Goal: Task Accomplishment & Management: Complete application form

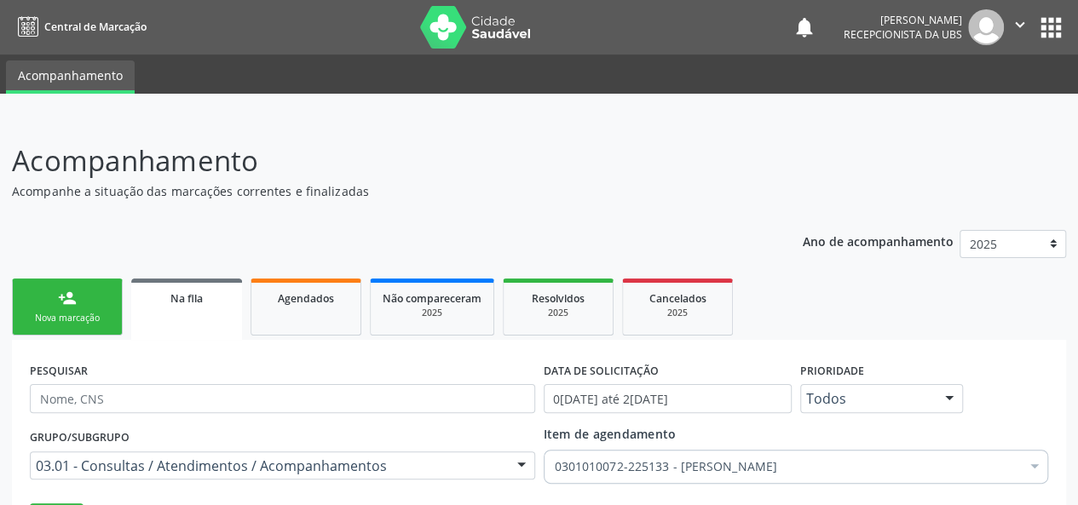
click at [55, 316] on div "Nova marcação" at bounding box center [67, 318] width 85 height 13
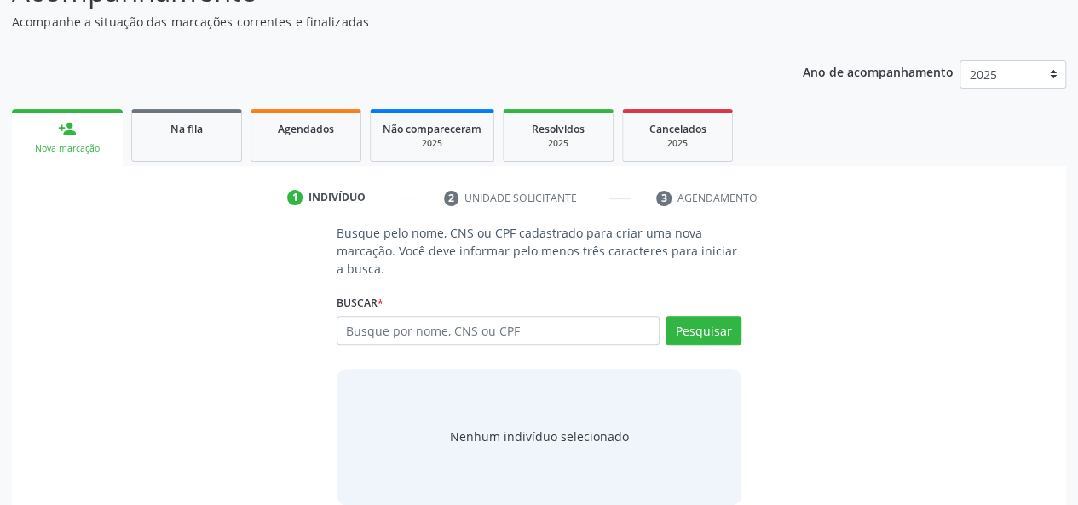
scroll to position [193, 0]
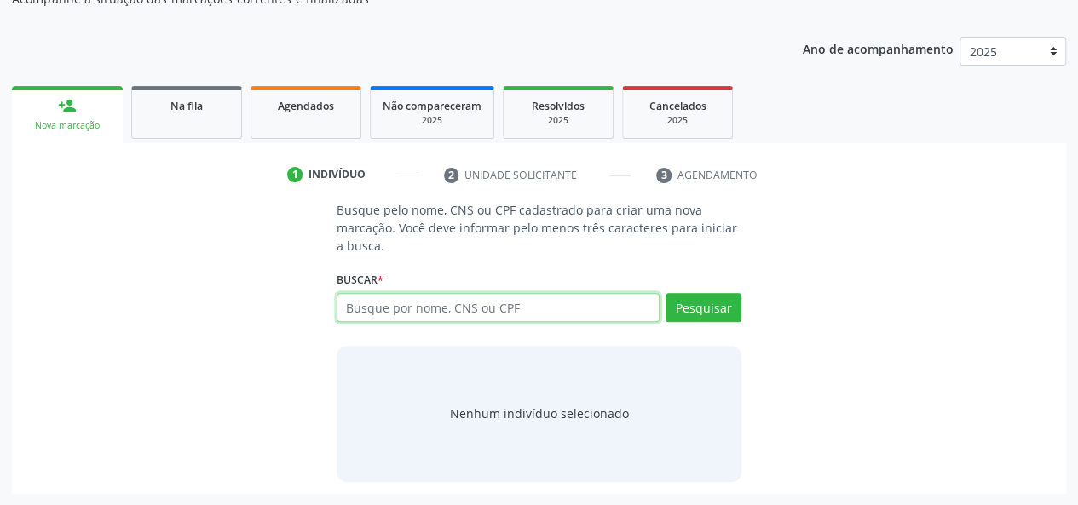
click at [419, 306] on input "text" at bounding box center [499, 307] width 324 height 29
type input "708607502702088"
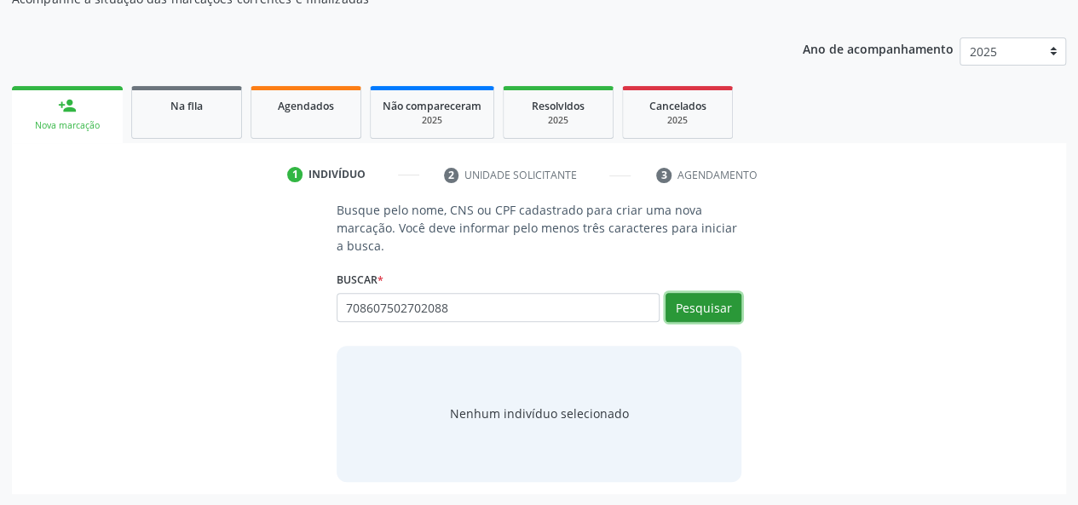
click at [680, 315] on button "Pesquisar" at bounding box center [704, 307] width 76 height 29
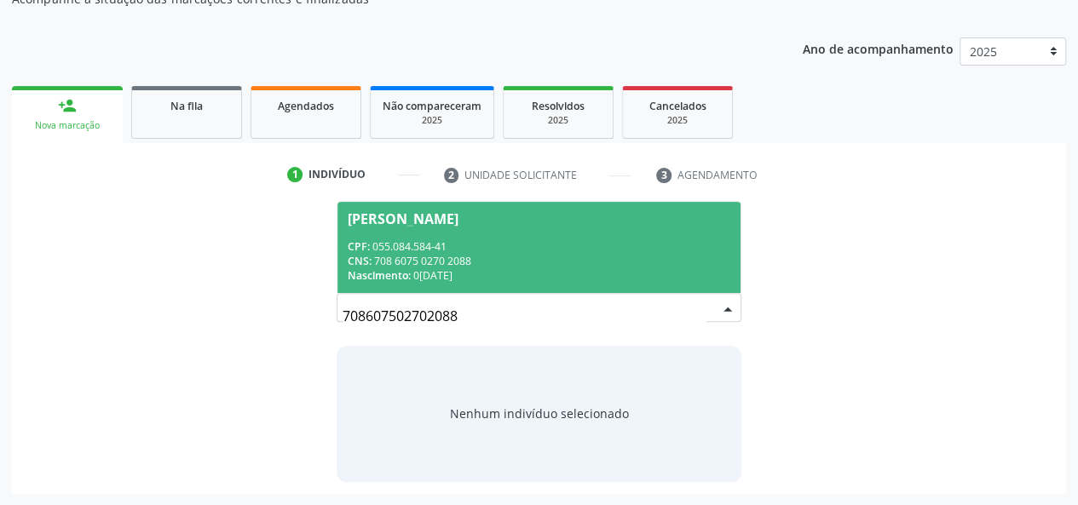
click at [557, 245] on div "CPF: 055.084.584-41" at bounding box center [539, 246] width 383 height 14
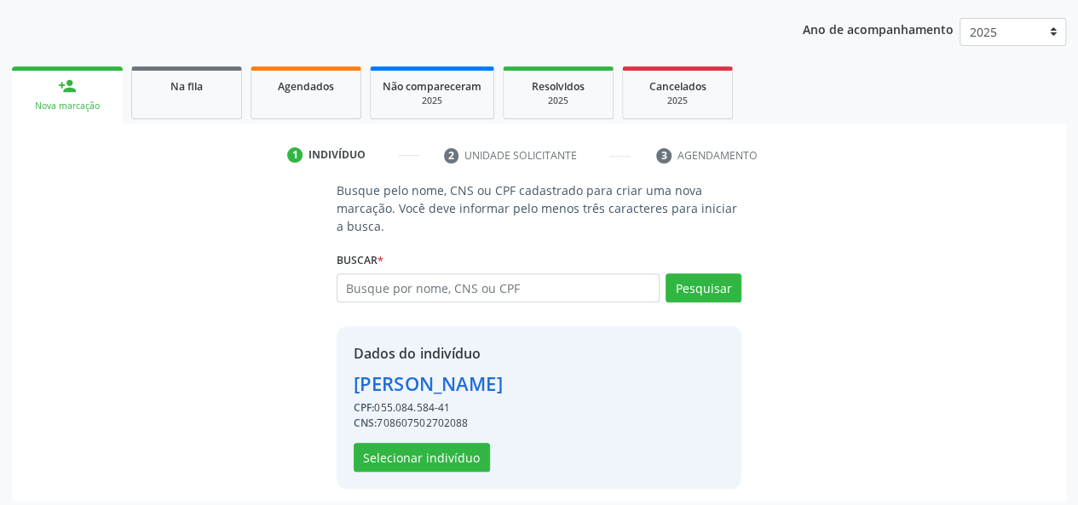
scroll to position [218, 0]
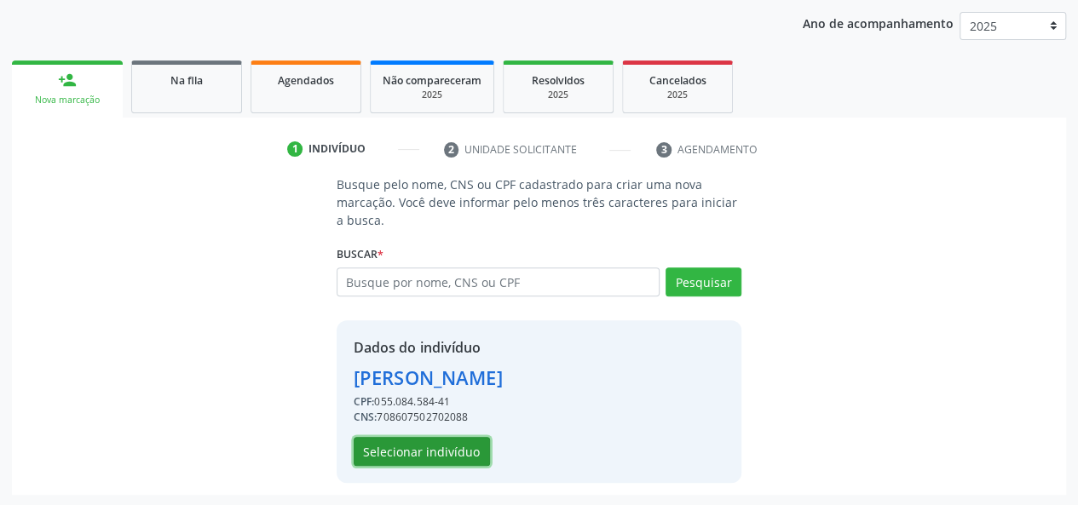
click at [455, 446] on button "Selecionar indivíduo" at bounding box center [422, 451] width 136 height 29
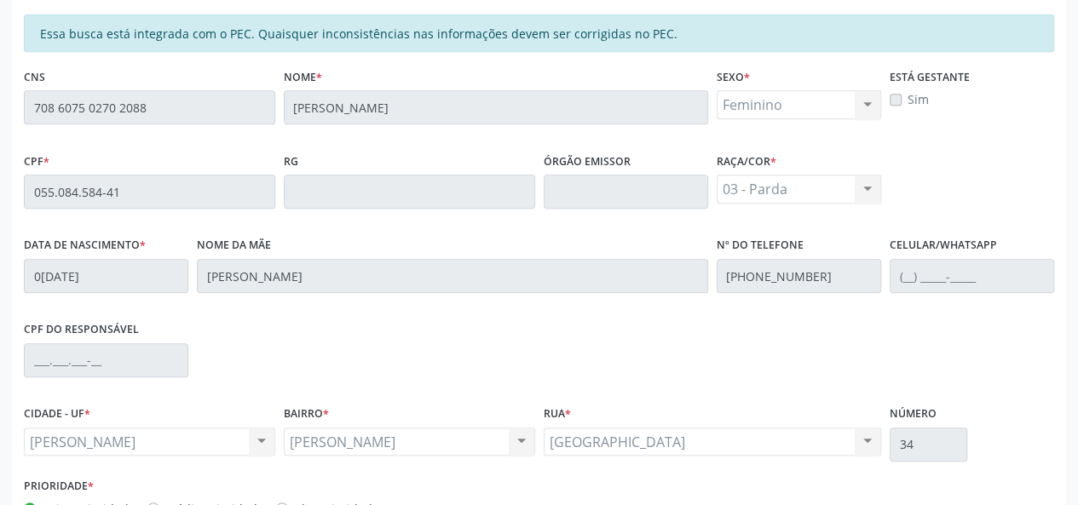
scroll to position [490, 0]
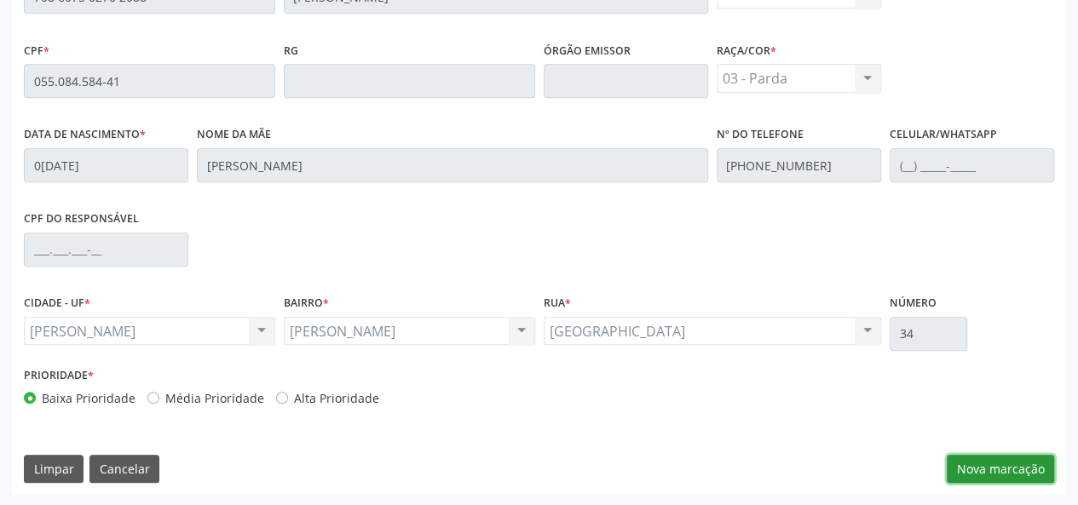
click at [978, 467] on button "Nova marcação" at bounding box center [1000, 469] width 107 height 29
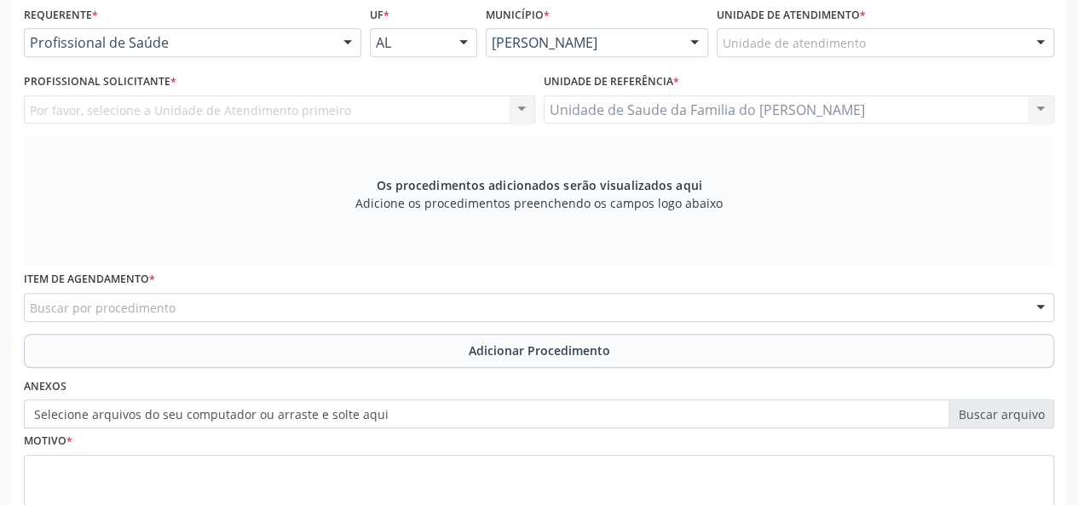
scroll to position [320, 0]
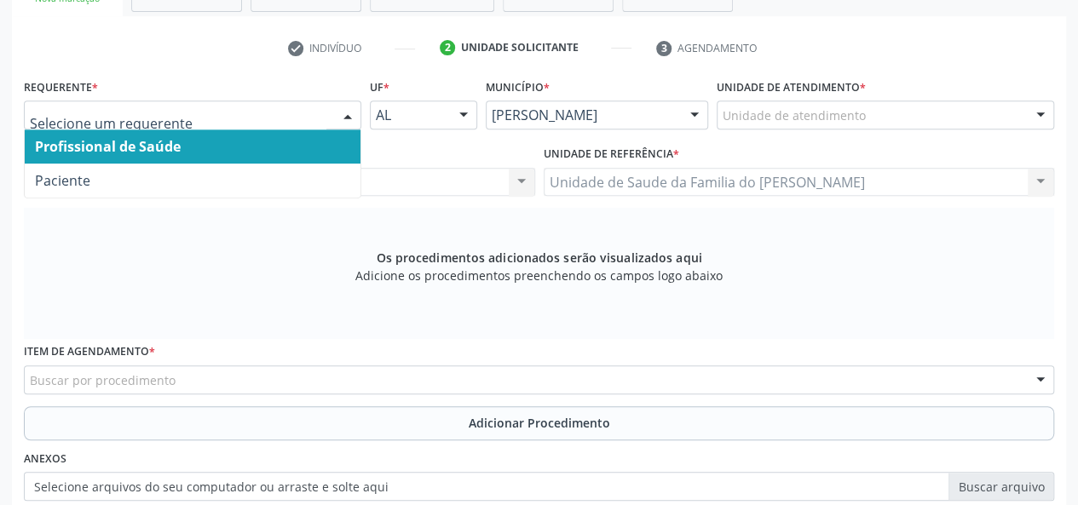
click at [341, 107] on div at bounding box center [348, 115] width 26 height 29
click at [318, 144] on span "Profissional de Saúde" at bounding box center [193, 147] width 336 height 34
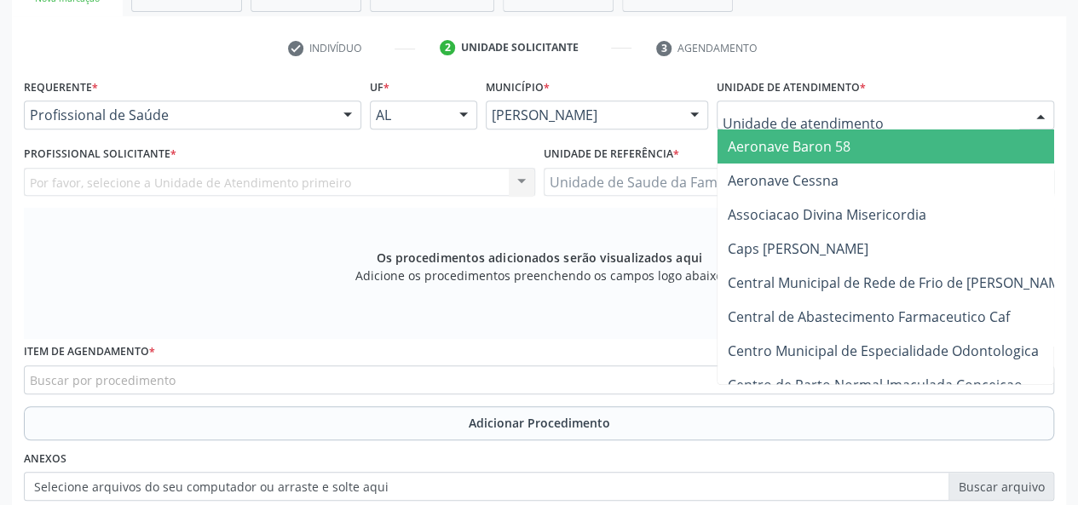
type input "j"
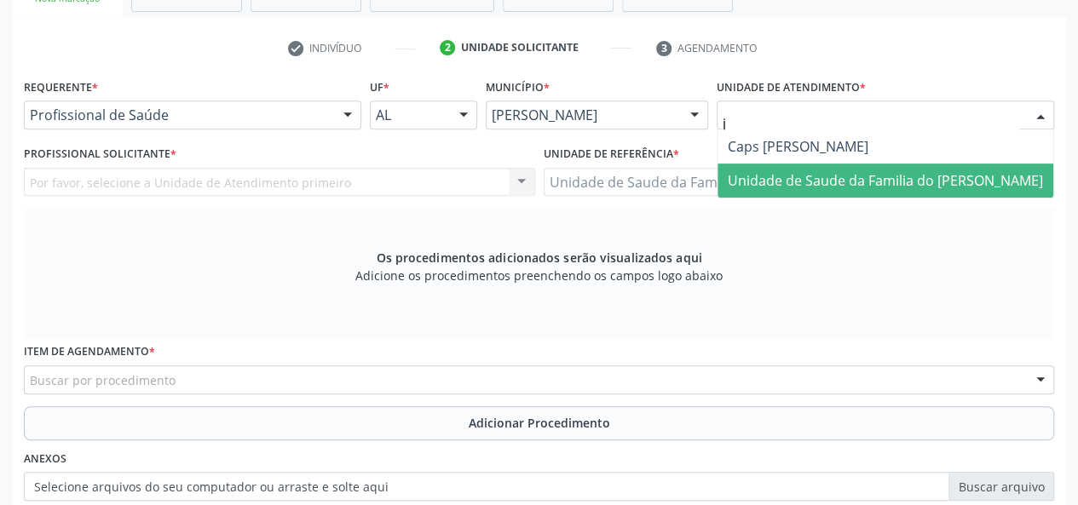
click at [785, 178] on span "Unidade de Saude da Familia do [PERSON_NAME]" at bounding box center [885, 180] width 315 height 19
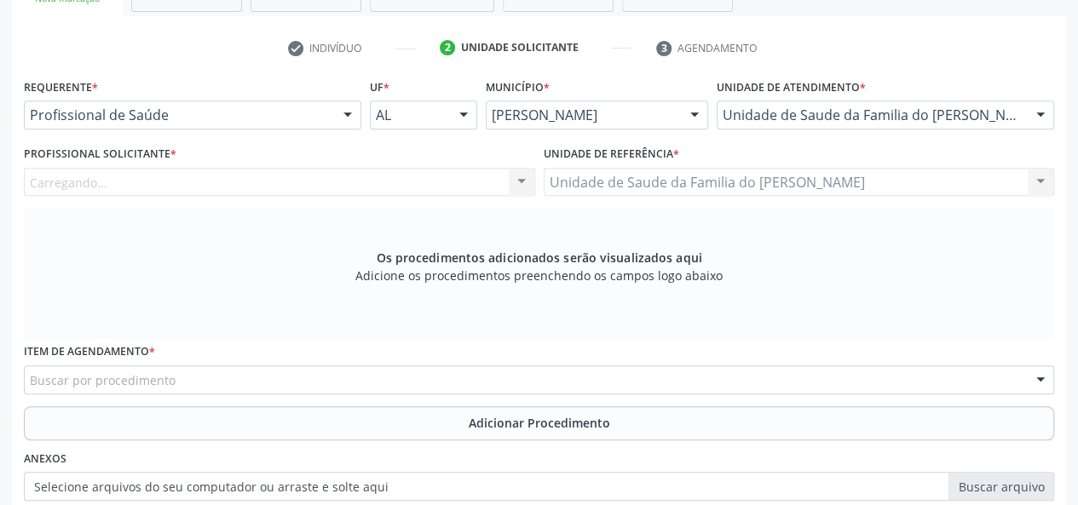
click at [518, 180] on div "Carregando... Nenhum resultado encontrado para: " " Não há nenhuma opção para s…" at bounding box center [279, 182] width 511 height 29
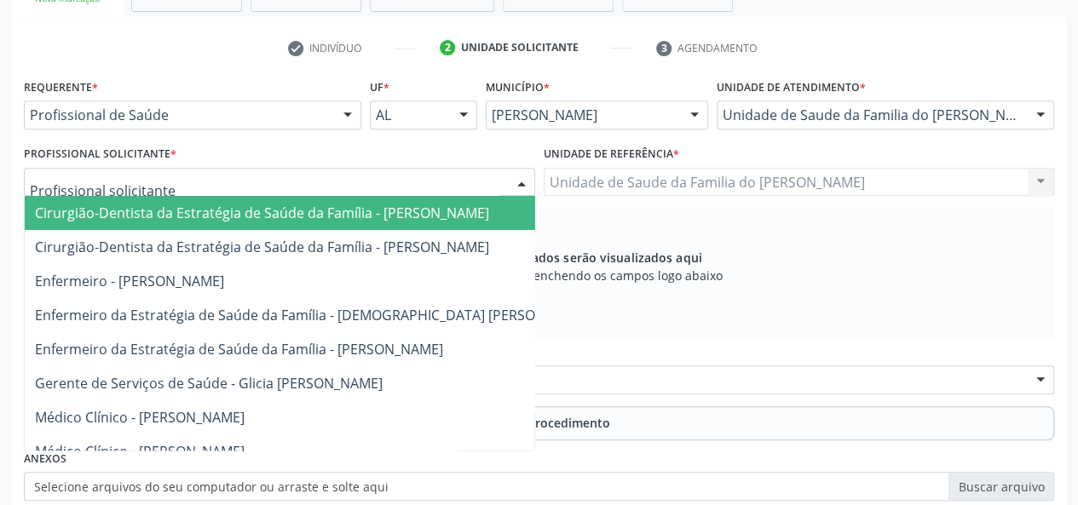
click at [518, 180] on div at bounding box center [522, 183] width 26 height 29
type input "j"
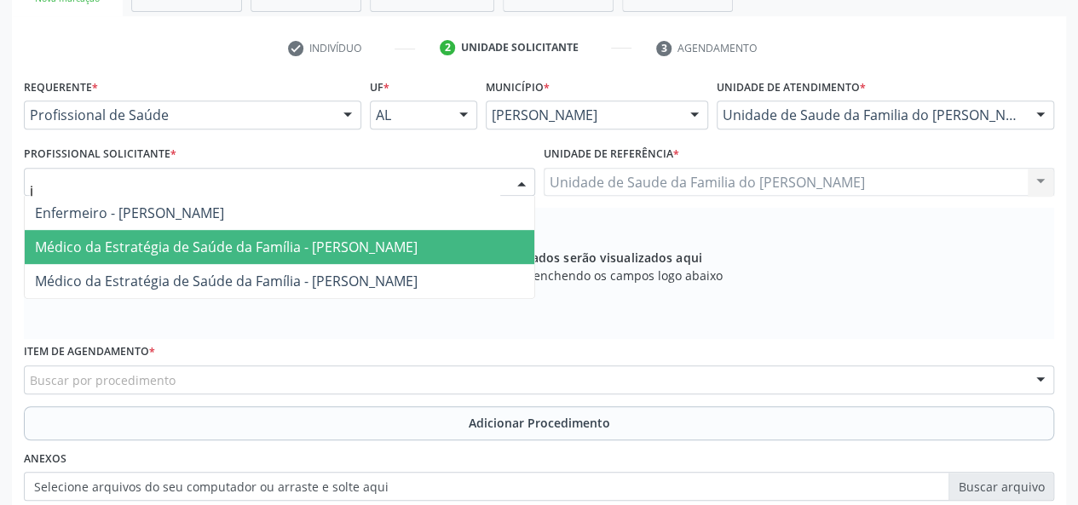
click at [418, 239] on span "Médico da Estratégia de Saúde da Família - [PERSON_NAME]" at bounding box center [226, 247] width 383 height 19
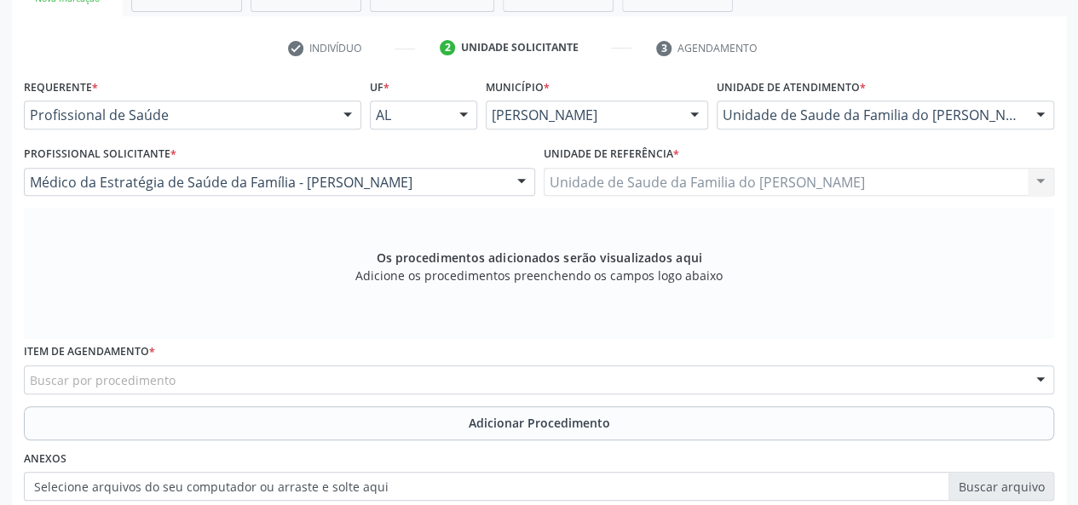
scroll to position [405, 0]
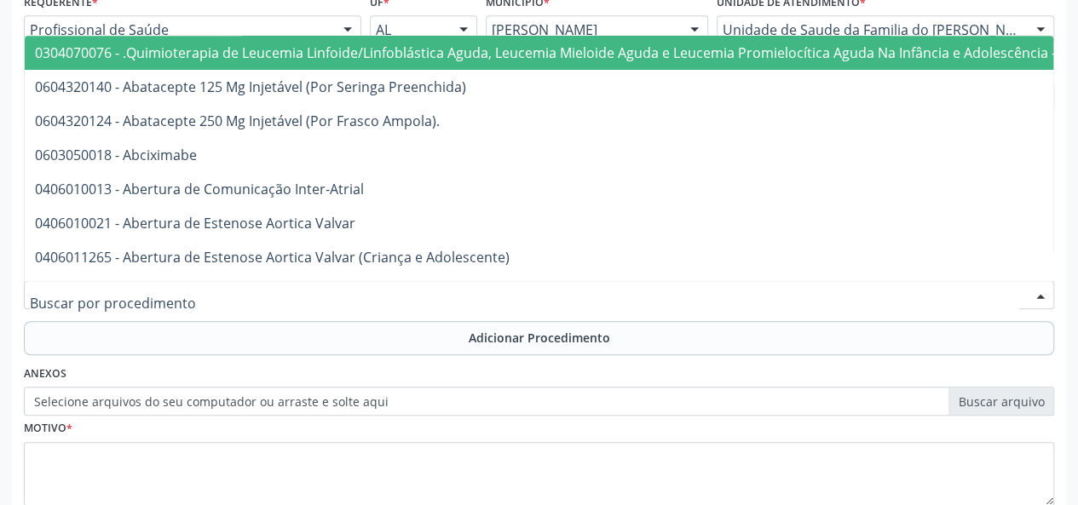
click at [423, 293] on div at bounding box center [539, 294] width 1030 height 29
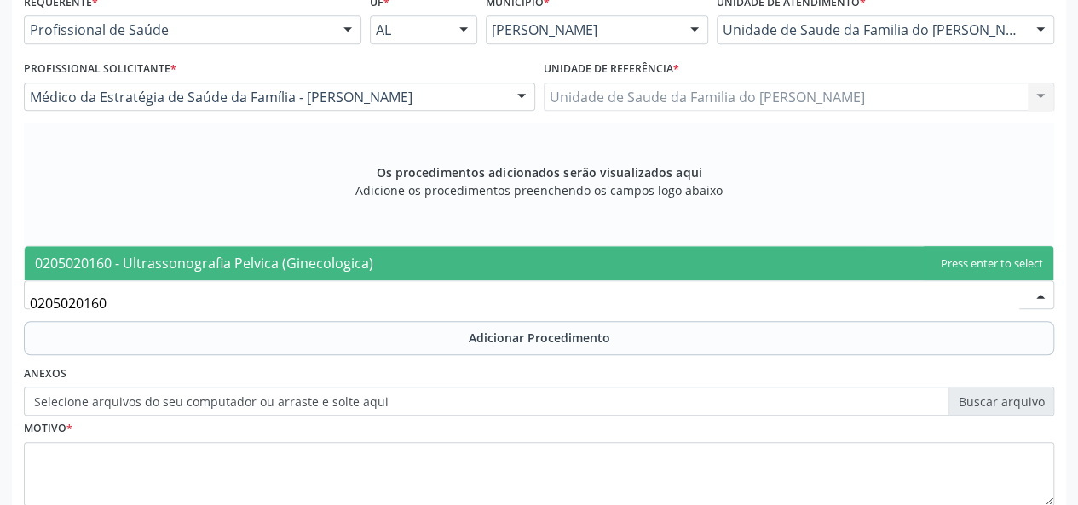
click at [430, 265] on span "0205020160 - Ultrassonografia Pelvica (Ginecologica)" at bounding box center [539, 263] width 1029 height 34
type input "0205020160"
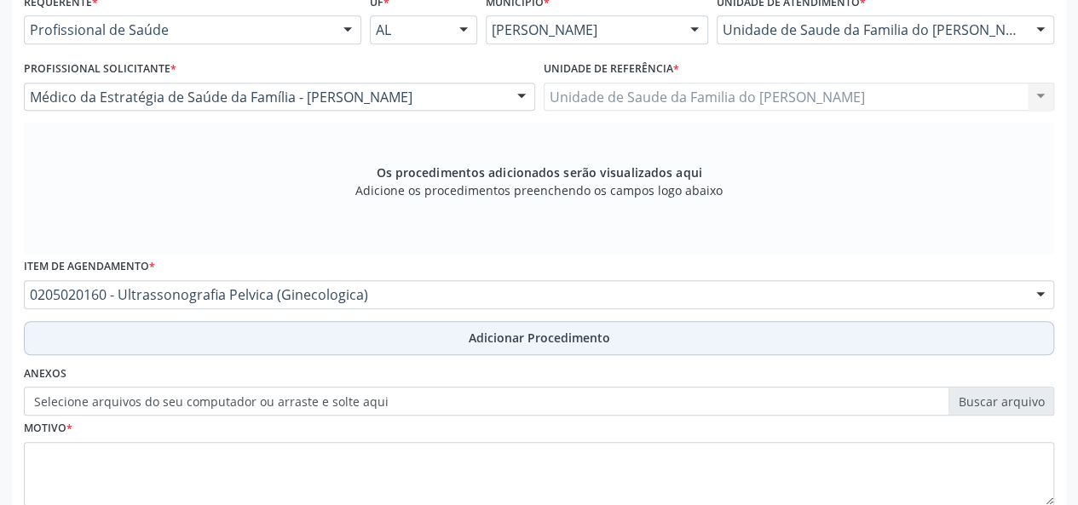
click at [421, 330] on button "Adicionar Procedimento" at bounding box center [539, 338] width 1030 height 34
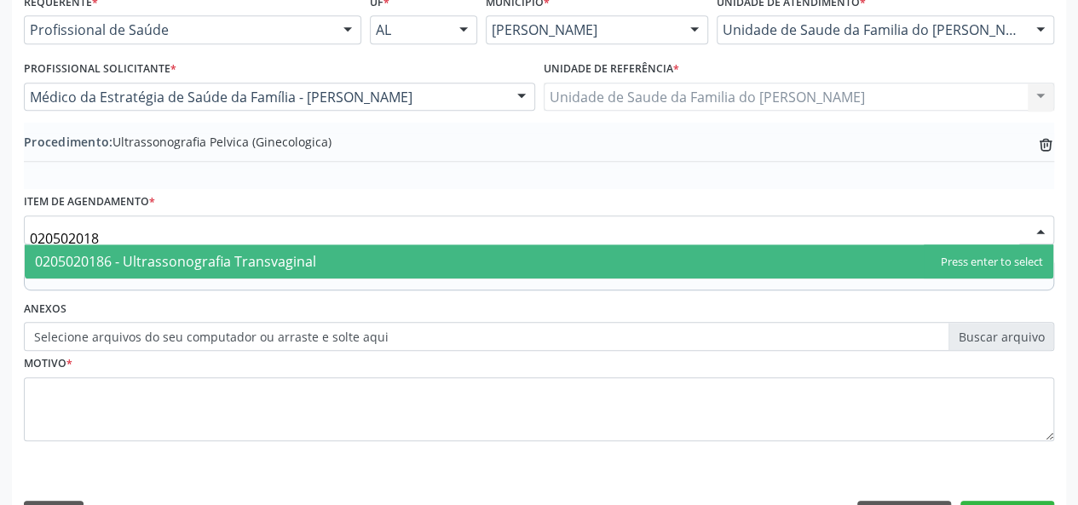
type input "0205020186"
click at [310, 262] on span "0205020186 - Ultrassonografia Transvaginal" at bounding box center [175, 261] width 281 height 19
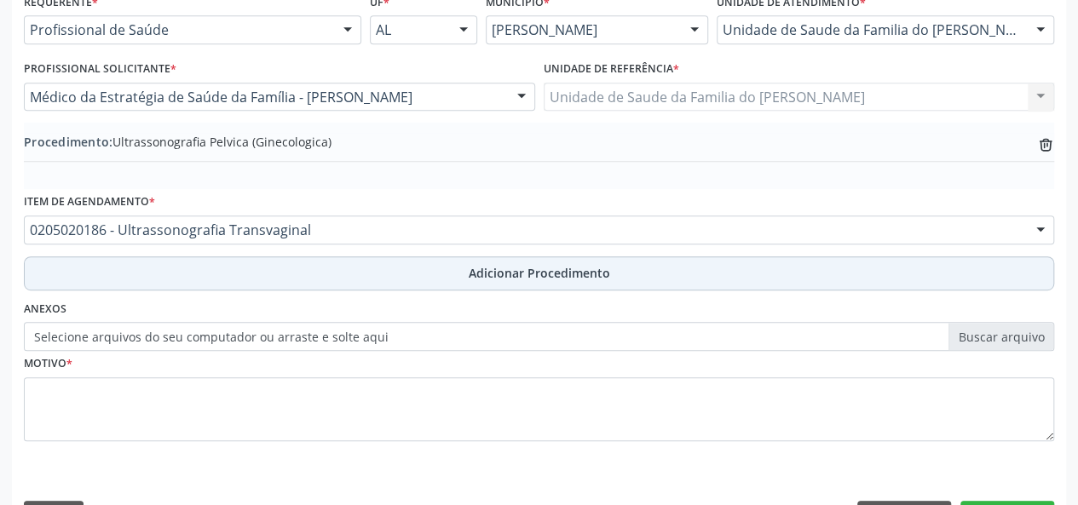
click at [308, 270] on button "Adicionar Procedimento" at bounding box center [539, 274] width 1030 height 34
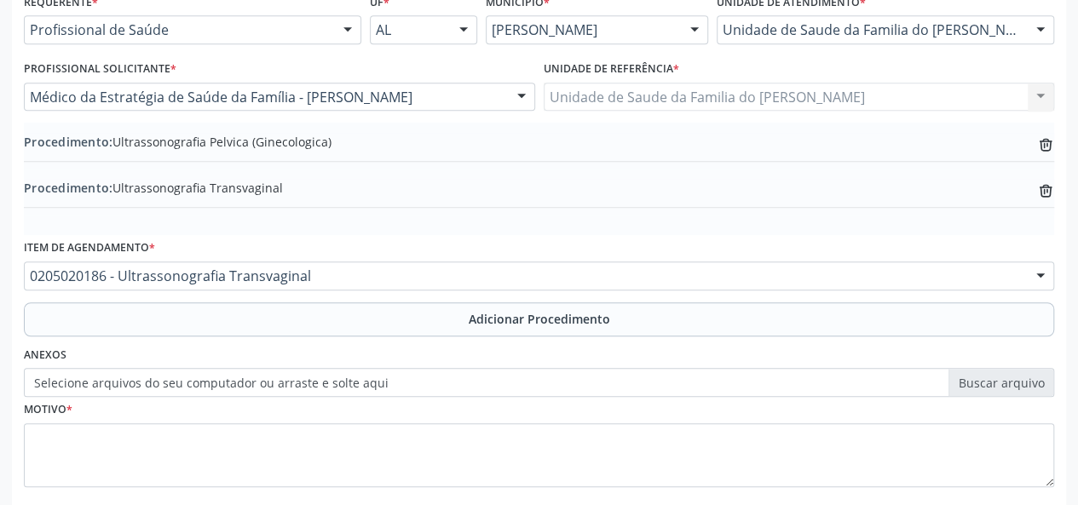
scroll to position [497, 0]
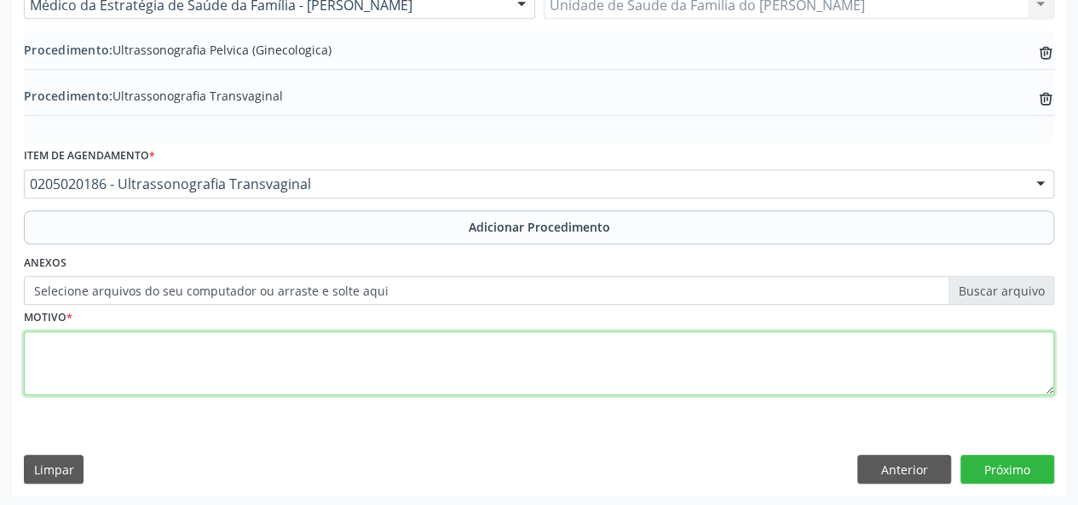
click at [275, 349] on textarea at bounding box center [539, 363] width 1030 height 65
type textarea "DISMINORREIA"
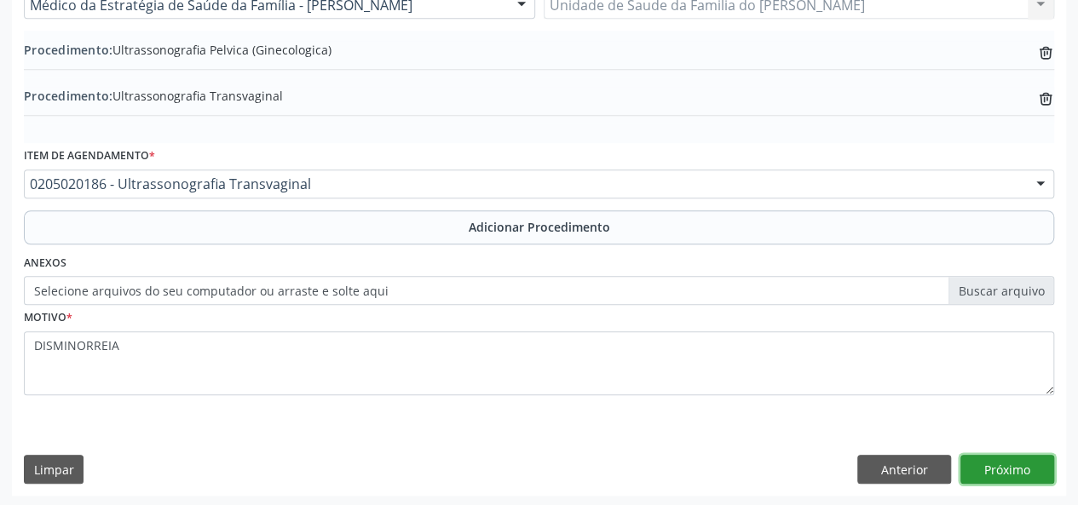
click at [1004, 468] on button "Próximo" at bounding box center [1007, 469] width 94 height 29
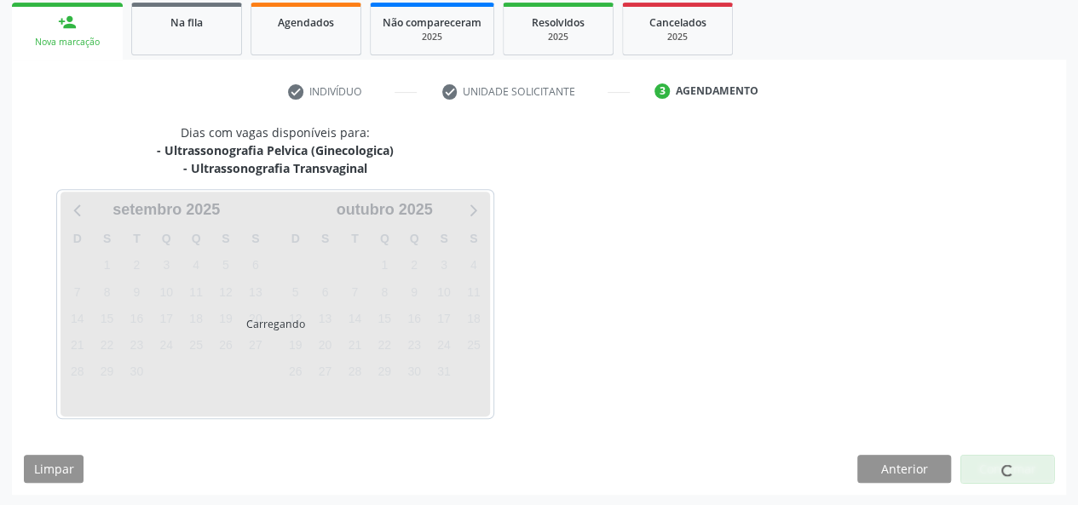
scroll to position [326, 0]
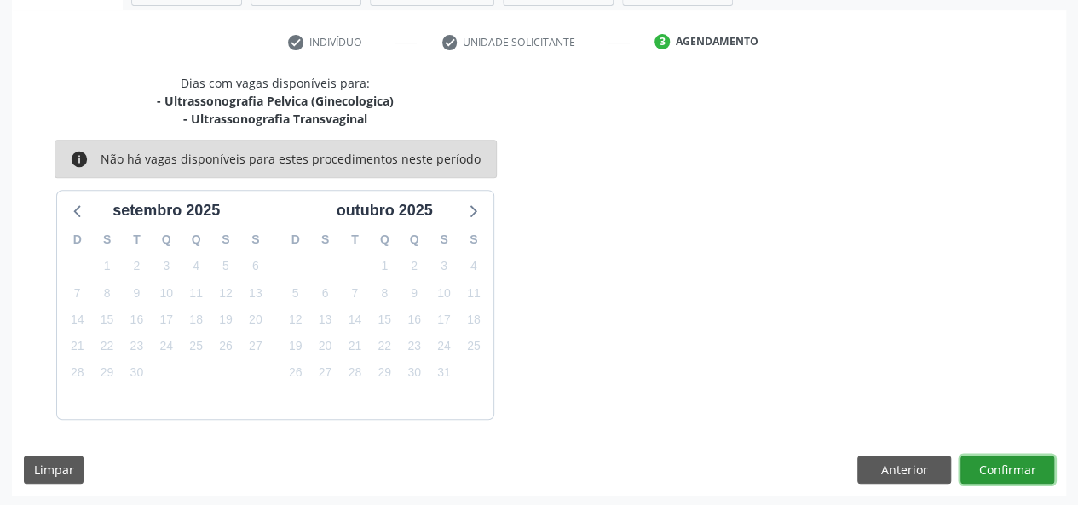
click at [1004, 468] on button "Confirmar" at bounding box center [1007, 470] width 94 height 29
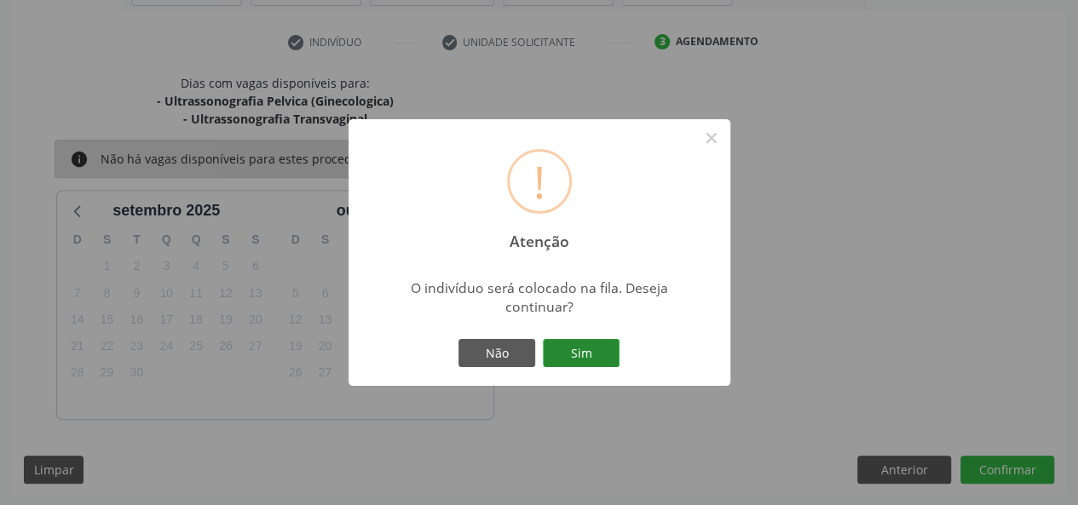
click at [600, 357] on button "Sim" at bounding box center [581, 353] width 77 height 29
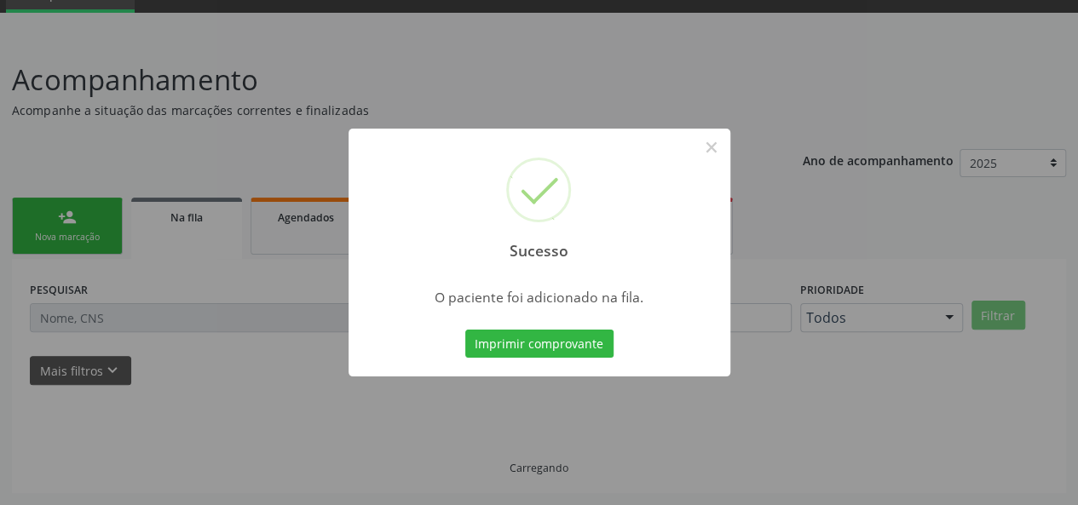
scroll to position [80, 0]
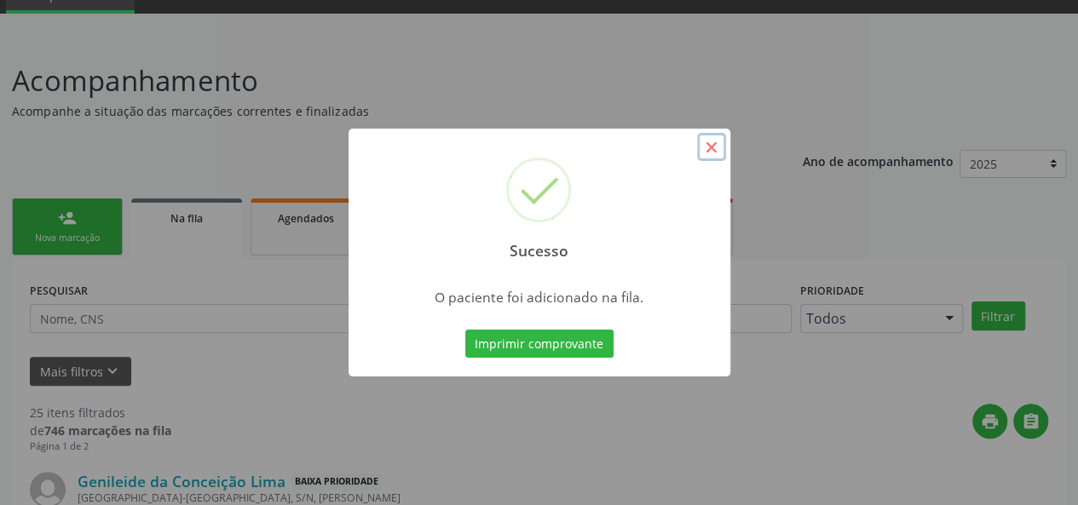
click at [709, 151] on button "×" at bounding box center [711, 147] width 29 height 29
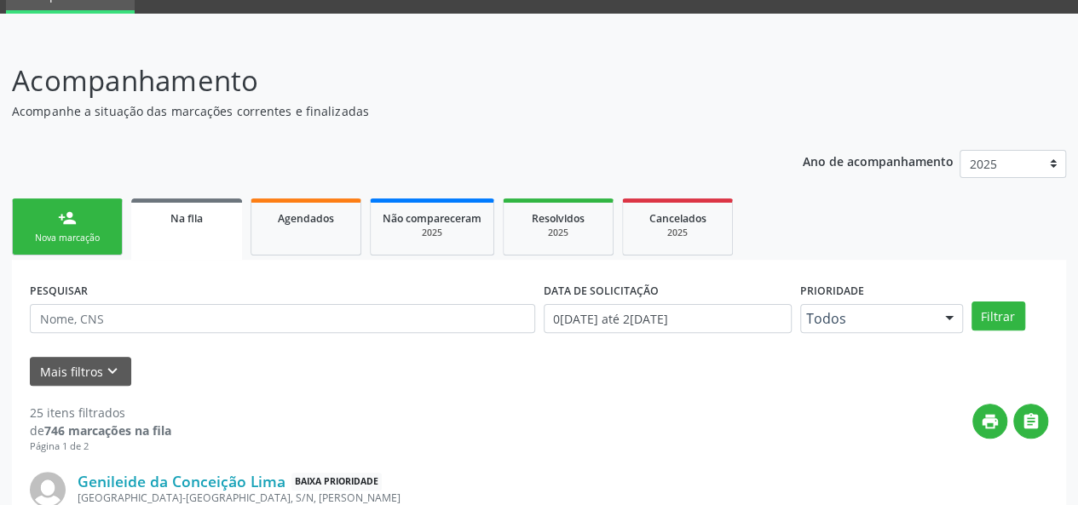
click at [72, 232] on div "Nova marcação" at bounding box center [67, 238] width 85 height 13
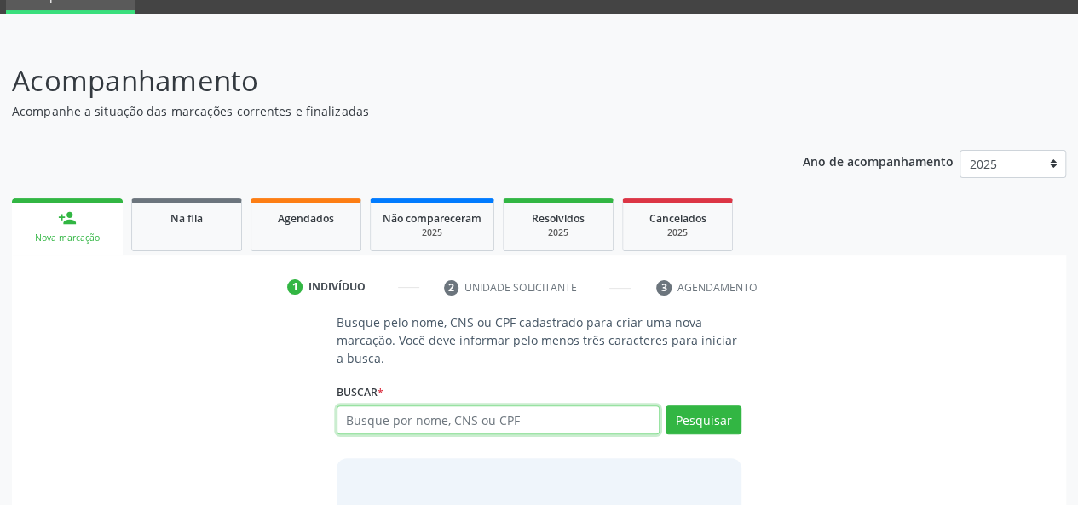
click at [496, 424] on input "text" at bounding box center [499, 420] width 324 height 29
type input "708607502702088"
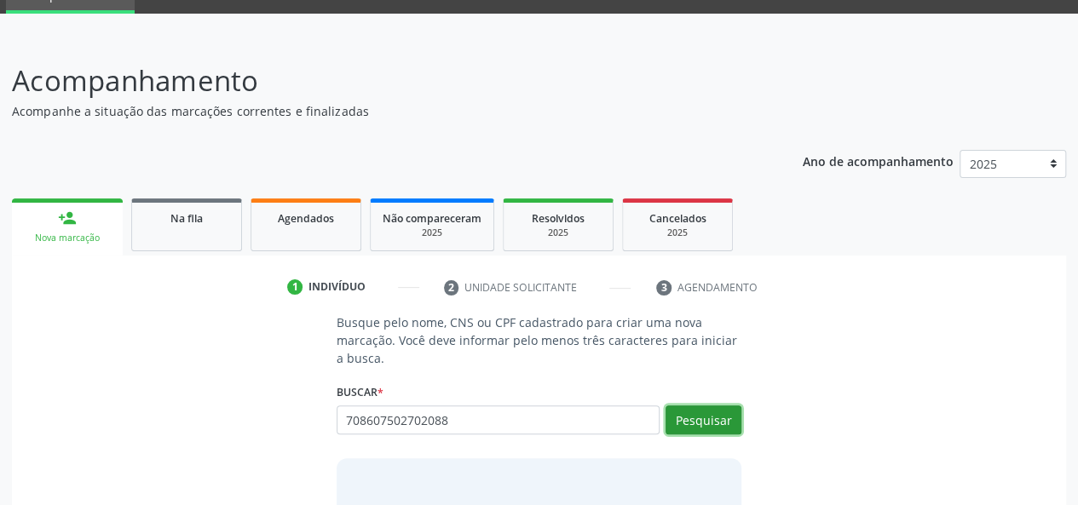
click at [706, 429] on button "Pesquisar" at bounding box center [704, 420] width 76 height 29
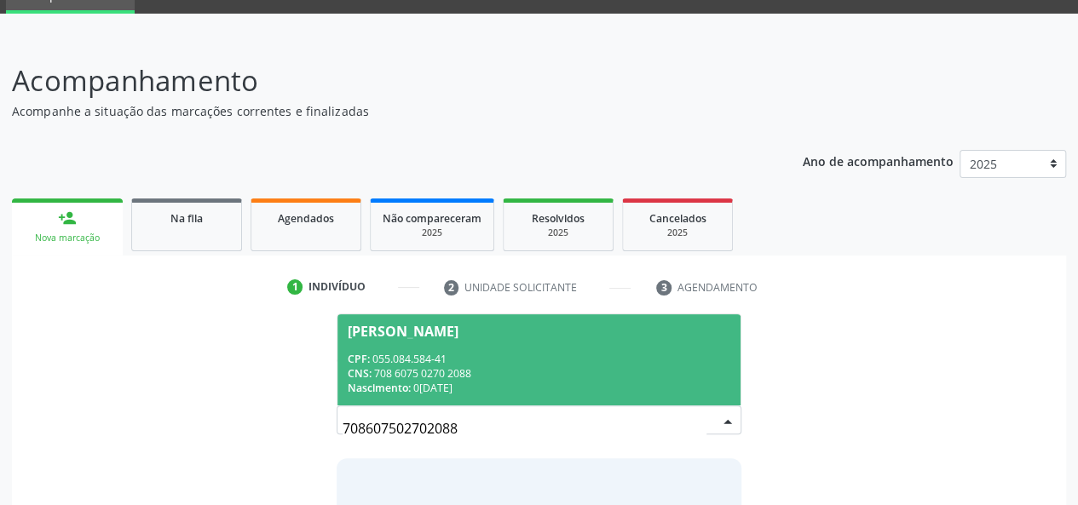
click at [540, 357] on div "CPF: 055.084.584-41" at bounding box center [539, 359] width 383 height 14
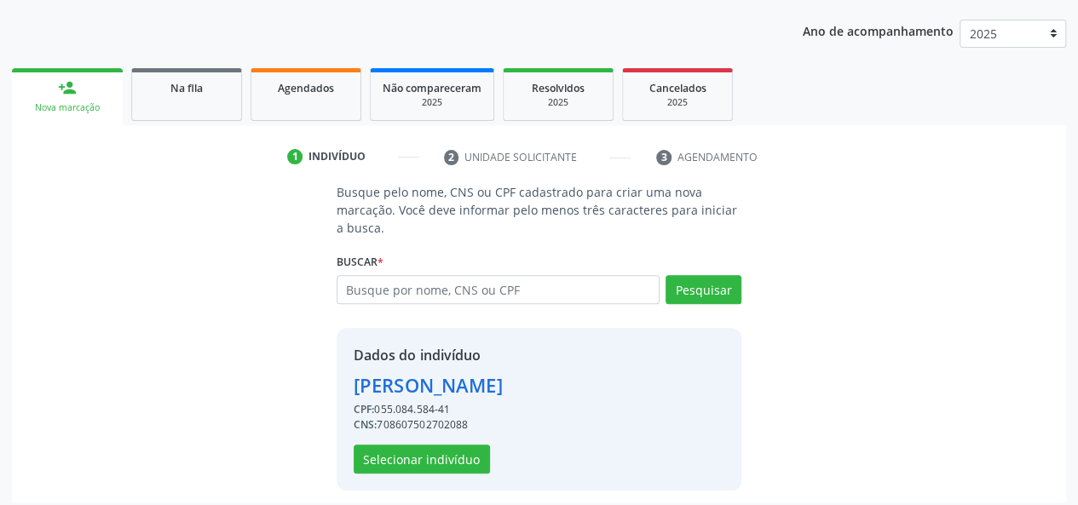
scroll to position [218, 0]
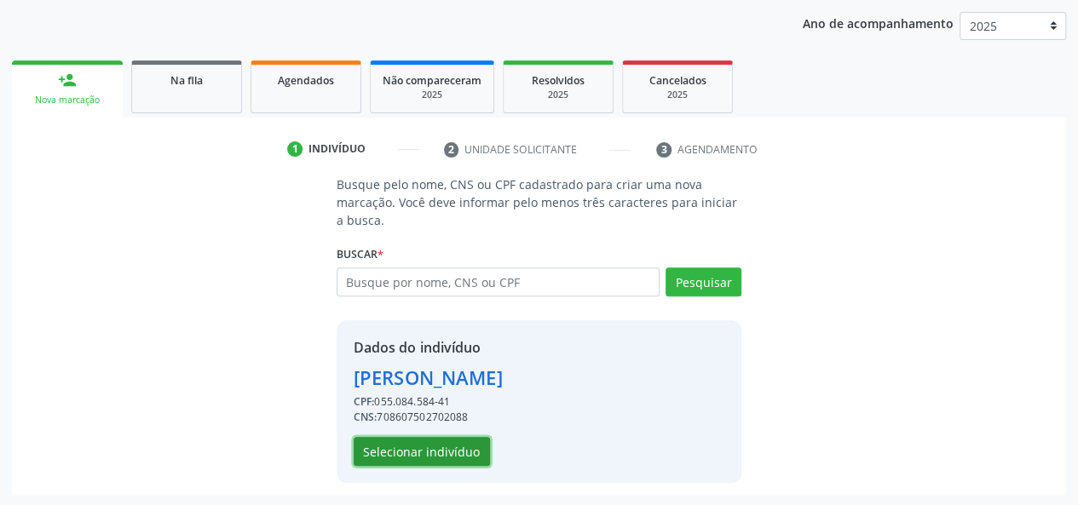
click at [433, 453] on button "Selecionar indivíduo" at bounding box center [422, 451] width 136 height 29
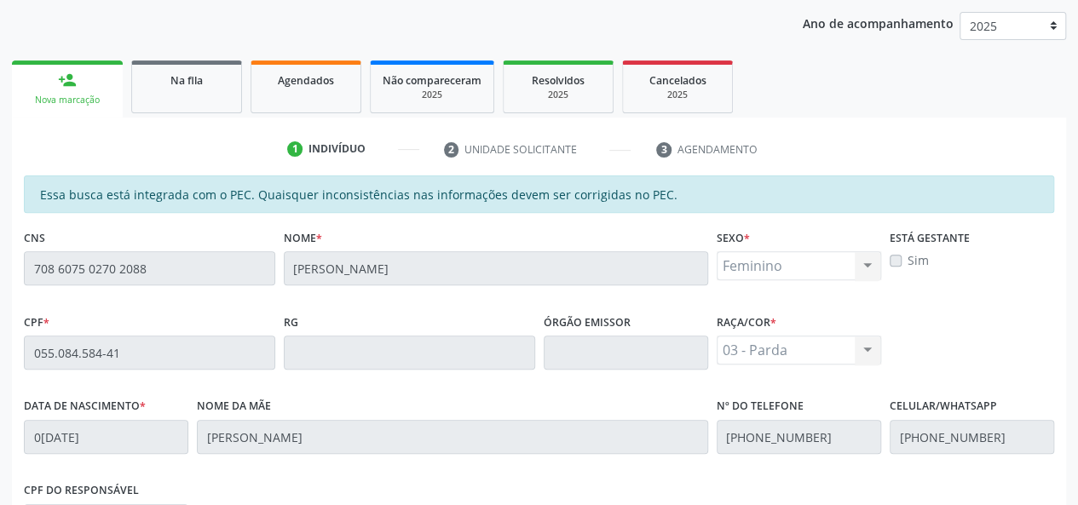
scroll to position [490, 0]
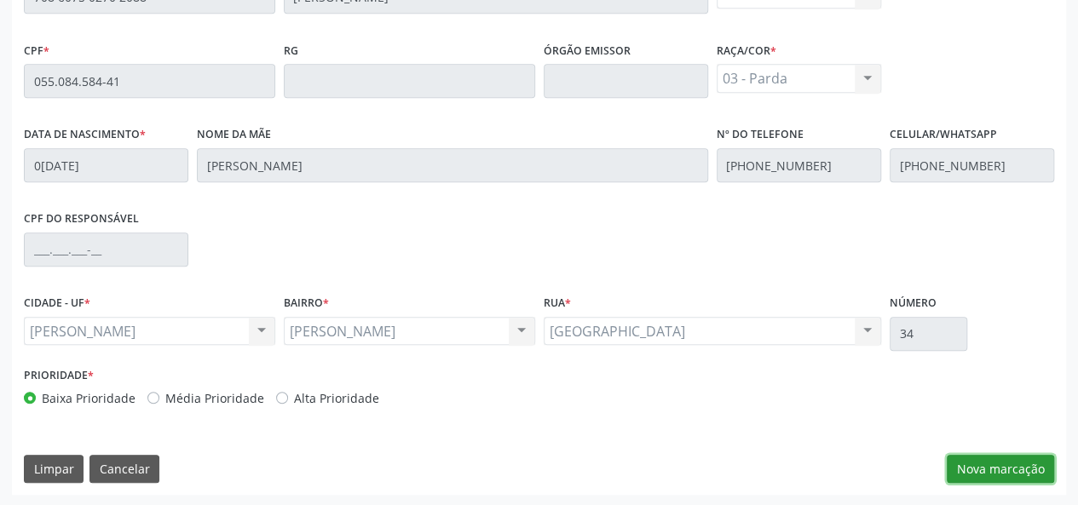
click at [1009, 475] on button "Nova marcação" at bounding box center [1000, 469] width 107 height 29
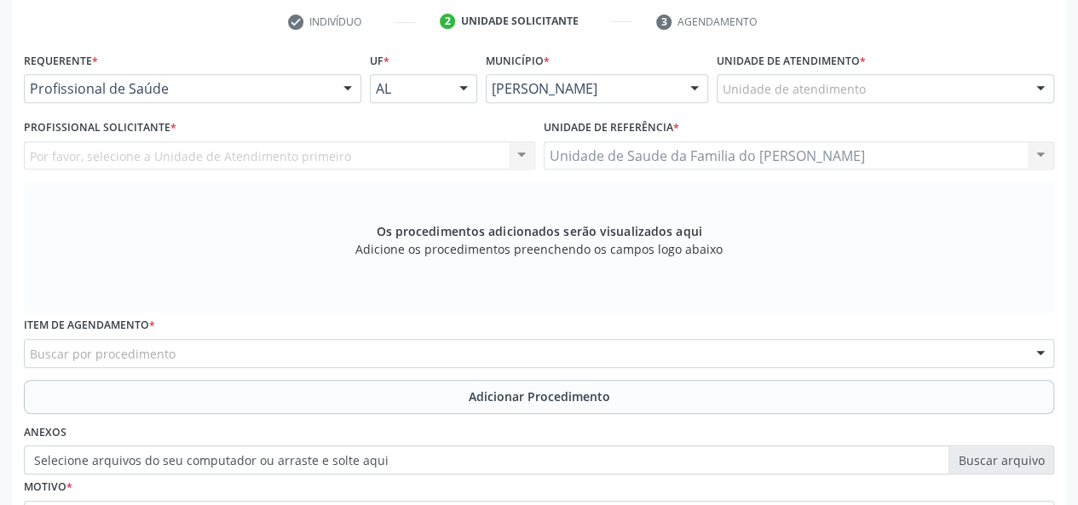
scroll to position [320, 0]
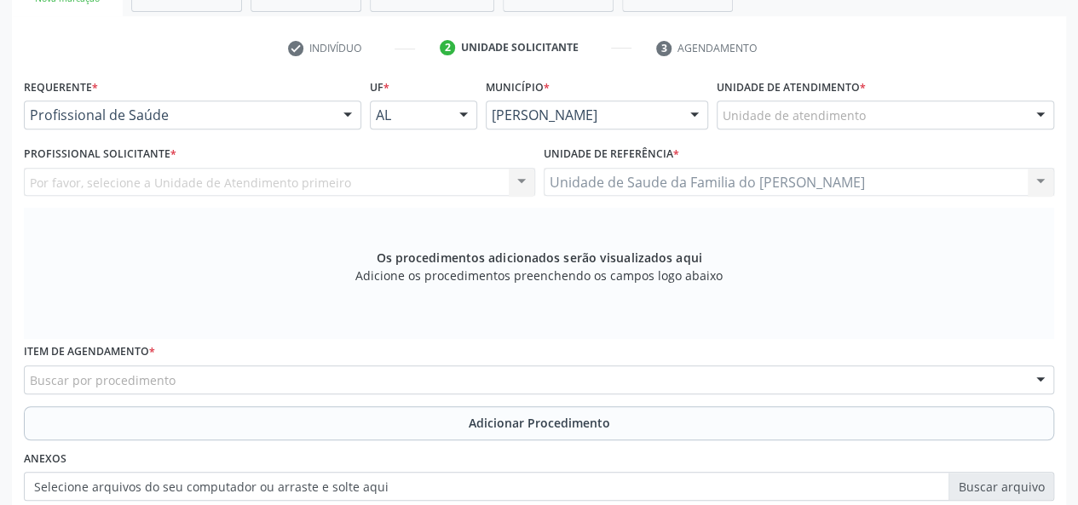
click at [335, 113] on div at bounding box center [348, 115] width 26 height 29
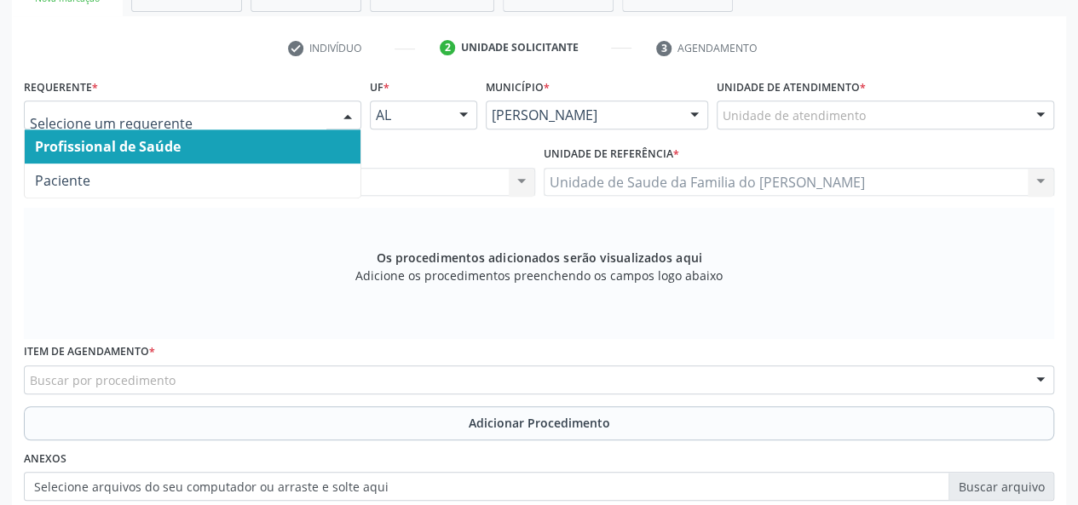
click at [319, 149] on span "Profissional de Saúde" at bounding box center [193, 147] width 336 height 34
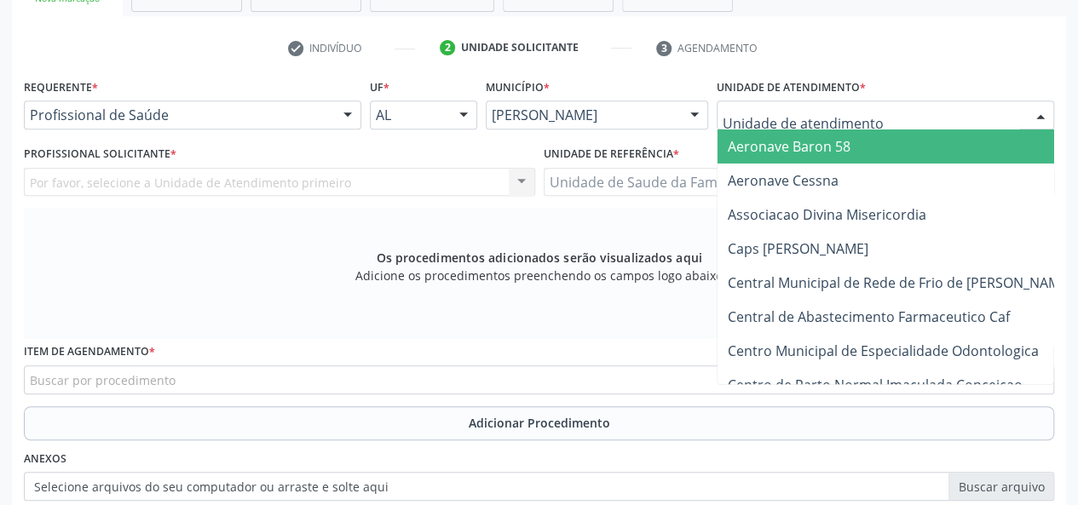
type input "J"
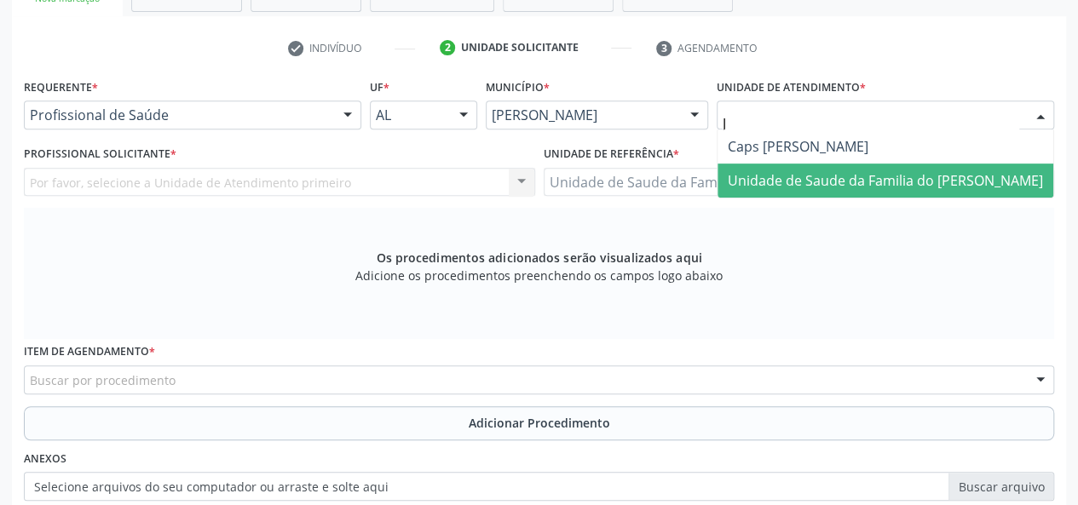
click at [787, 171] on span "Unidade de Saude da Familia do [PERSON_NAME]" at bounding box center [885, 180] width 315 height 19
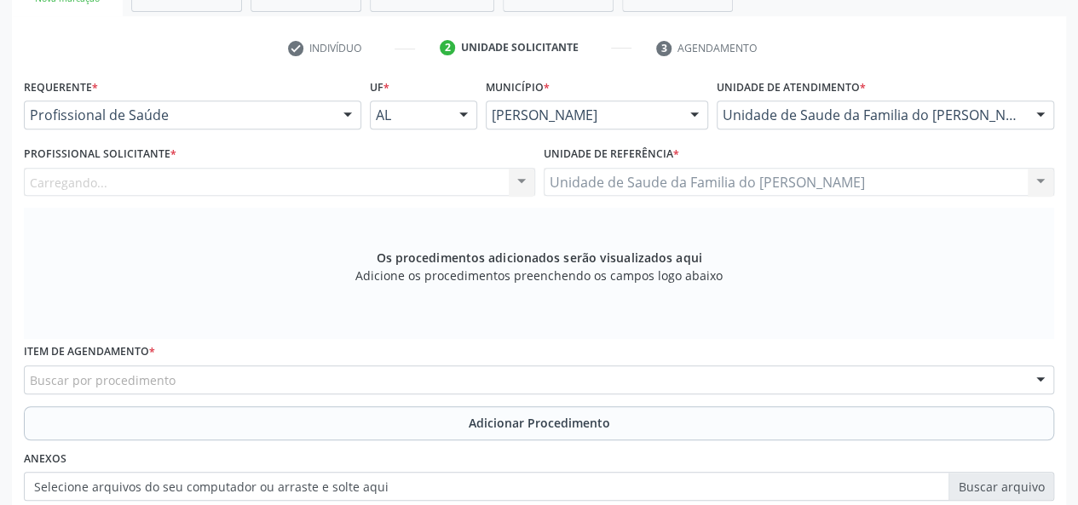
click at [528, 180] on div "Carregando... Nenhum resultado encontrado para: " " Não há nenhuma opção para s…" at bounding box center [279, 182] width 511 height 29
click at [516, 182] on div "Carregando... Nenhum resultado encontrado para: " " Não há nenhuma opção para s…" at bounding box center [279, 182] width 511 height 29
click at [516, 179] on div at bounding box center [522, 183] width 26 height 29
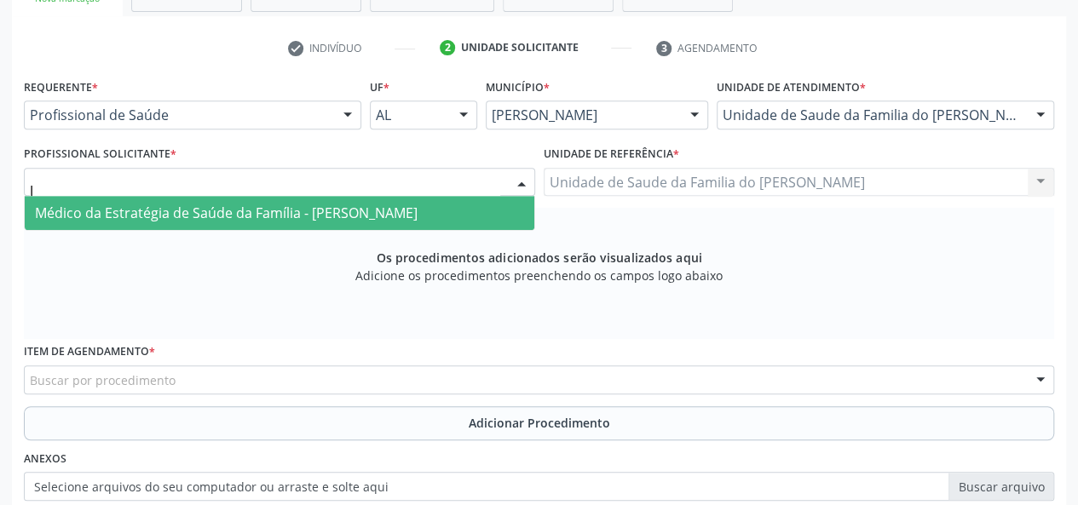
type input "JE"
click at [418, 216] on span "Médico da Estratégia de Saúde da Família - [PERSON_NAME]" at bounding box center [226, 213] width 383 height 19
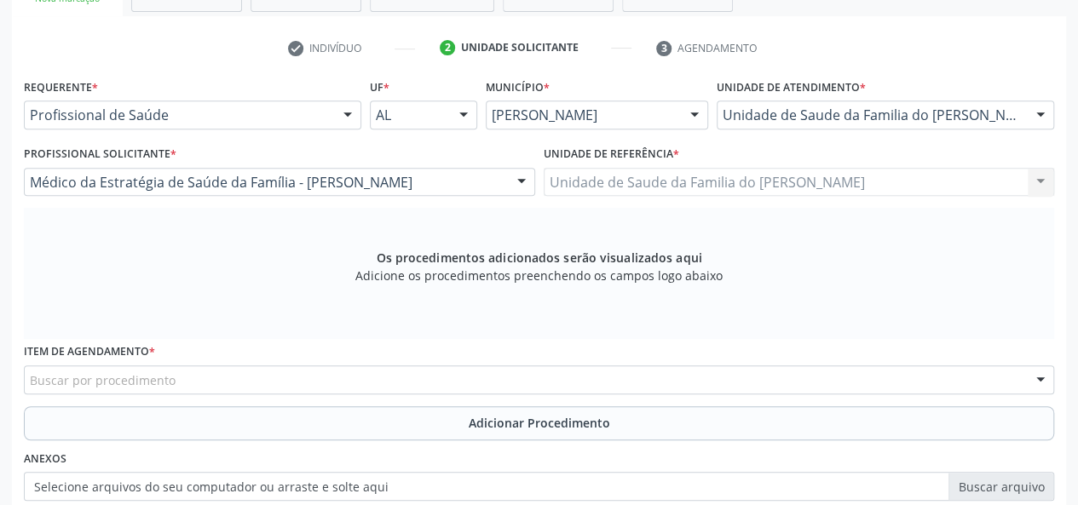
scroll to position [405, 0]
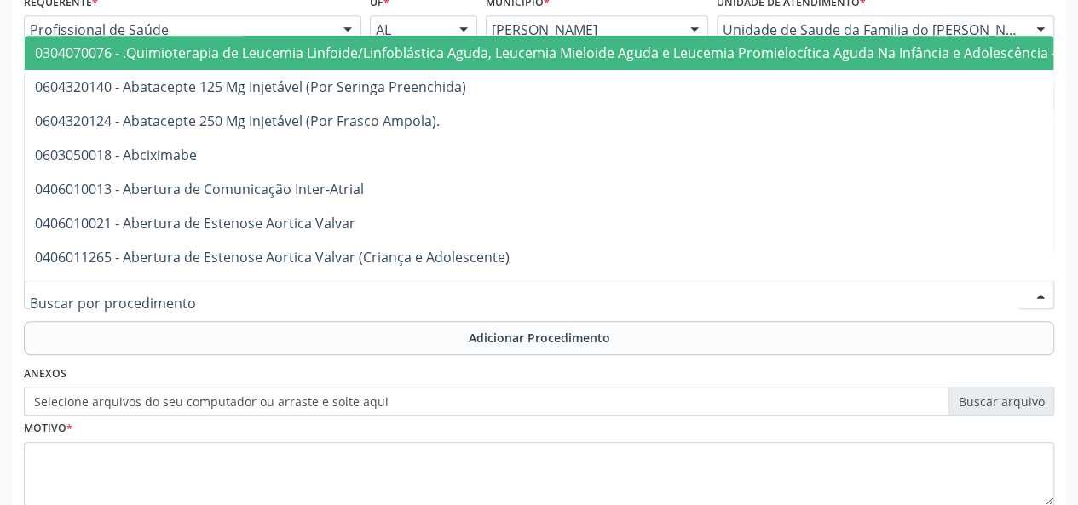
click at [295, 291] on div at bounding box center [539, 294] width 1030 height 29
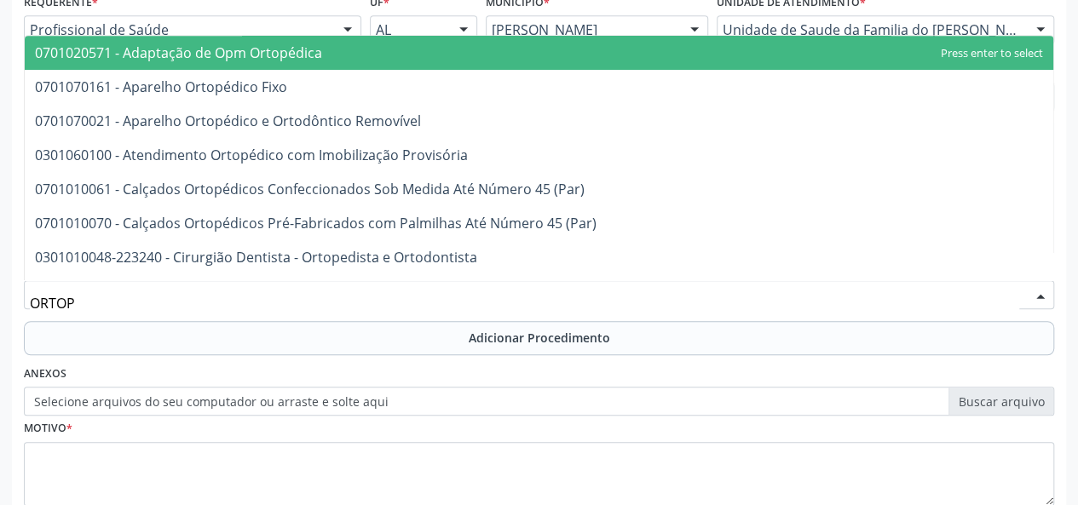
type input "ORTOPE"
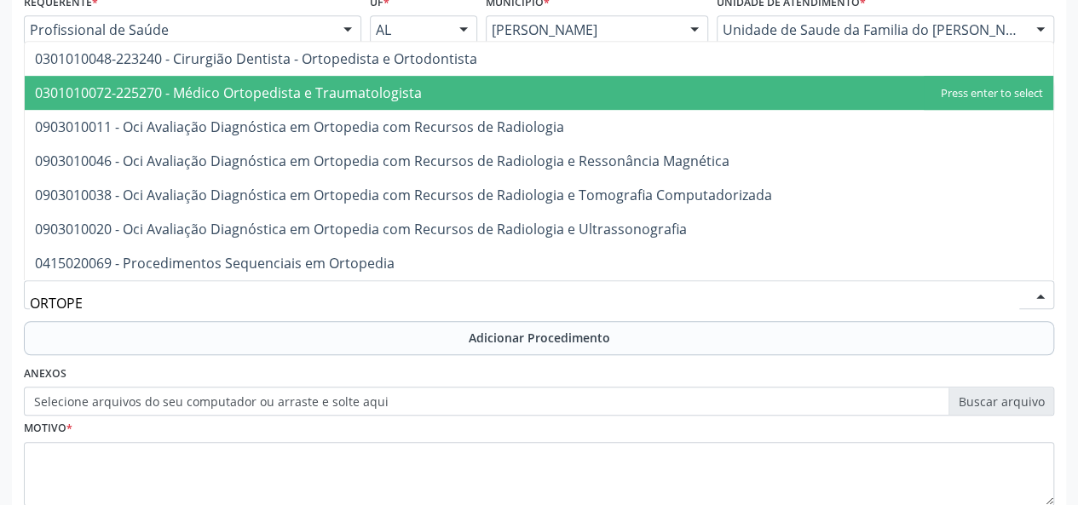
click at [363, 95] on span "0301010072-225270 - Médico Ortopedista e Traumatologista" at bounding box center [228, 93] width 387 height 19
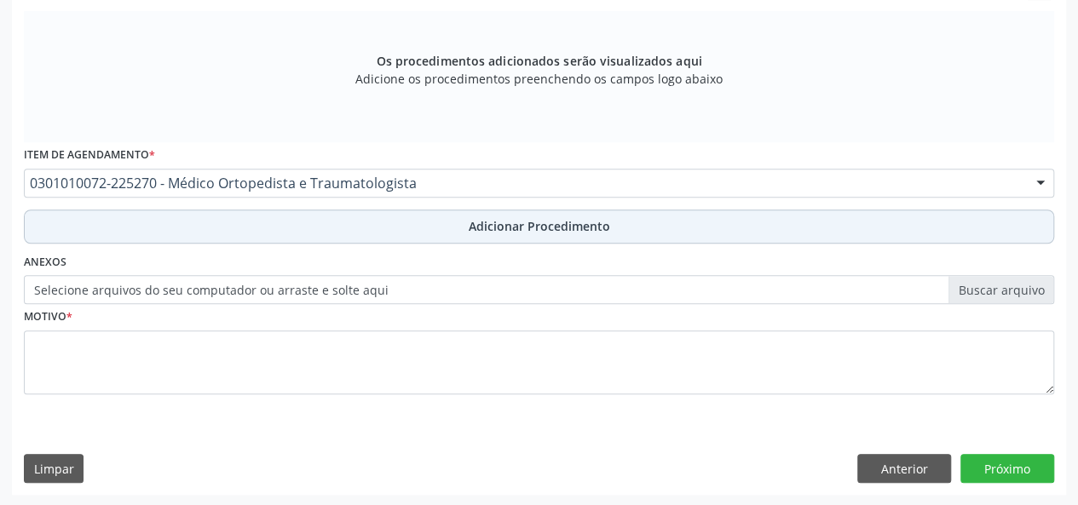
click at [354, 228] on button "Adicionar Procedimento" at bounding box center [539, 227] width 1030 height 34
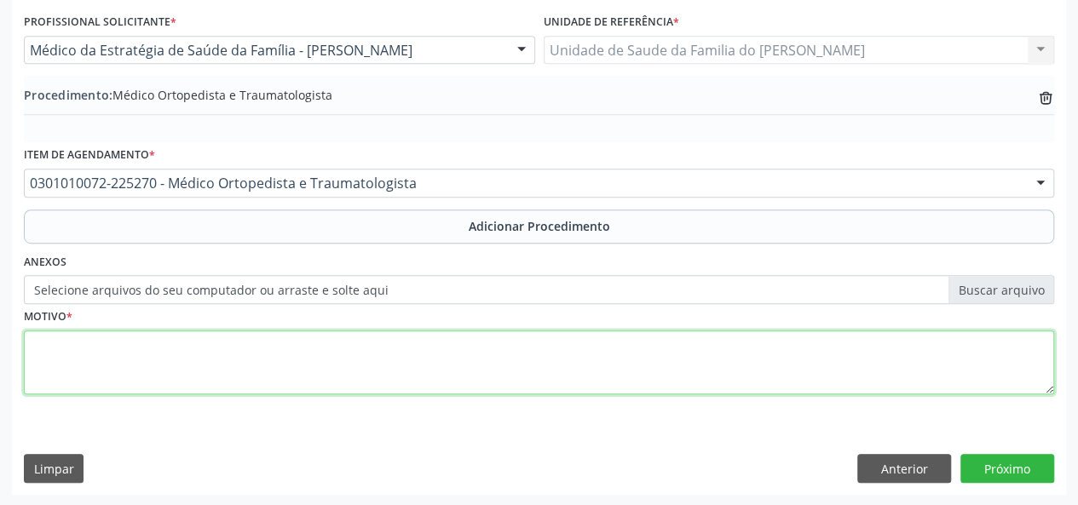
click at [337, 368] on textarea at bounding box center [539, 363] width 1030 height 65
click at [60, 346] on textarea "DISMINORREIA" at bounding box center [539, 363] width 1030 height 65
type textarea "DISMINORREIA"
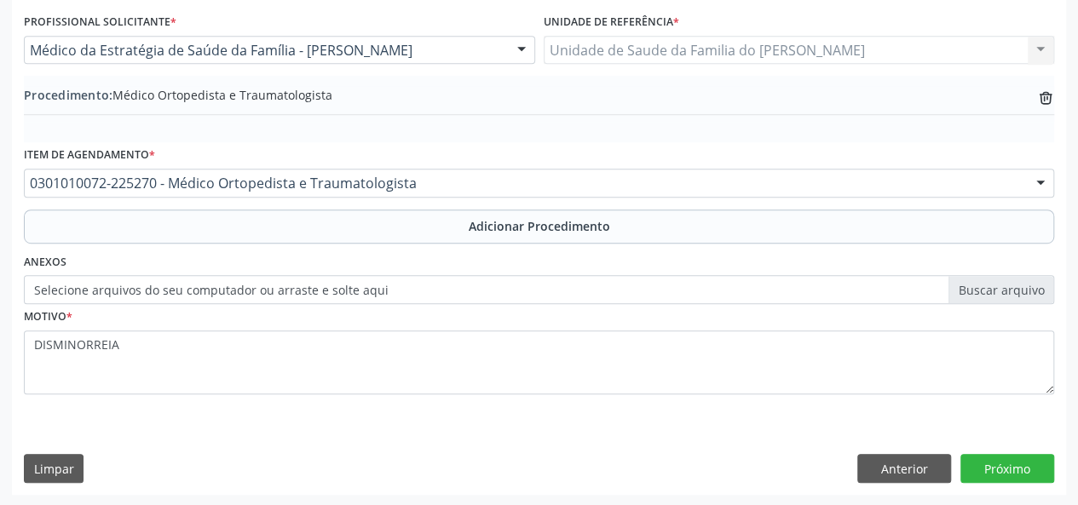
drag, startPoint x: 60, startPoint y: 346, endPoint x: 176, endPoint y: 412, distance: 134.3
click at [176, 412] on div "Motivo * DISMINORREIA" at bounding box center [539, 361] width 1039 height 114
click at [997, 468] on button "Próximo" at bounding box center [1007, 468] width 94 height 29
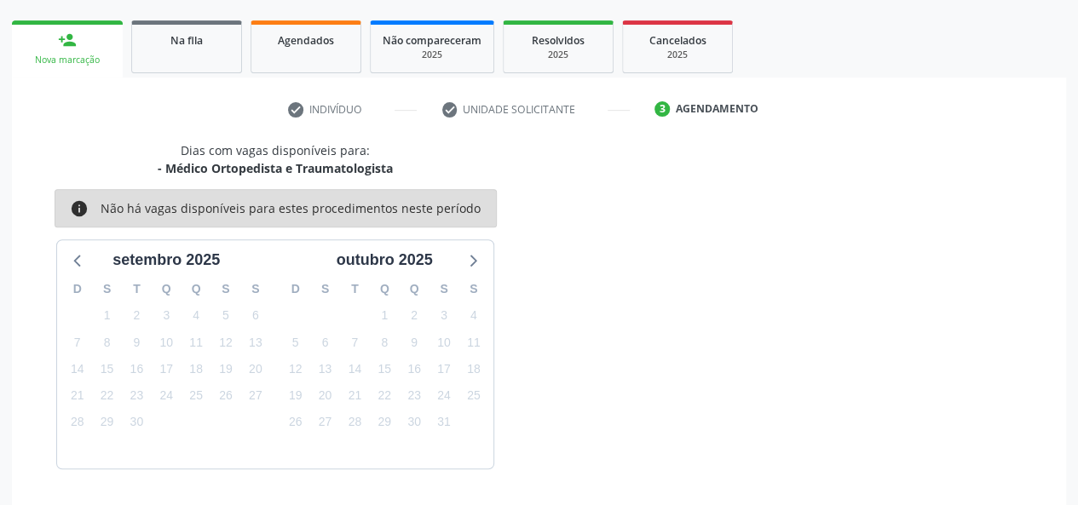
scroll to position [308, 0]
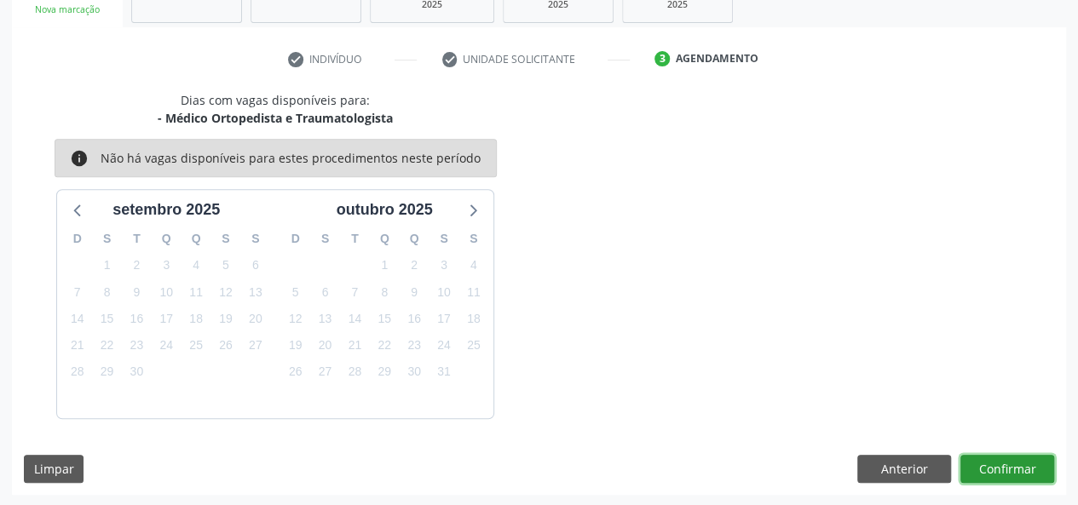
click at [997, 468] on button "Confirmar" at bounding box center [1007, 469] width 94 height 29
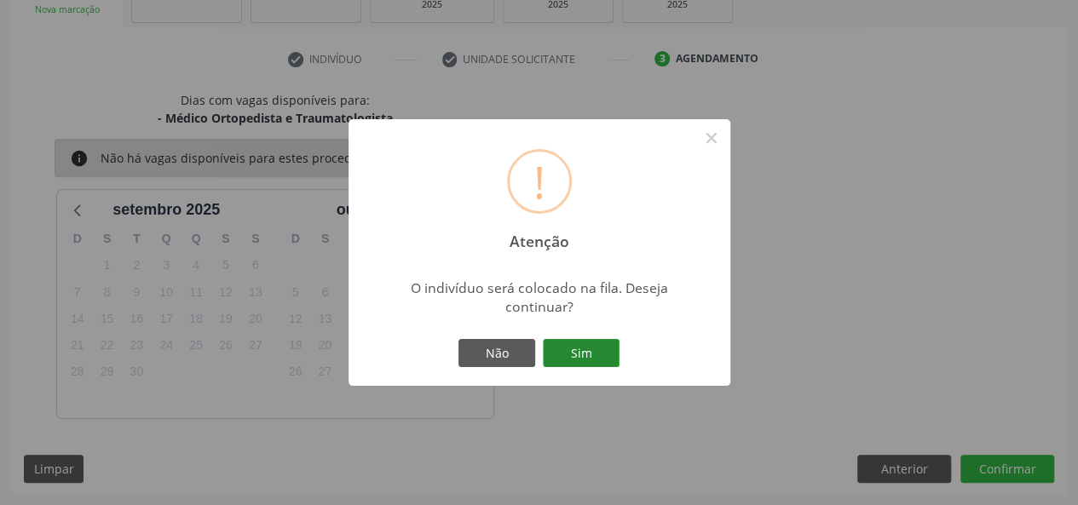
click at [591, 350] on button "Sim" at bounding box center [581, 353] width 77 height 29
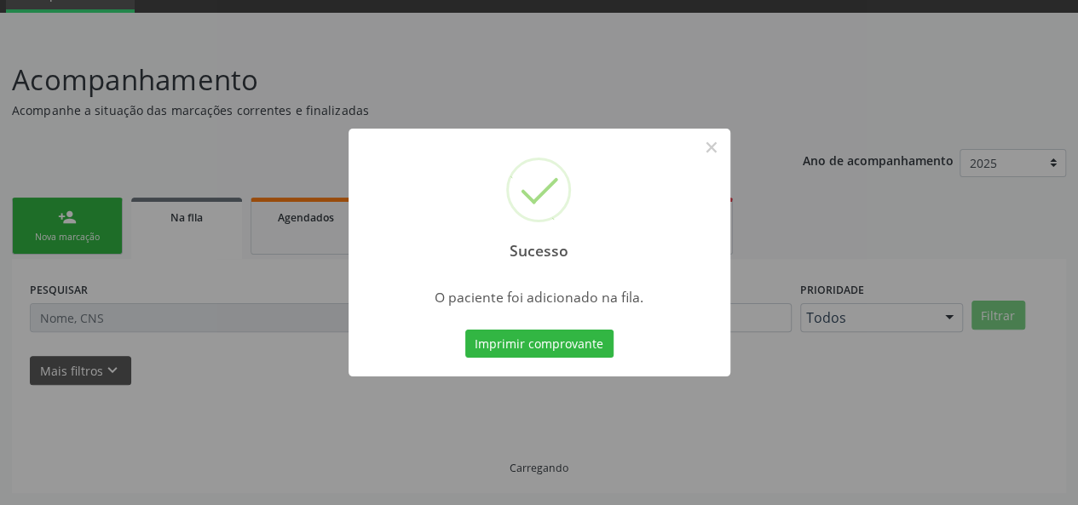
scroll to position [80, 0]
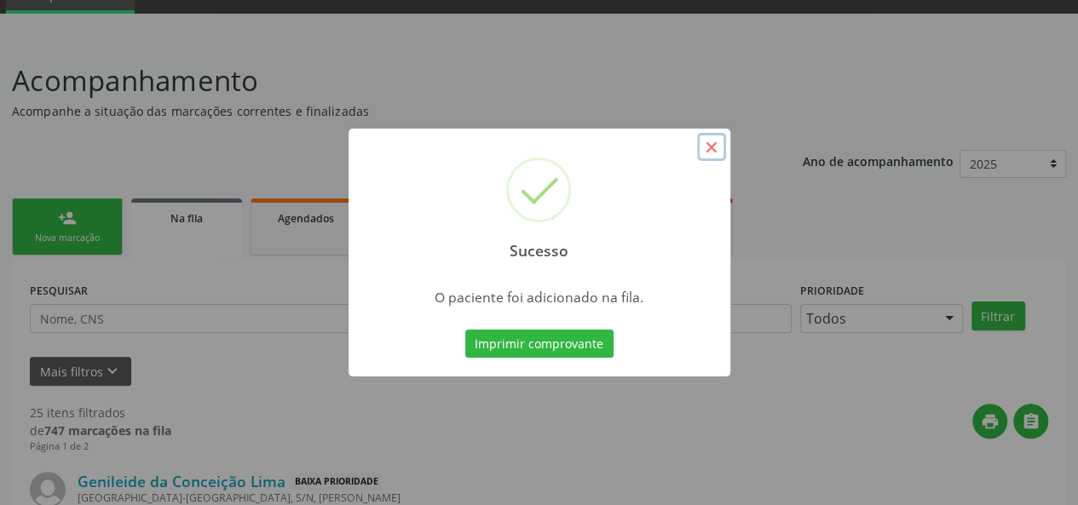
click at [712, 149] on button "×" at bounding box center [711, 147] width 29 height 29
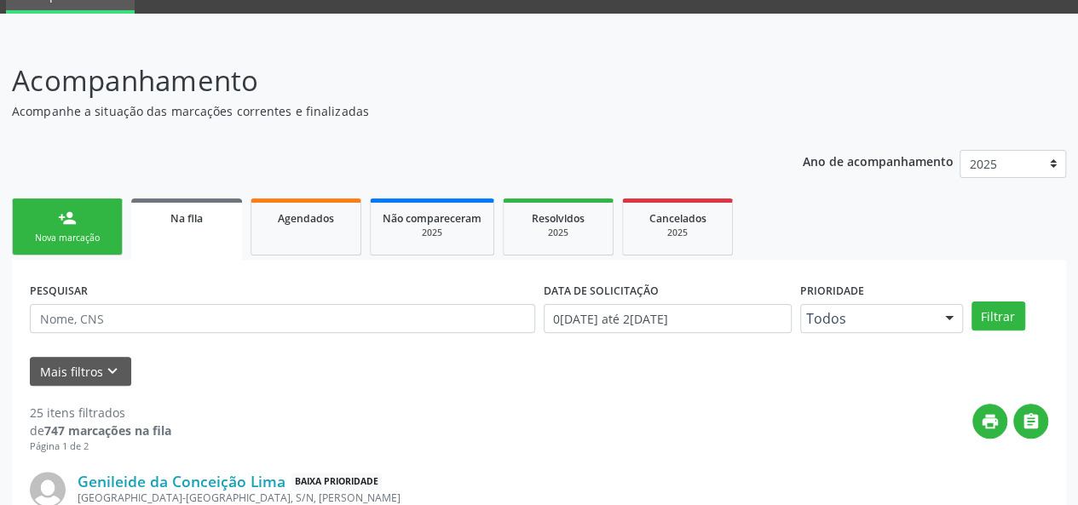
click at [204, 219] on div "Na fila" at bounding box center [186, 218] width 87 height 18
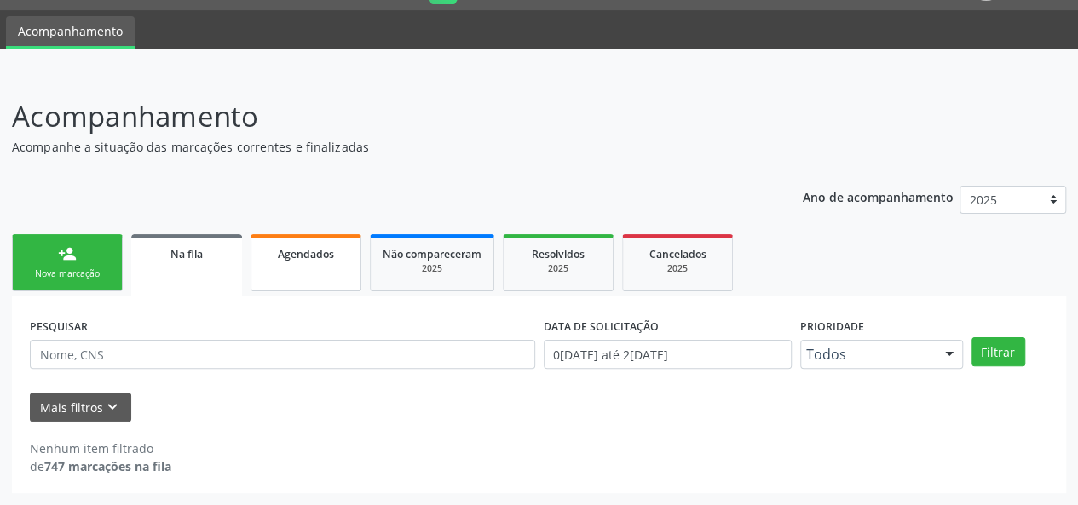
scroll to position [43, 0]
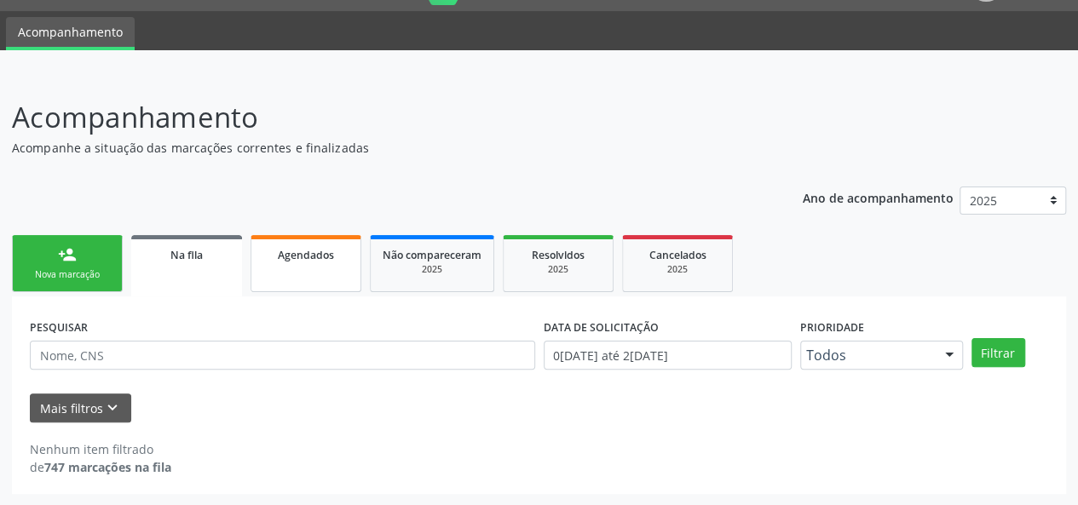
click at [317, 255] on span "Agendados" at bounding box center [306, 255] width 56 height 14
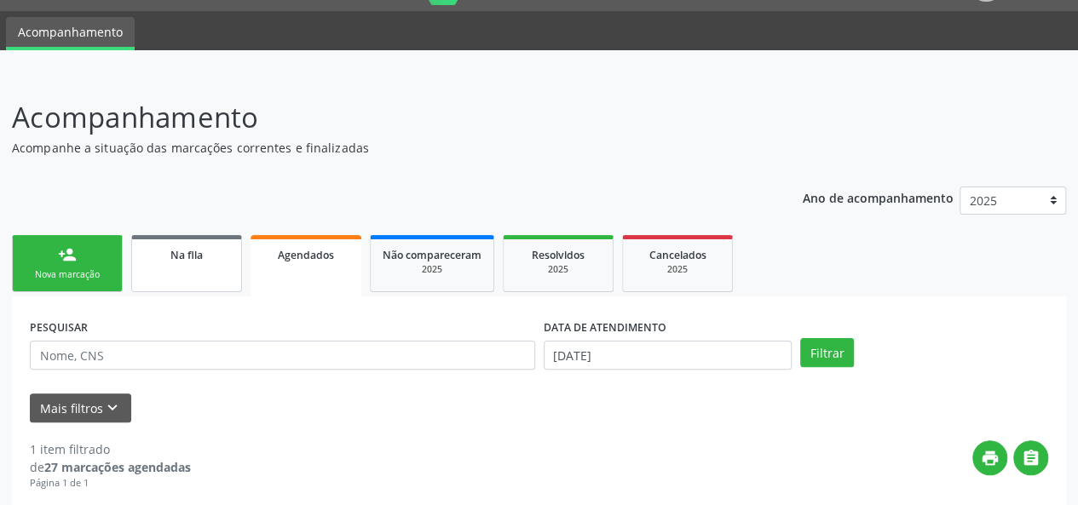
click at [205, 262] on div "Na fila" at bounding box center [186, 254] width 85 height 18
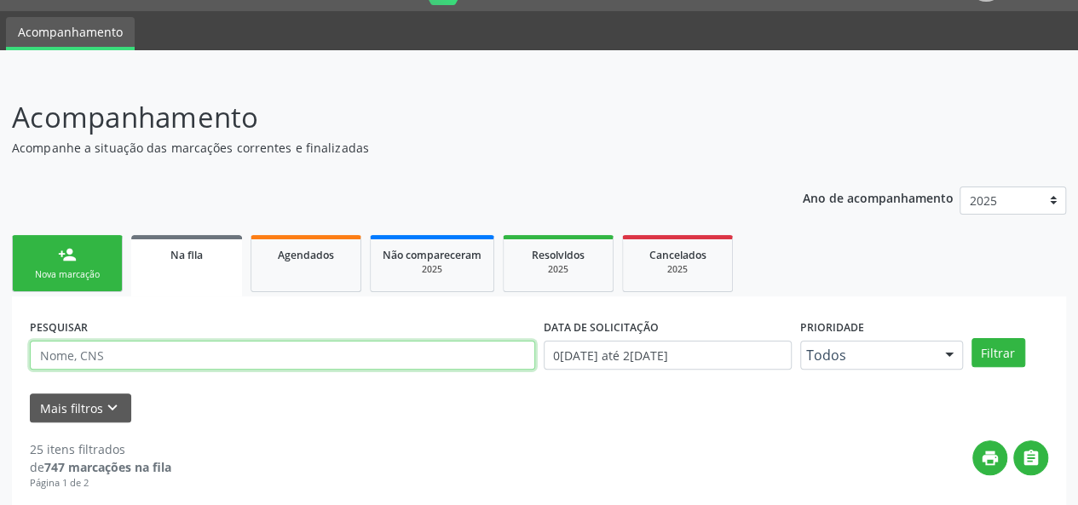
click at [131, 349] on input "text" at bounding box center [282, 355] width 505 height 29
type input "[PERSON_NAME]"
click at [971, 338] on button "Filtrar" at bounding box center [998, 352] width 54 height 29
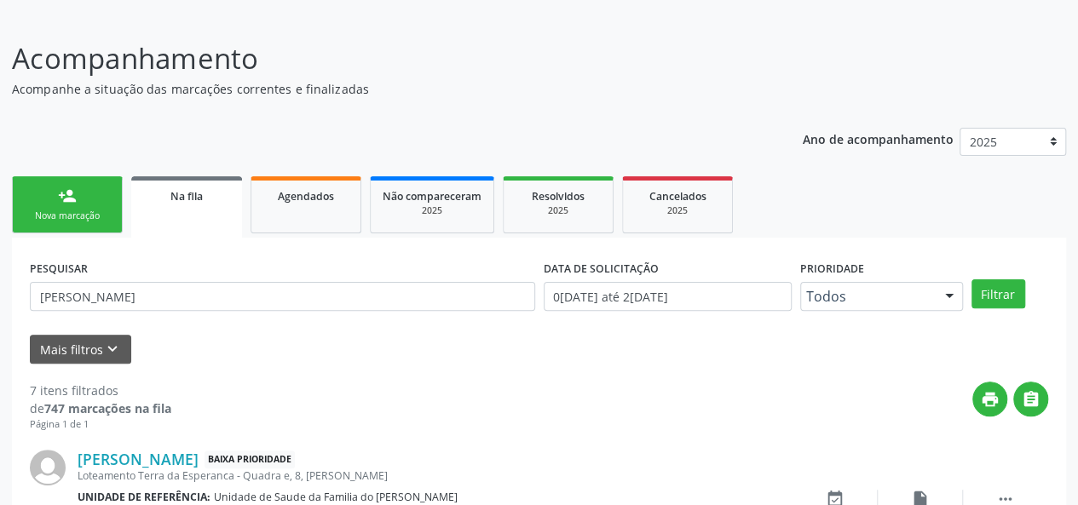
scroll to position [101, 0]
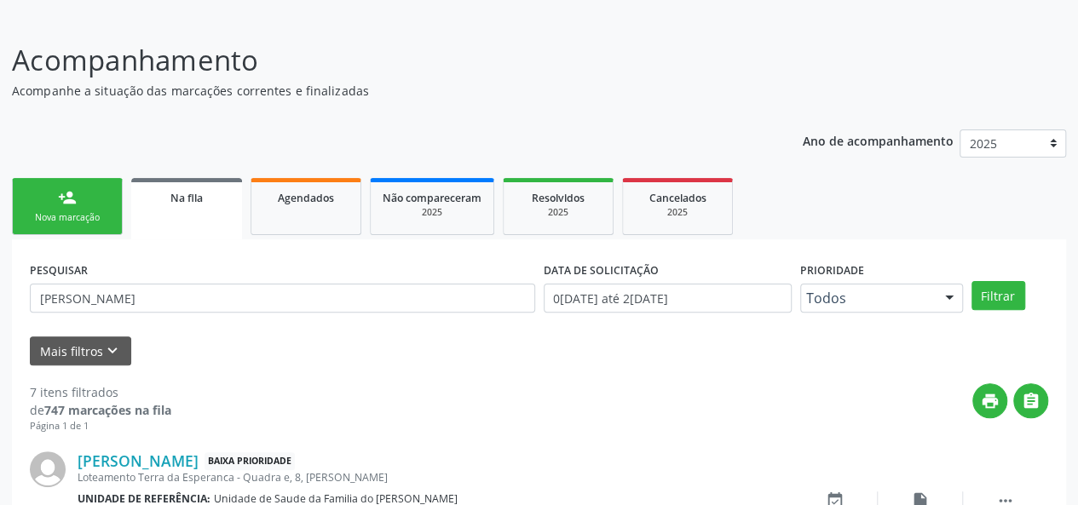
click at [41, 208] on link "person_add Nova marcação" at bounding box center [67, 206] width 111 height 57
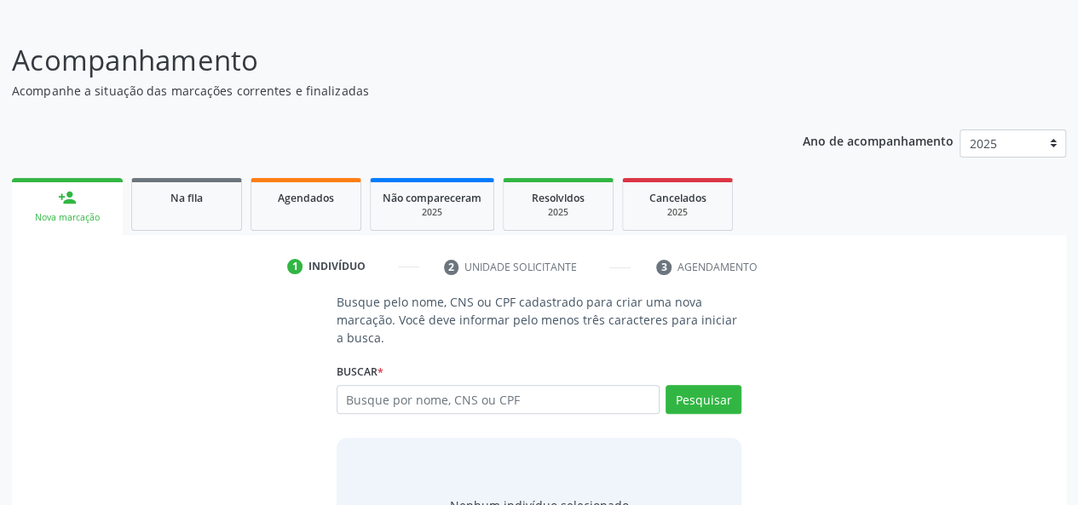
click at [81, 216] on div "Nova marcação" at bounding box center [67, 217] width 87 height 13
click at [421, 396] on input "text" at bounding box center [499, 399] width 324 height 29
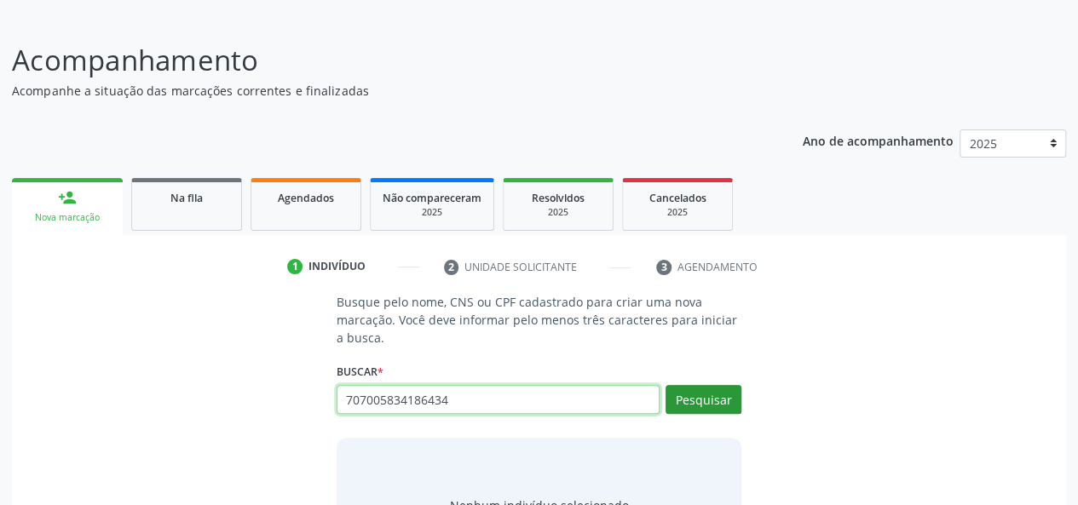
type input "707005834186434"
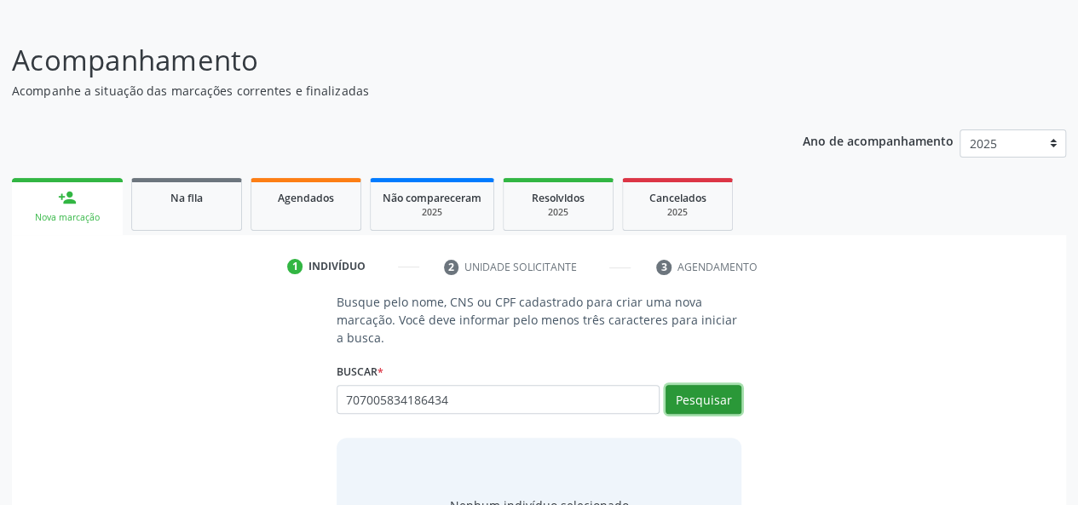
click at [702, 400] on button "Pesquisar" at bounding box center [704, 399] width 76 height 29
type input "707005834186434"
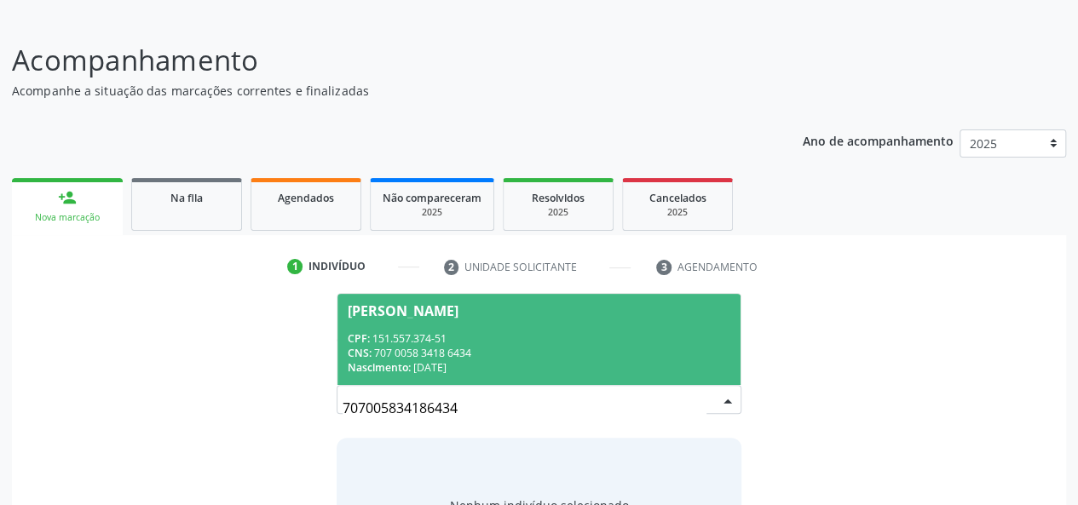
click at [557, 342] on div "CPF: 151.557.374-51" at bounding box center [539, 338] width 383 height 14
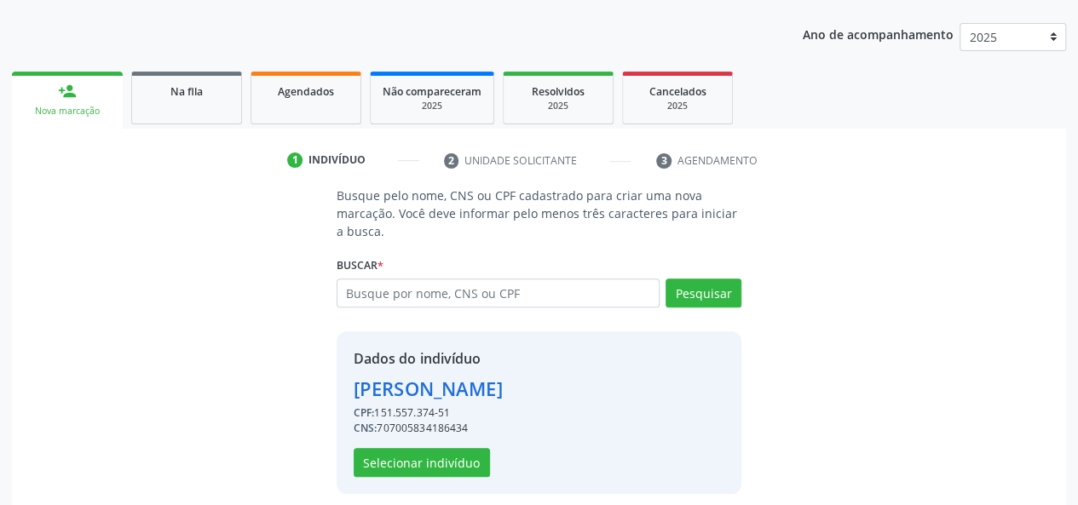
scroll to position [218, 0]
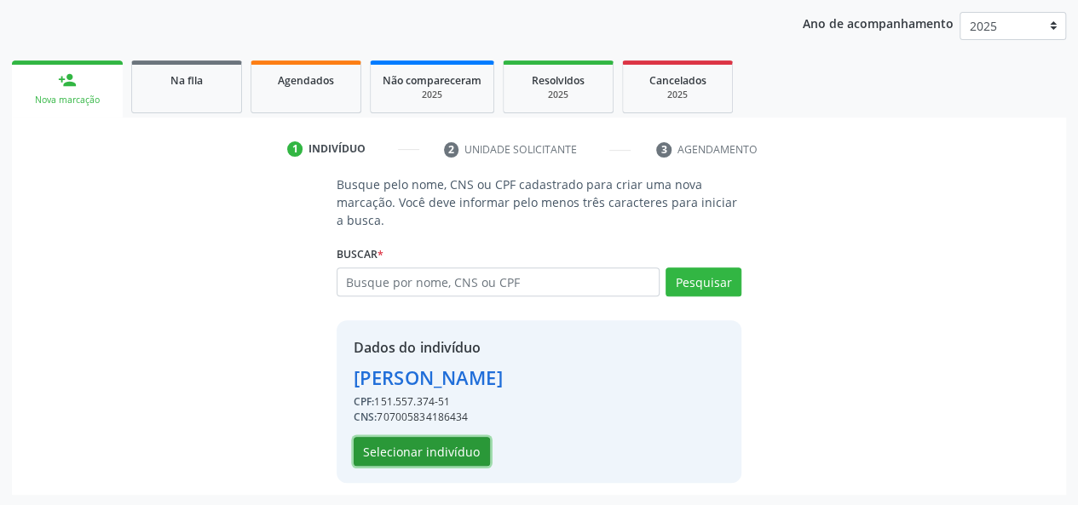
click at [430, 451] on button "Selecionar indivíduo" at bounding box center [422, 451] width 136 height 29
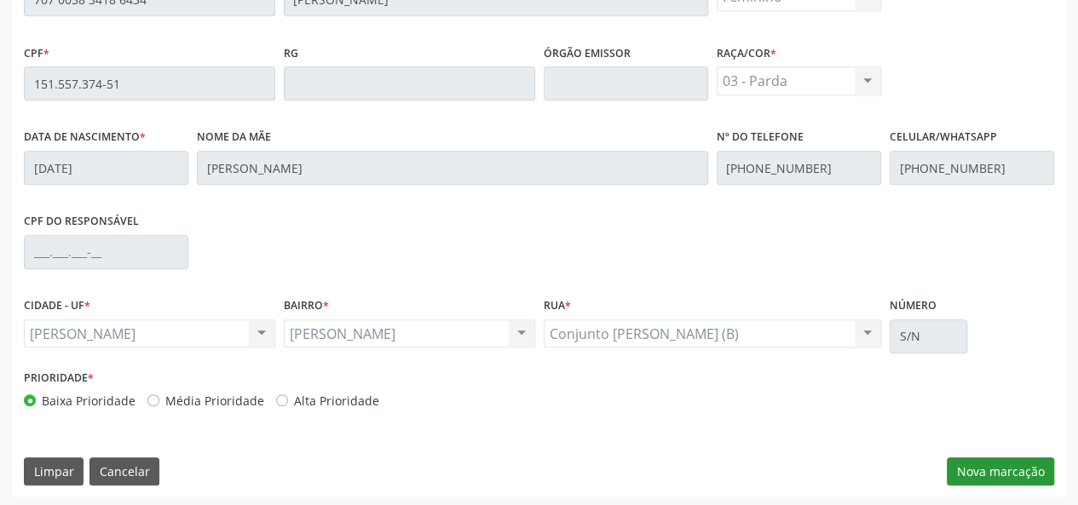
scroll to position [490, 0]
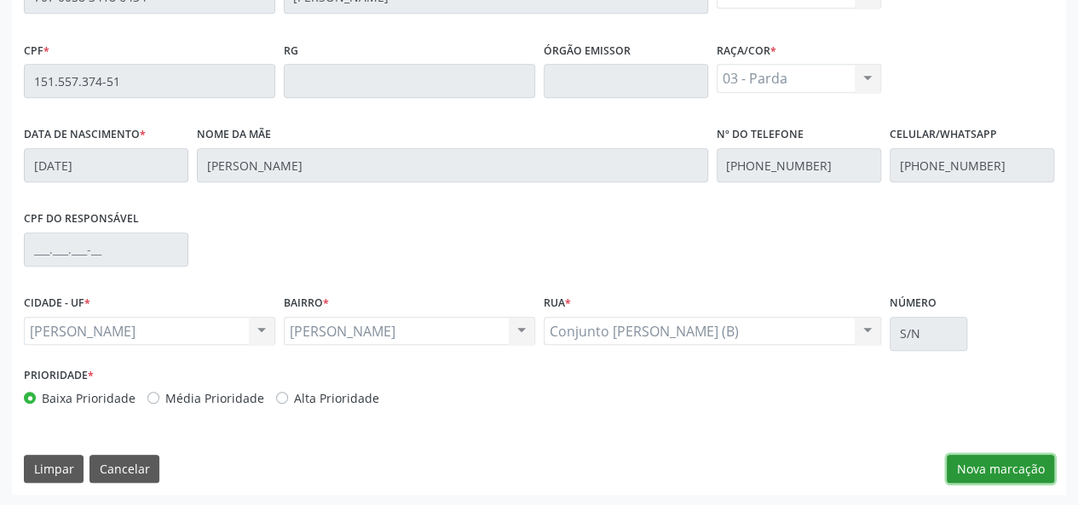
click at [974, 462] on button "Nova marcação" at bounding box center [1000, 469] width 107 height 29
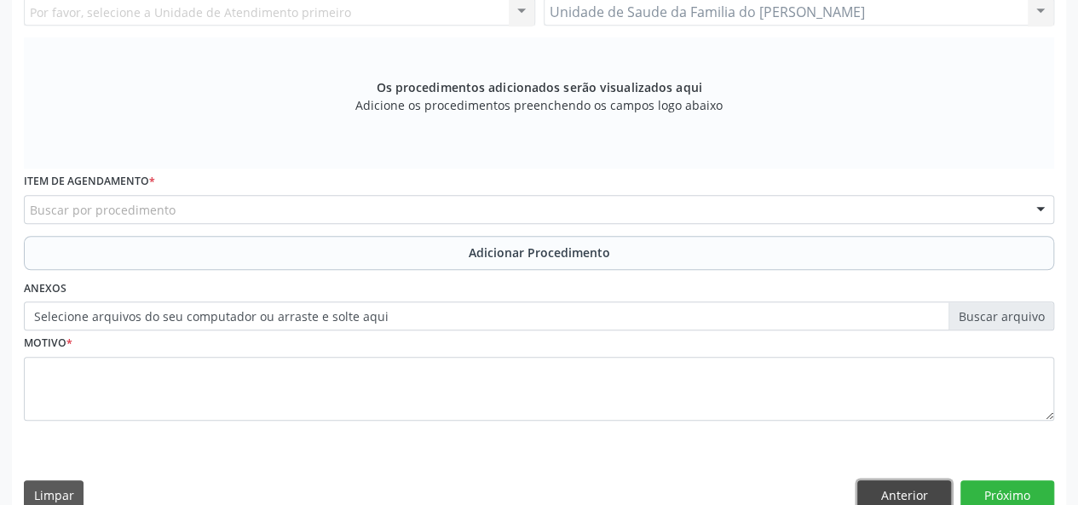
click at [904, 487] on button "Anterior" at bounding box center [904, 495] width 94 height 29
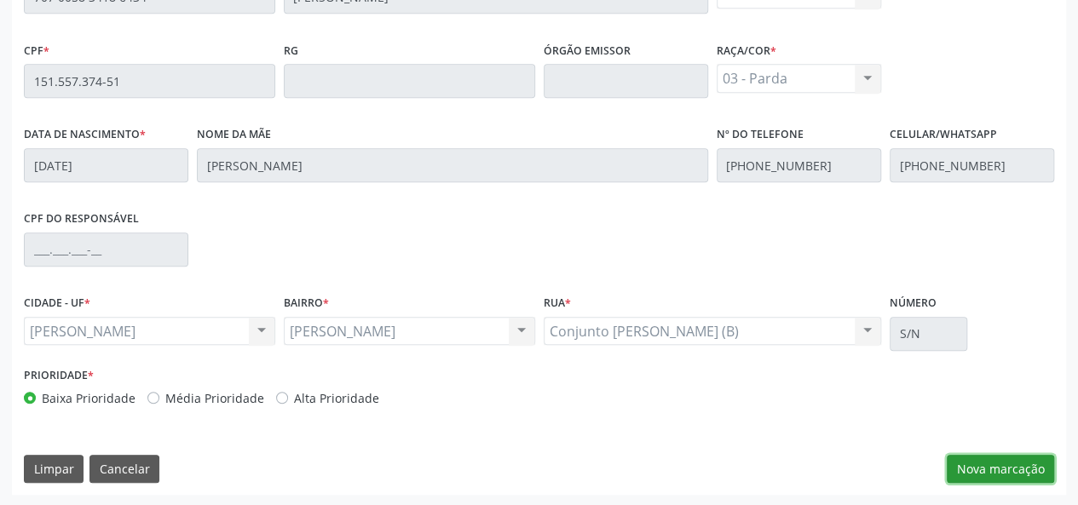
click at [993, 465] on button "Nova marcação" at bounding box center [1000, 469] width 107 height 29
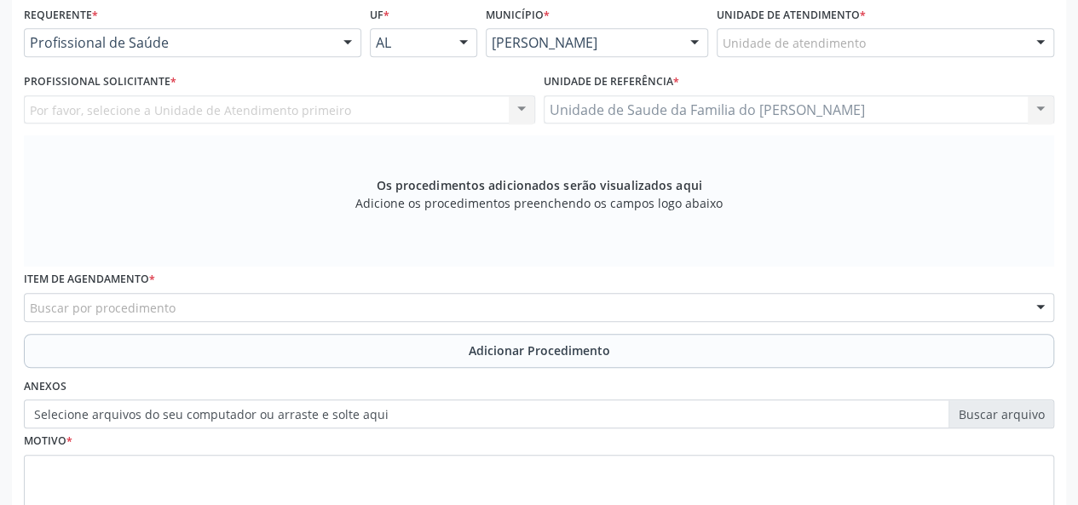
scroll to position [234, 0]
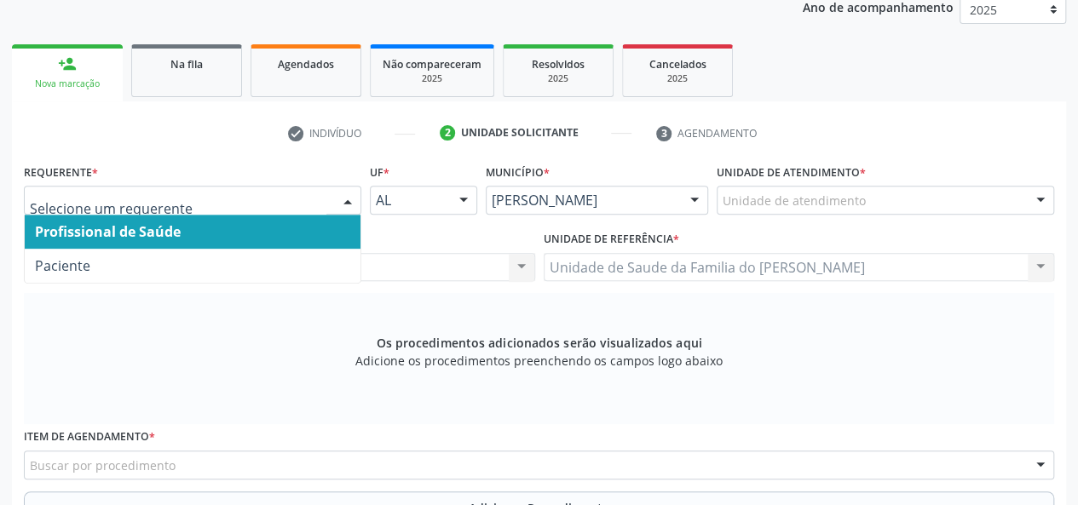
click at [347, 202] on div at bounding box center [348, 201] width 26 height 29
click at [300, 225] on span "Profissional de Saúde" at bounding box center [193, 232] width 336 height 34
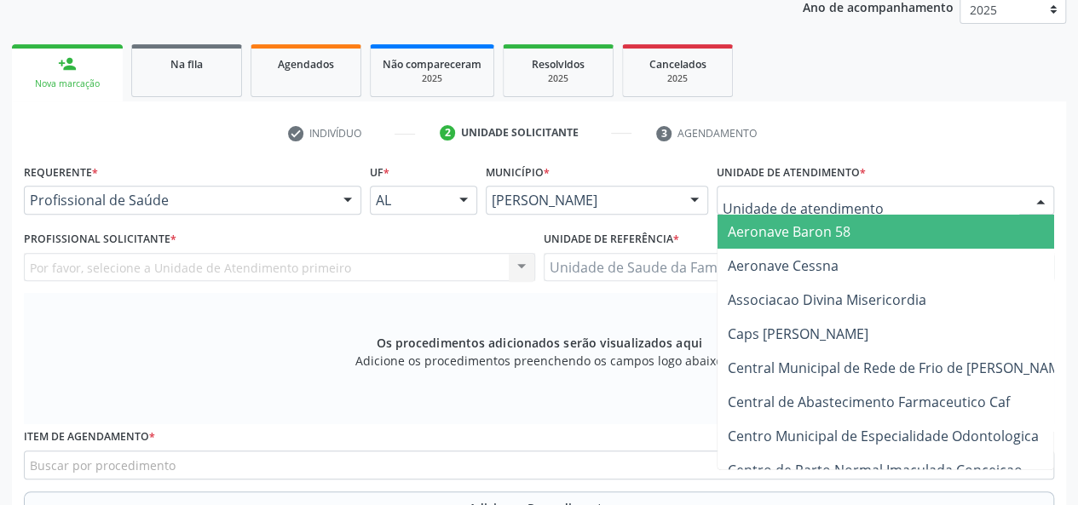
type input "j"
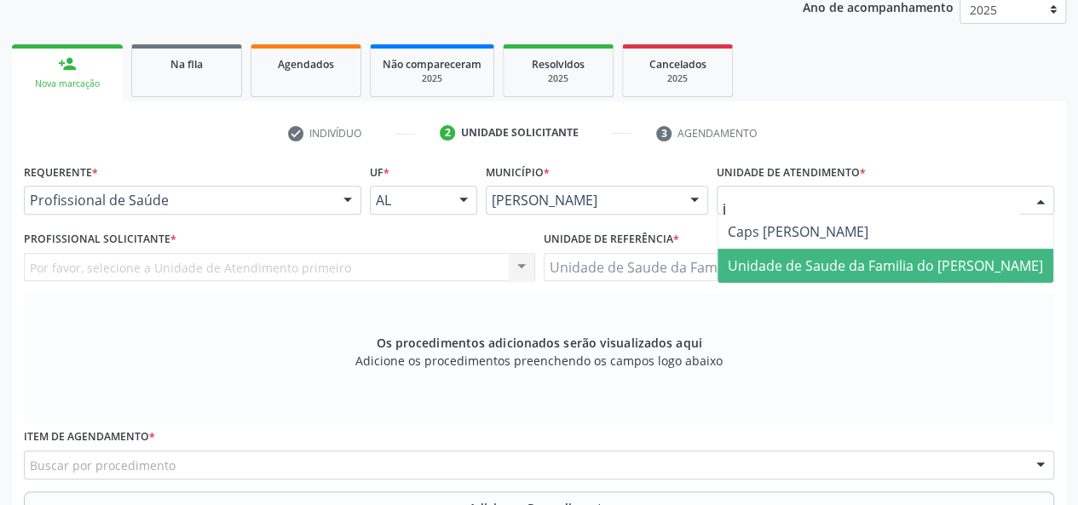
click at [779, 266] on span "Unidade de Saude da Familia do [PERSON_NAME]" at bounding box center [885, 266] width 315 height 19
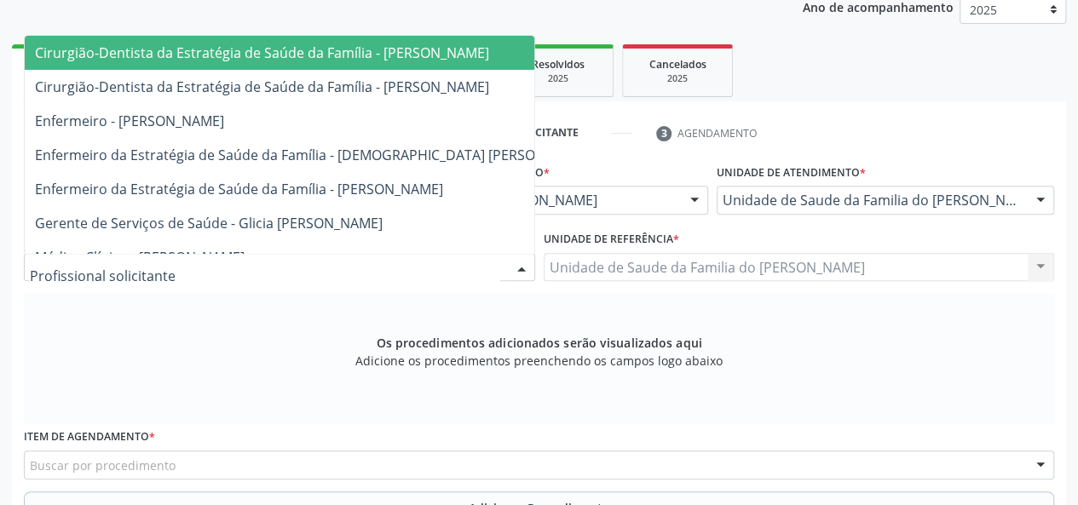
click at [511, 263] on div at bounding box center [522, 268] width 26 height 29
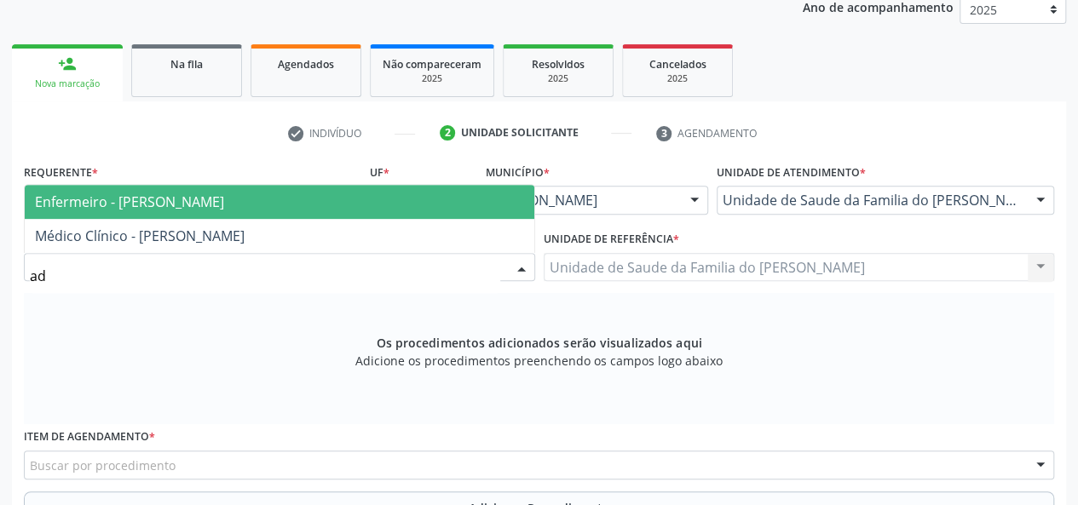
type input "ada"
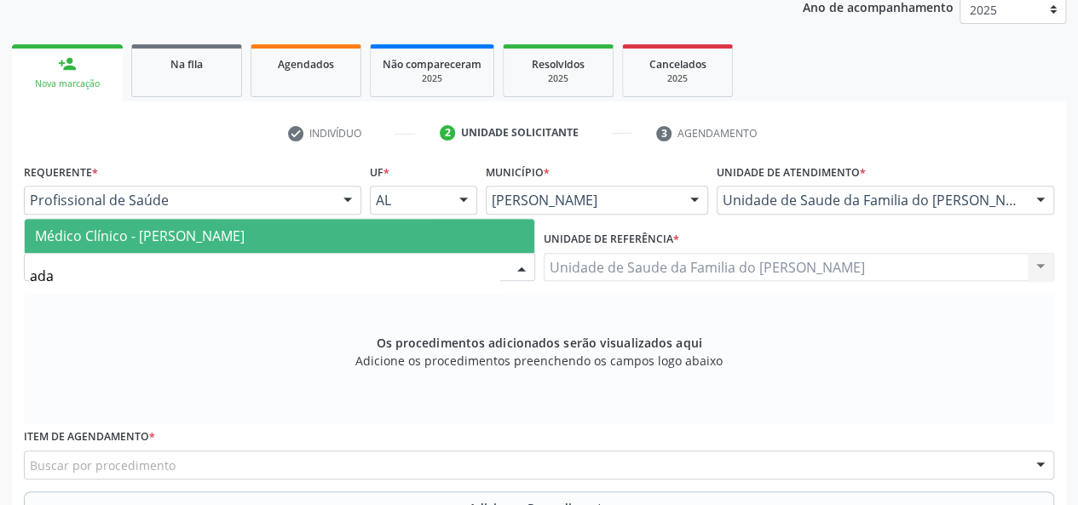
click at [308, 233] on span "Médico Clínico - [PERSON_NAME]" at bounding box center [280, 236] width 510 height 34
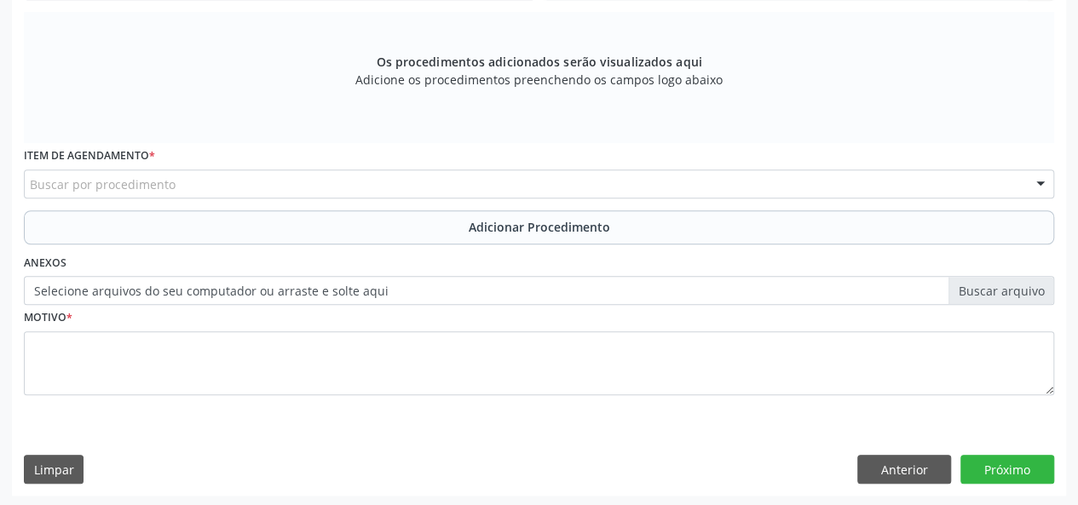
scroll to position [516, 0]
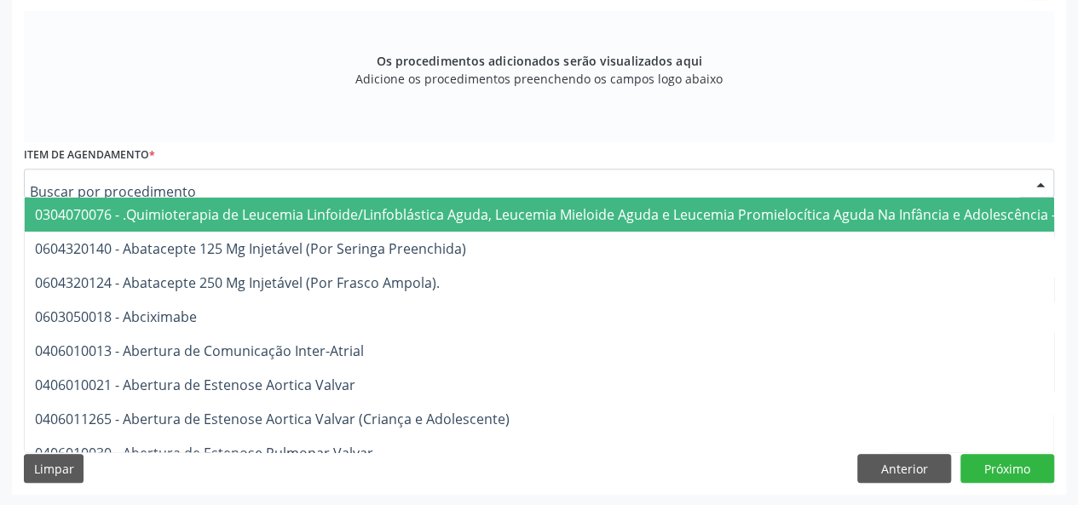
click at [312, 183] on div at bounding box center [539, 183] width 1030 height 29
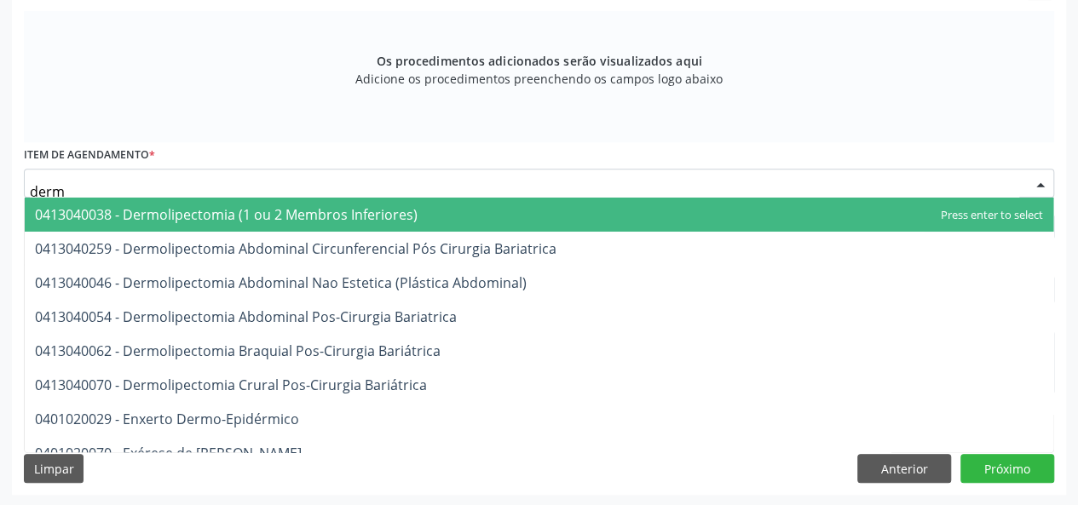
type input "derma"
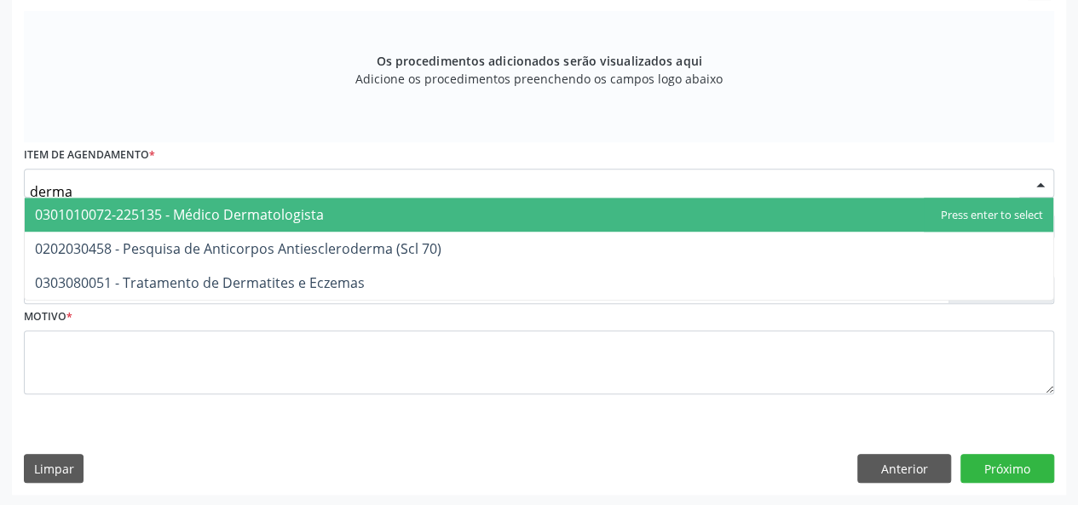
click at [314, 214] on span "0301010072-225135 - Médico Dermatologista" at bounding box center [179, 214] width 289 height 19
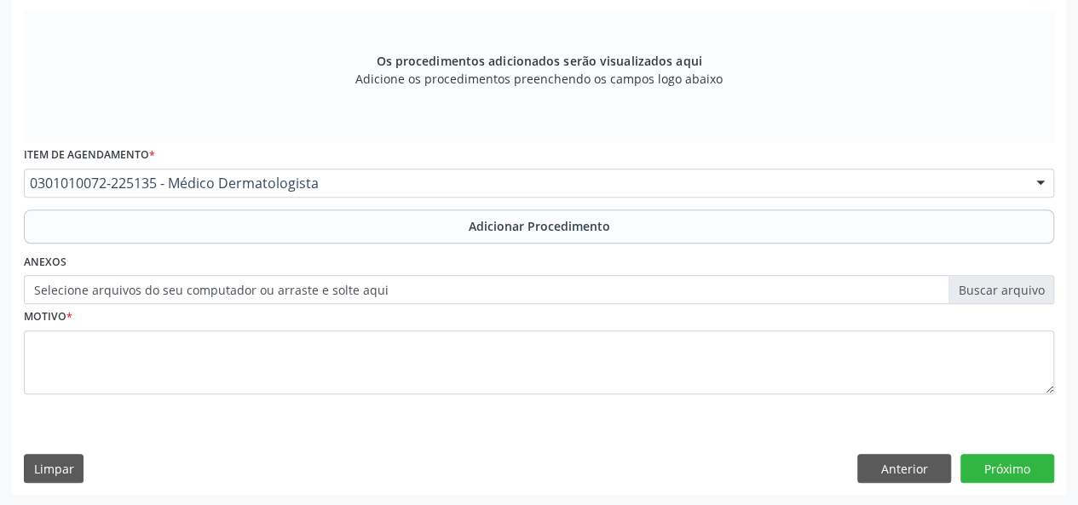
click at [314, 214] on button "Adicionar Procedimento" at bounding box center [539, 227] width 1030 height 34
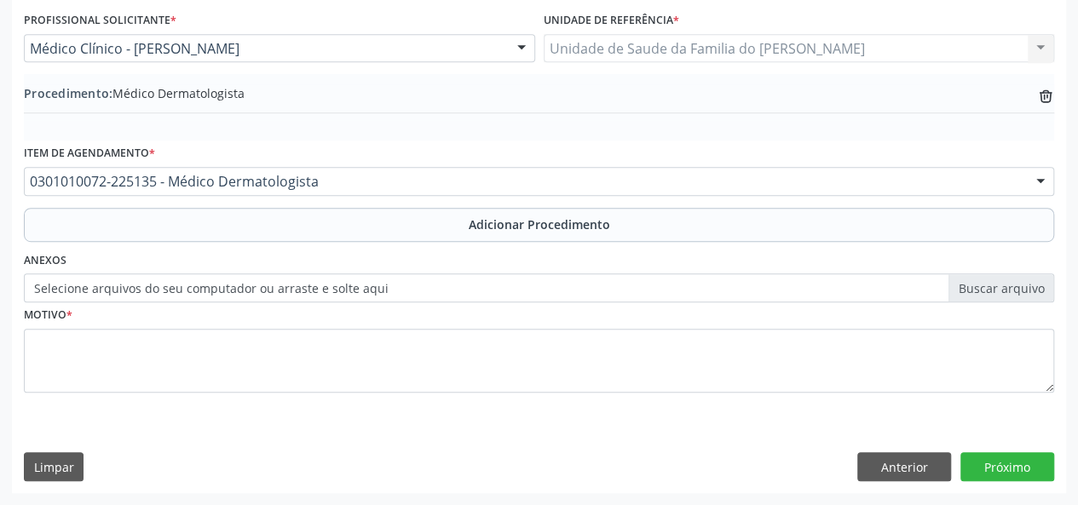
scroll to position [452, 0]
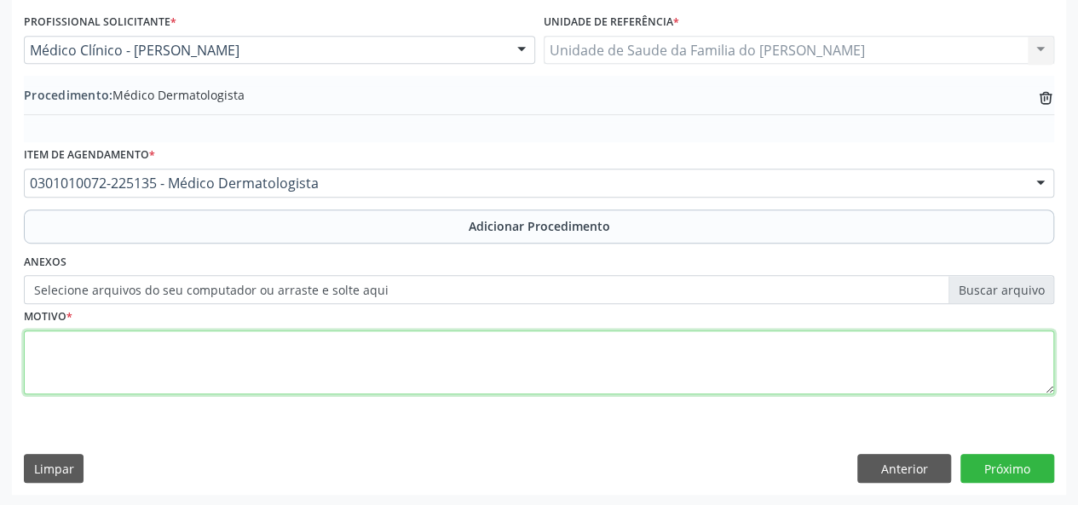
click at [242, 350] on textarea at bounding box center [539, 363] width 1030 height 65
click at [94, 345] on textarea "lesoes na epele" at bounding box center [539, 363] width 1030 height 65
click at [48, 346] on textarea "lesoes na pele" at bounding box center [539, 363] width 1030 height 65
drag, startPoint x: 48, startPoint y: 346, endPoint x: 36, endPoint y: 354, distance: 14.2
click at [36, 354] on textarea "lesoes na pele" at bounding box center [539, 363] width 1030 height 65
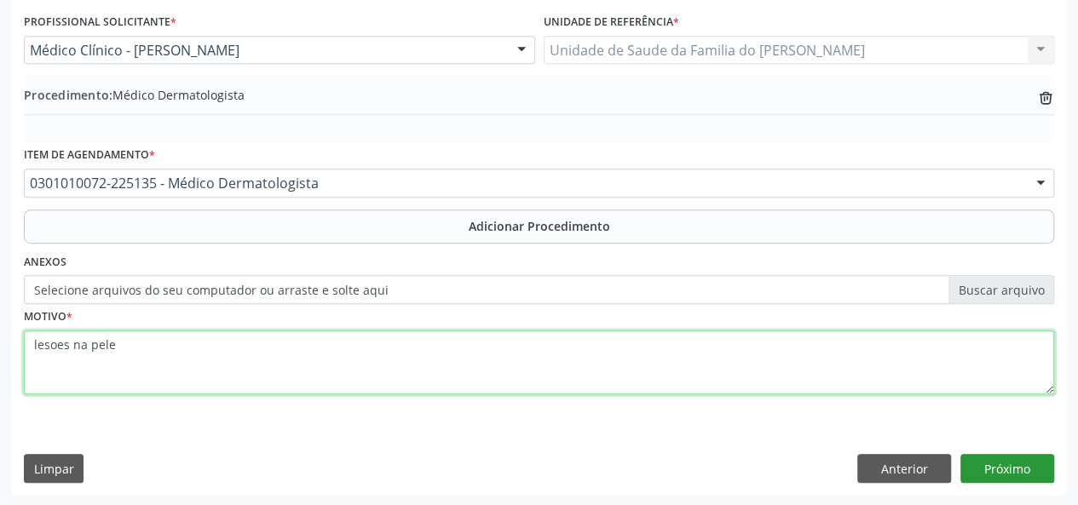
type textarea "lesoes na pele"
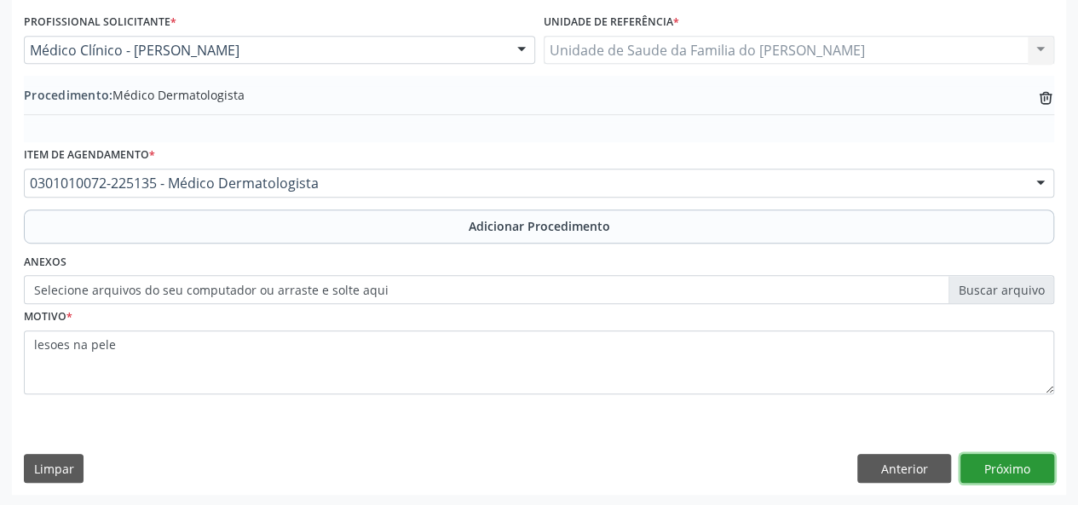
click at [1023, 476] on button "Próximo" at bounding box center [1007, 468] width 94 height 29
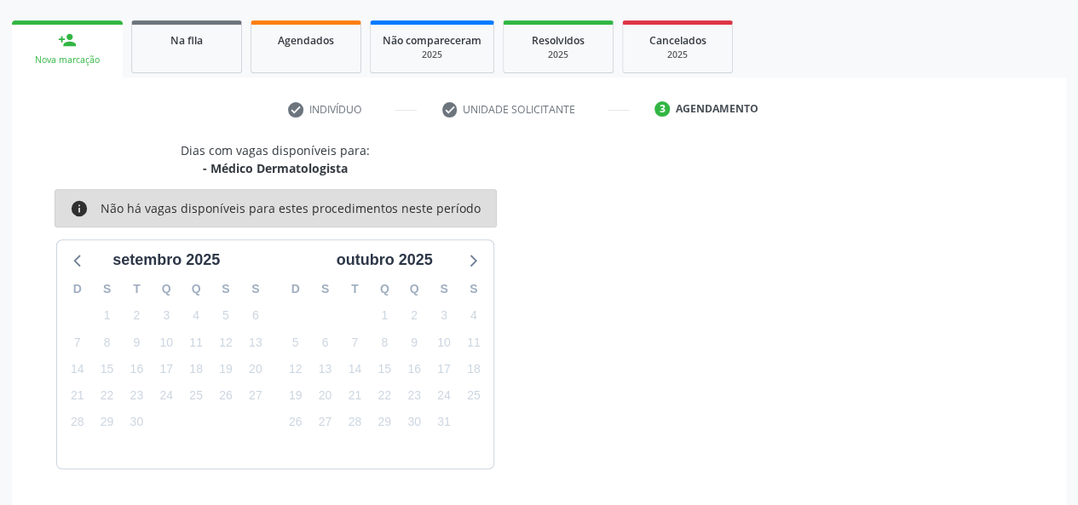
scroll to position [308, 0]
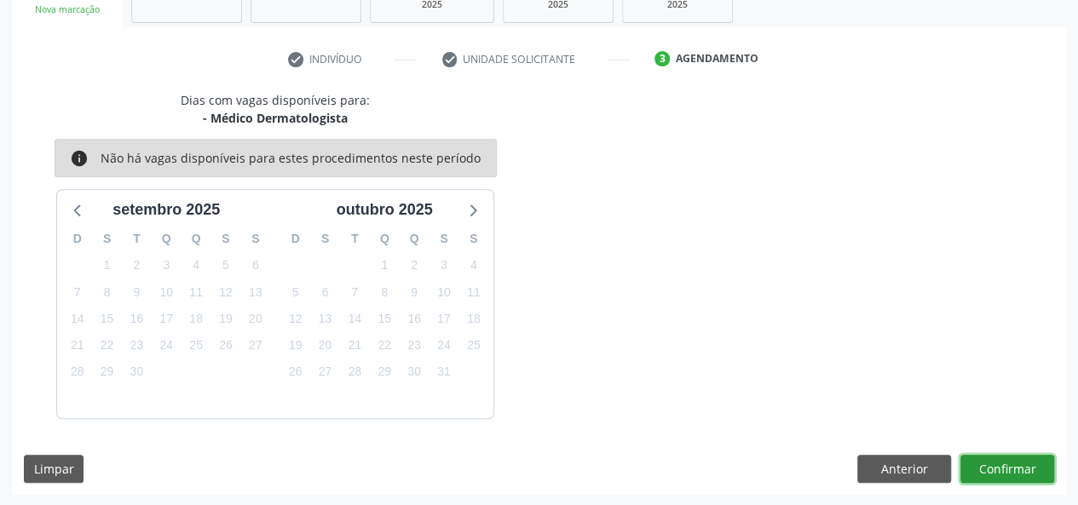
click at [1019, 464] on button "Confirmar" at bounding box center [1007, 469] width 94 height 29
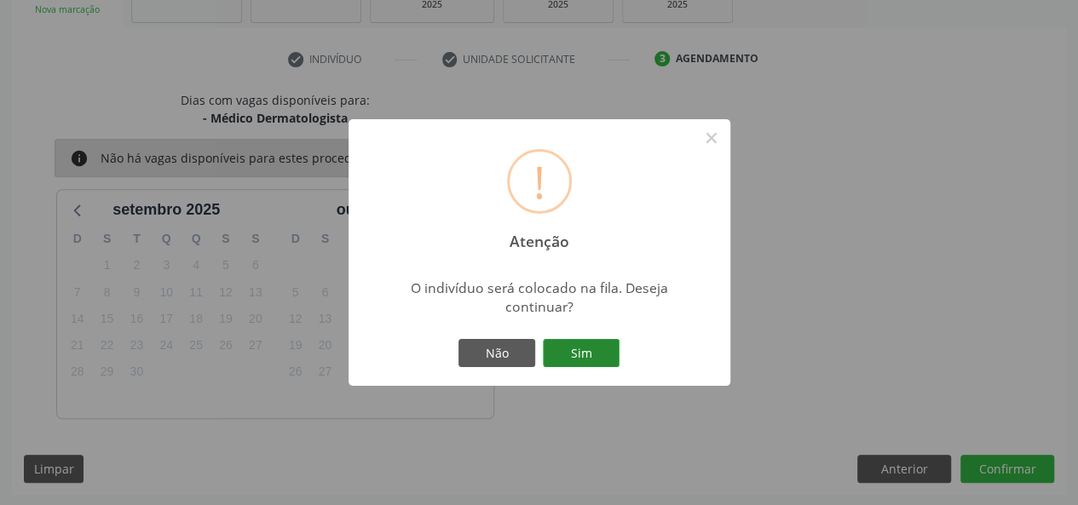
click at [568, 349] on button "Sim" at bounding box center [581, 353] width 77 height 29
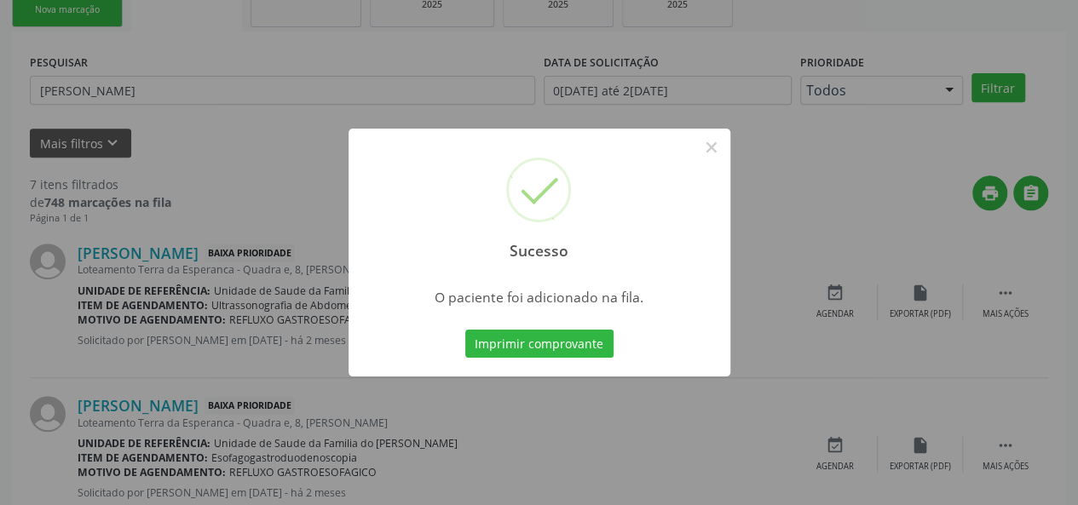
scroll to position [80, 0]
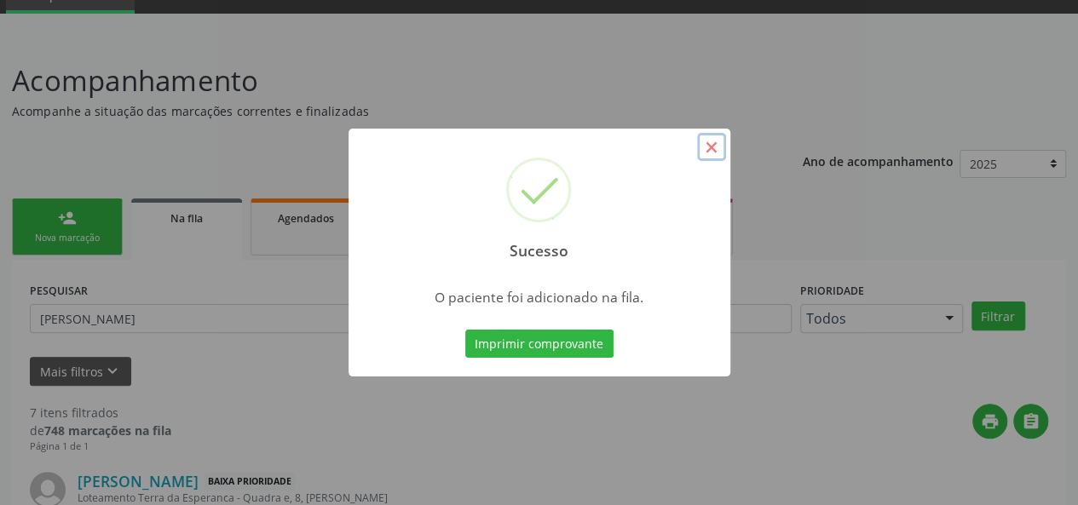
click at [710, 142] on button "×" at bounding box center [711, 147] width 29 height 29
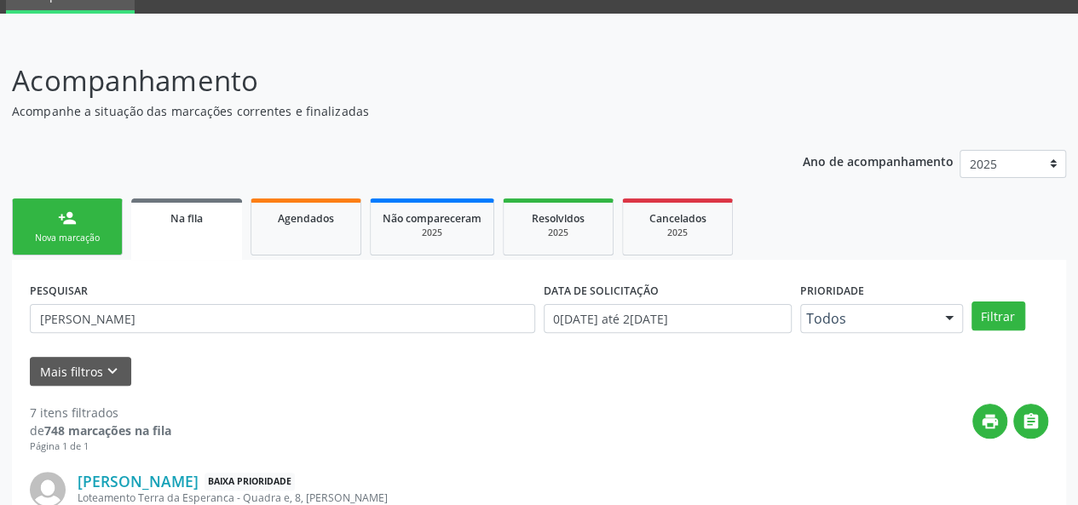
click at [53, 228] on link "person_add Nova marcação" at bounding box center [67, 227] width 111 height 57
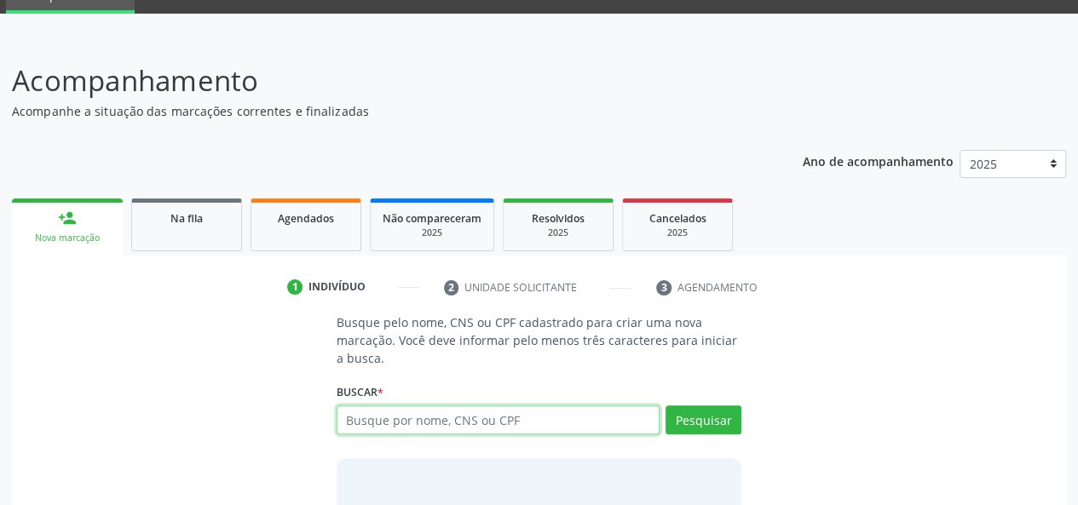
click at [533, 422] on input "text" at bounding box center [499, 420] width 324 height 29
type input "706704576031713"
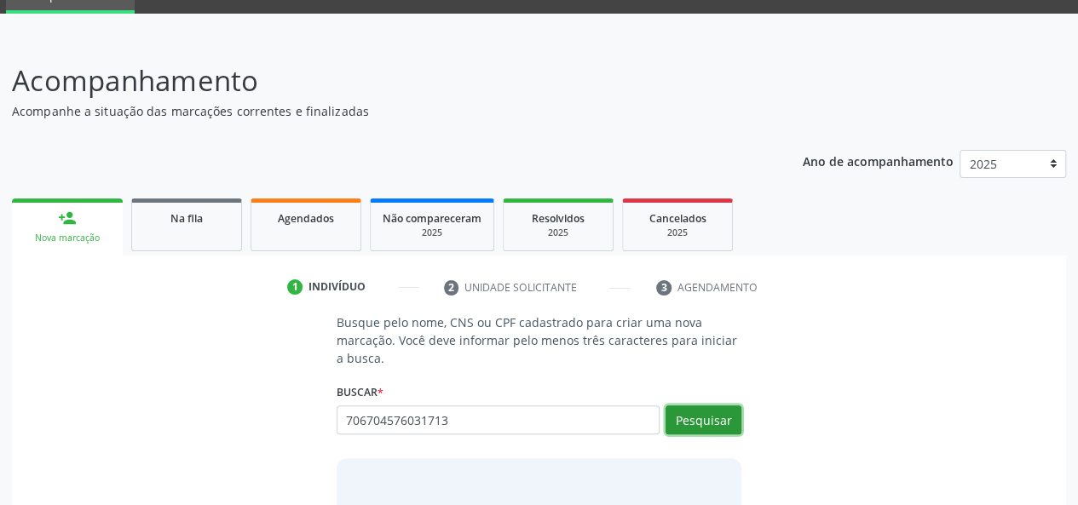
click at [700, 416] on button "Pesquisar" at bounding box center [704, 420] width 76 height 29
type input "706704576031713"
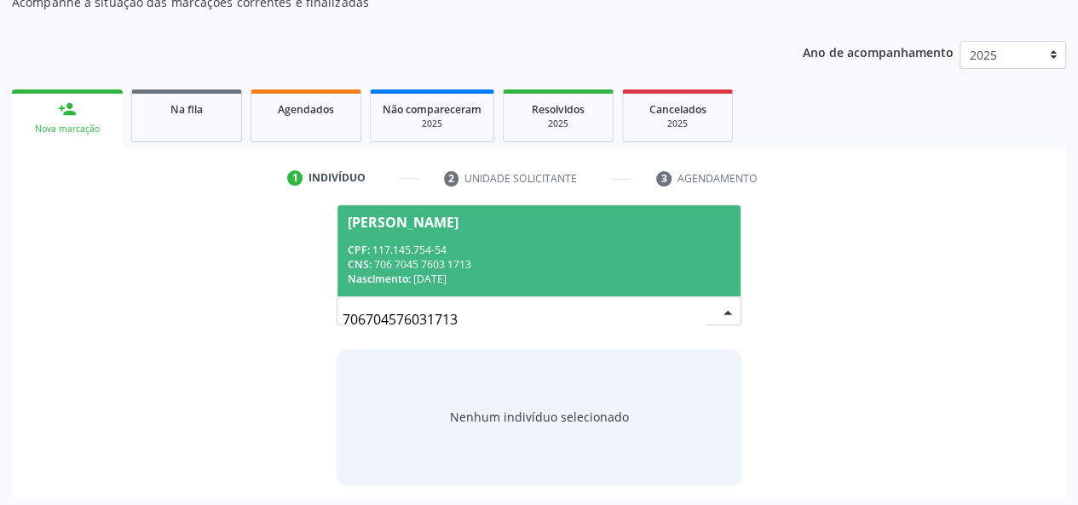
scroll to position [193, 0]
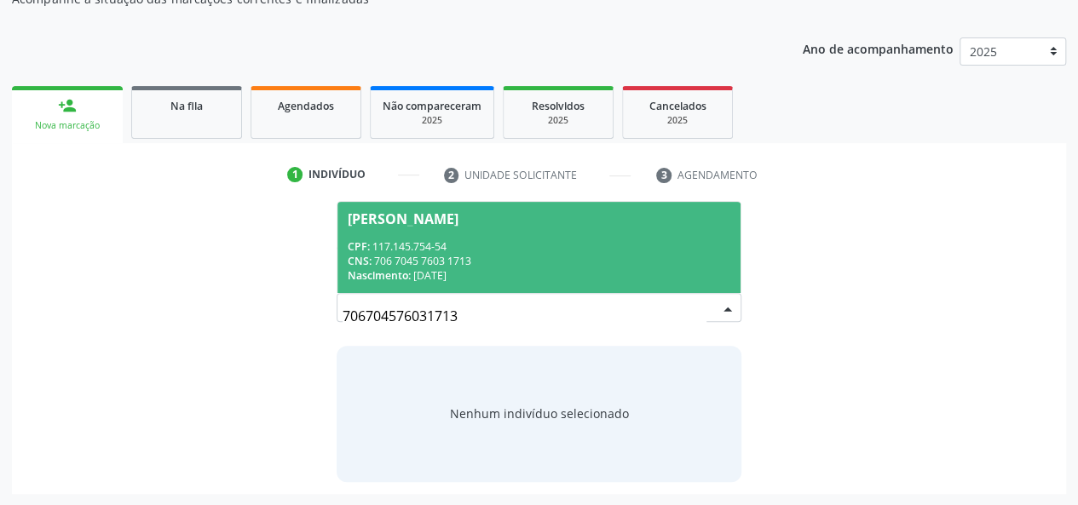
click at [523, 239] on div "CPF: 117.145.754-54" at bounding box center [539, 246] width 383 height 14
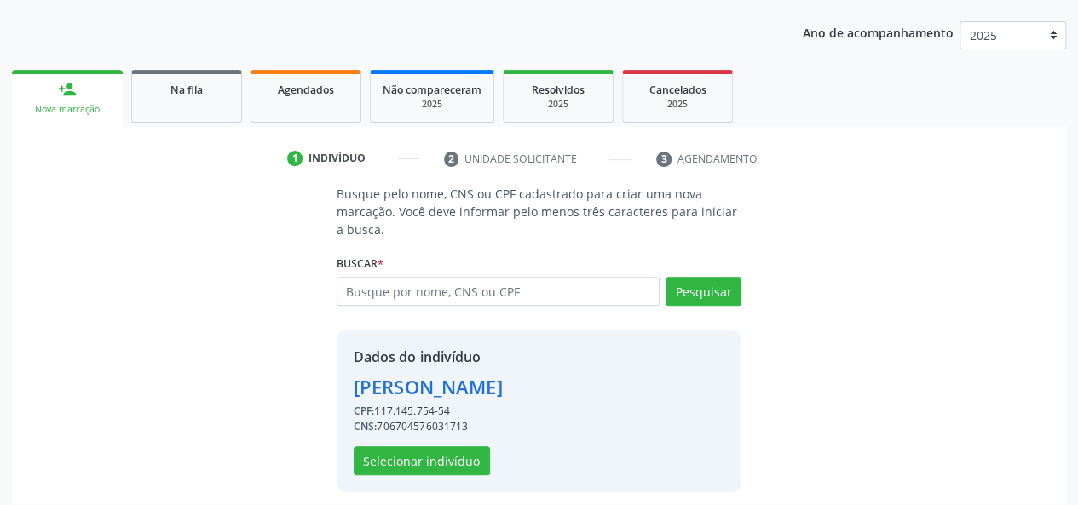
scroll to position [218, 0]
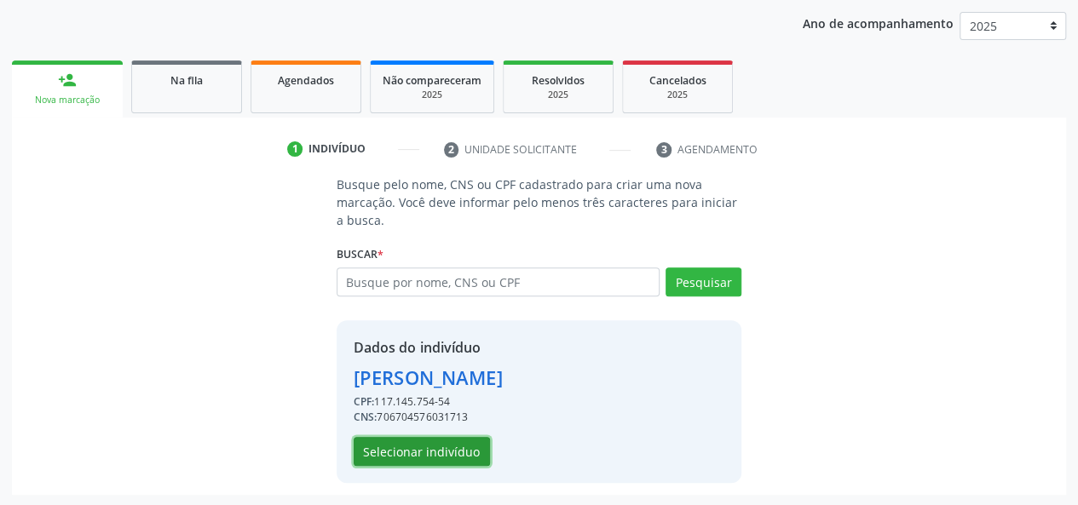
click at [444, 454] on button "Selecionar indivíduo" at bounding box center [422, 451] width 136 height 29
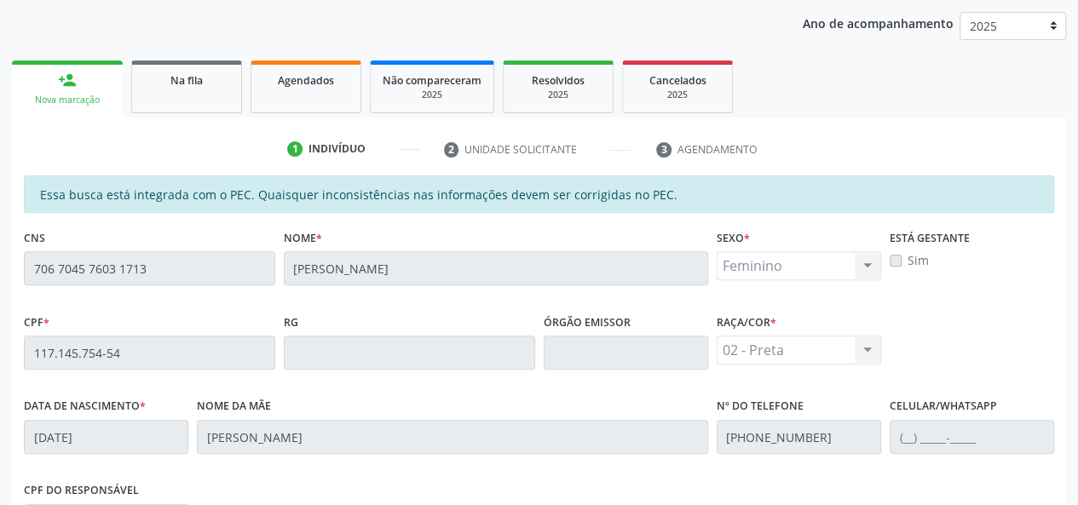
scroll to position [490, 0]
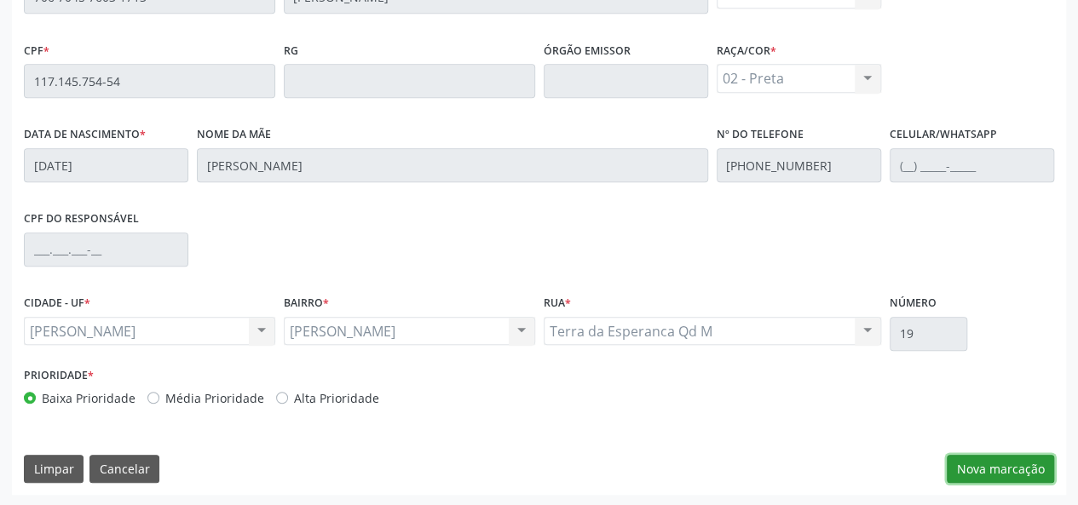
click at [1015, 464] on button "Nova marcação" at bounding box center [1000, 469] width 107 height 29
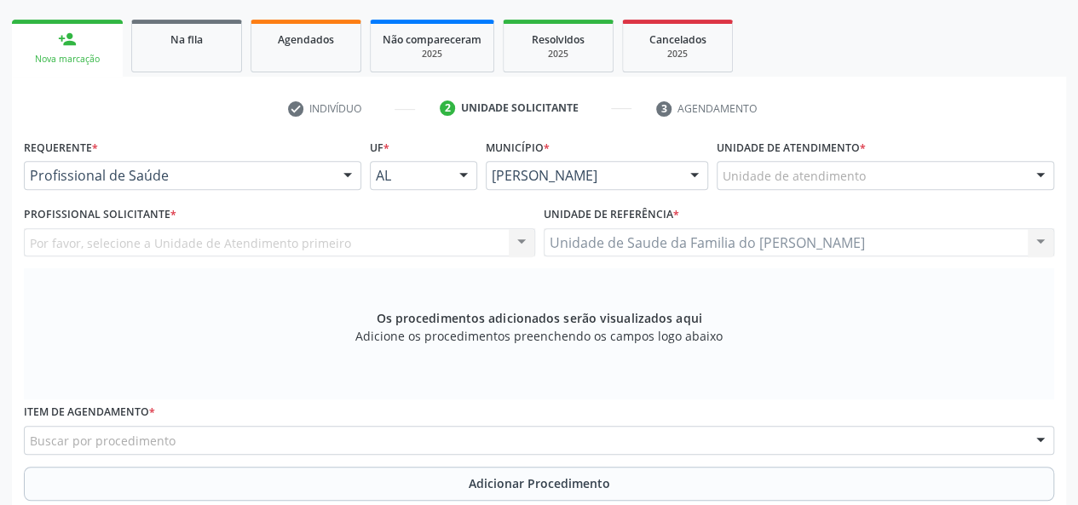
scroll to position [234, 0]
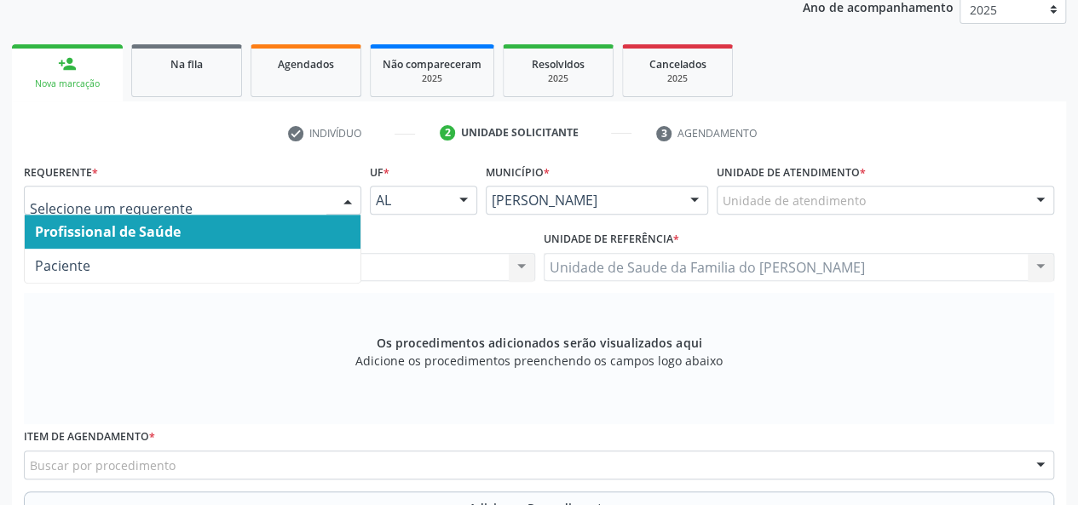
click at [336, 199] on div at bounding box center [348, 201] width 26 height 29
click at [291, 238] on span "Profissional de Saúde" at bounding box center [193, 232] width 336 height 34
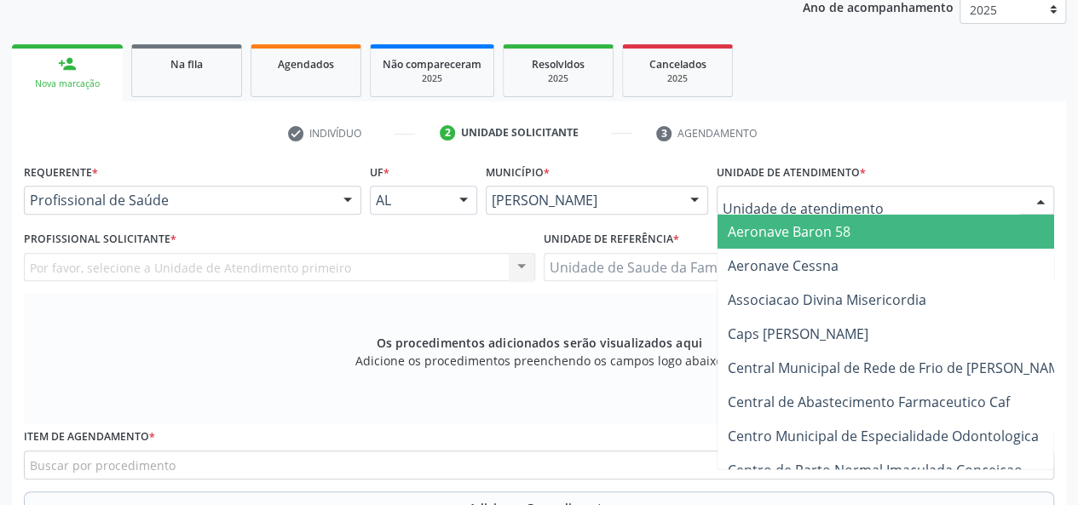
type input "j"
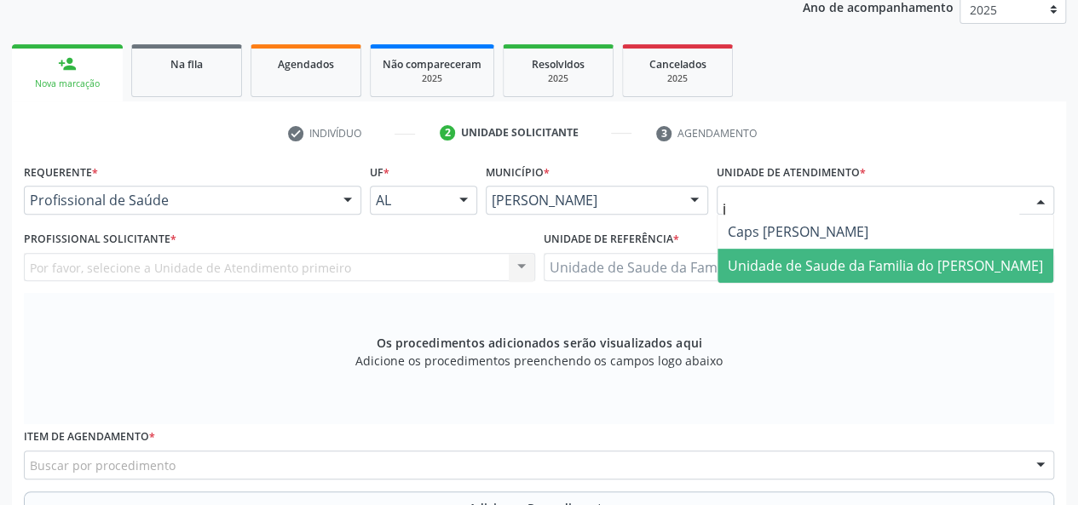
click at [871, 267] on span "Unidade de Saude da Familia do [PERSON_NAME]" at bounding box center [885, 266] width 315 height 19
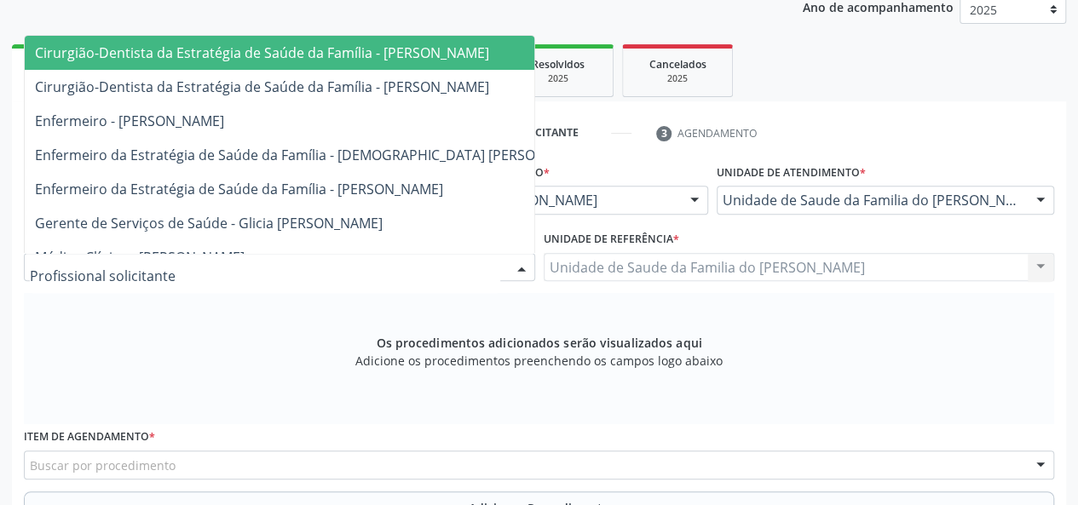
click at [509, 266] on div at bounding box center [522, 268] width 26 height 29
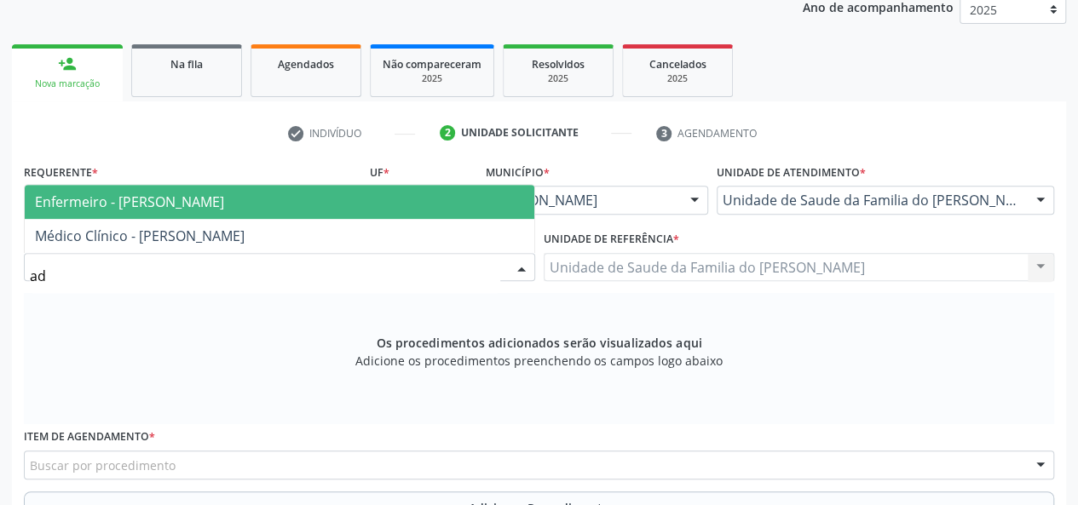
type input "ada"
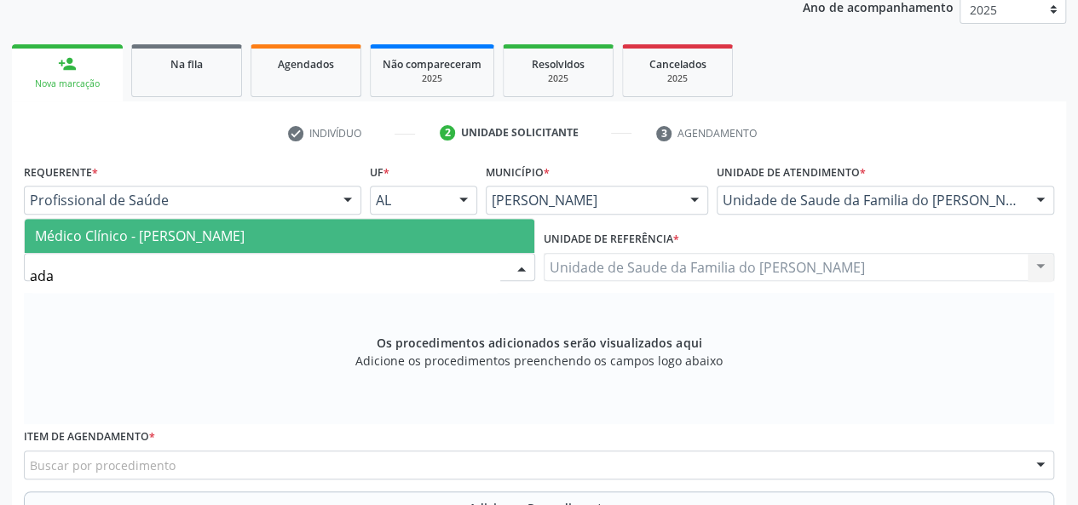
click at [329, 239] on span "Médico Clínico - [PERSON_NAME]" at bounding box center [280, 236] width 510 height 34
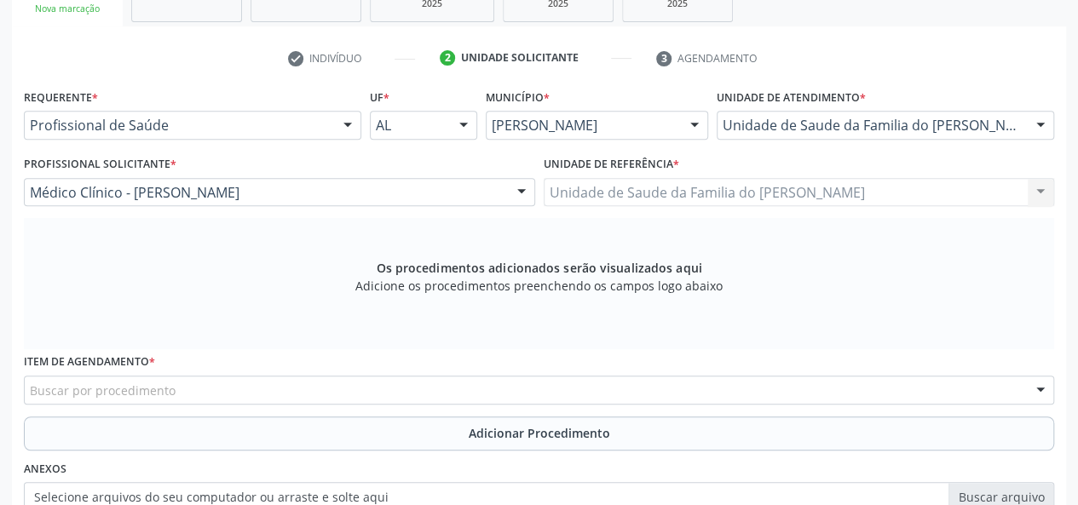
scroll to position [405, 0]
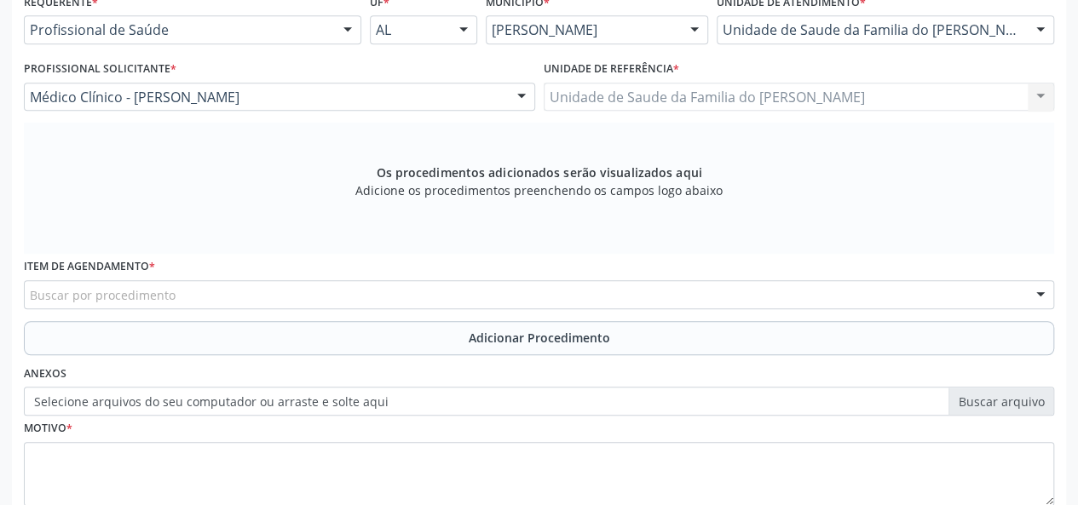
click at [302, 299] on div "Buscar por procedimento" at bounding box center [539, 294] width 1030 height 29
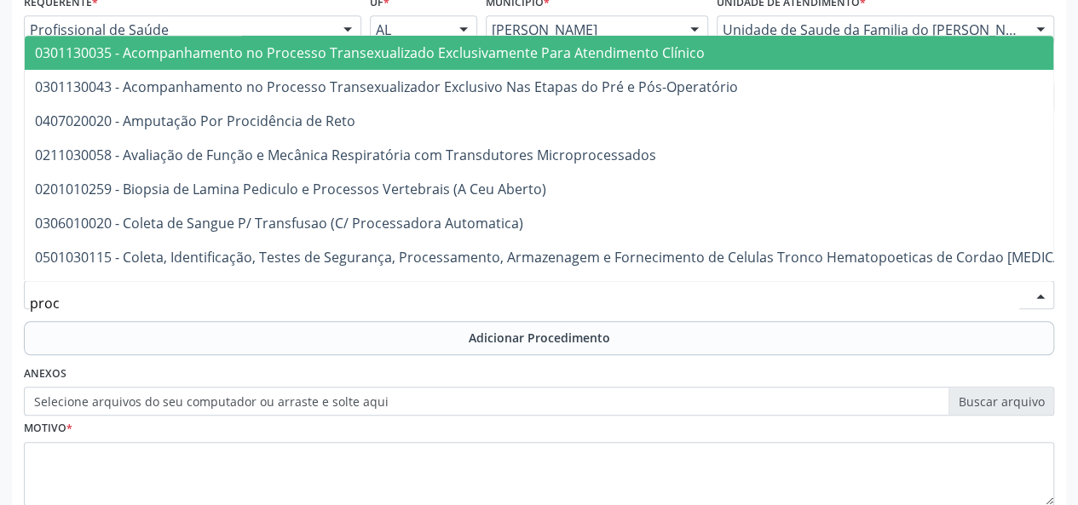
type input "proct"
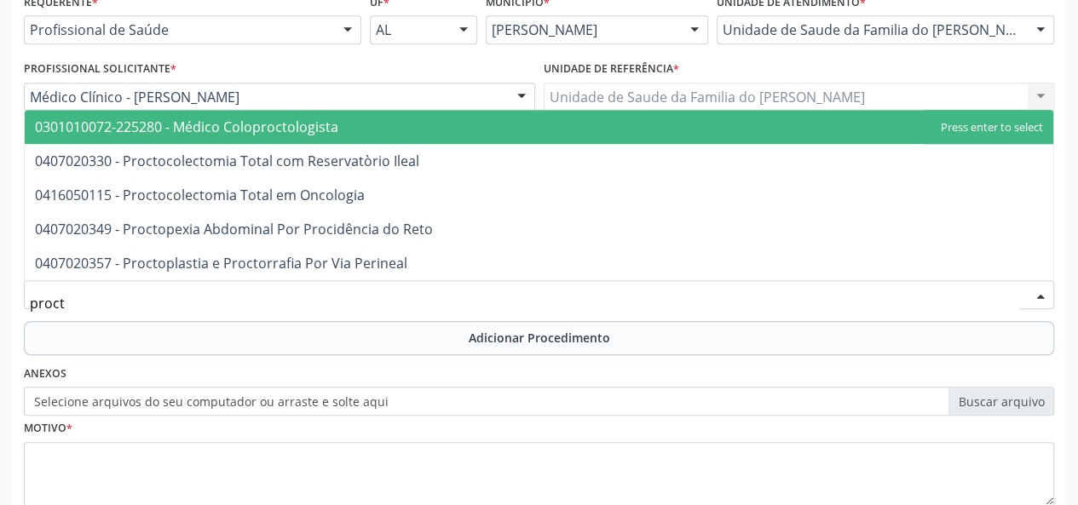
click at [326, 122] on span "0301010072-225280 - Médico Coloproctologista" at bounding box center [186, 127] width 303 height 19
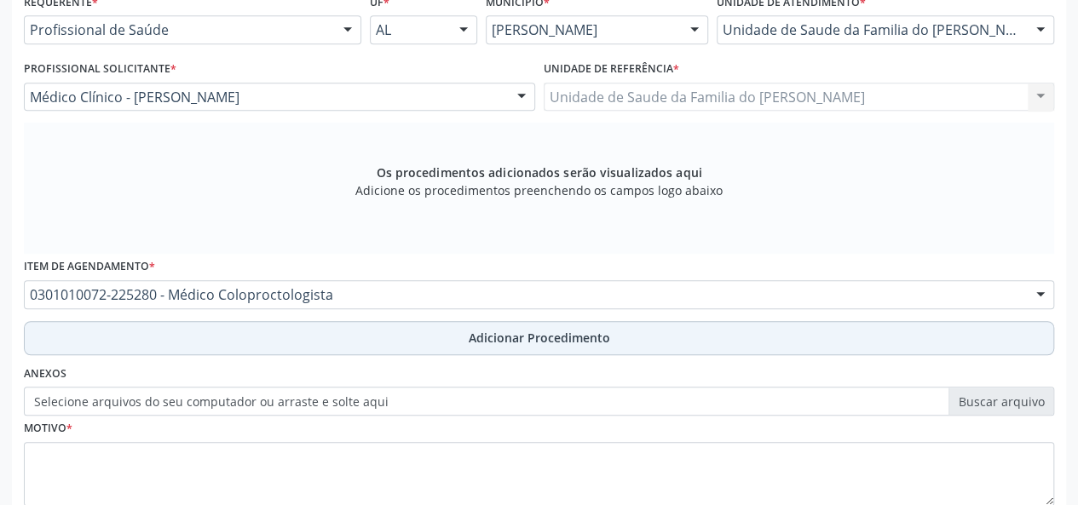
click at [322, 331] on button "Adicionar Procedimento" at bounding box center [539, 338] width 1030 height 34
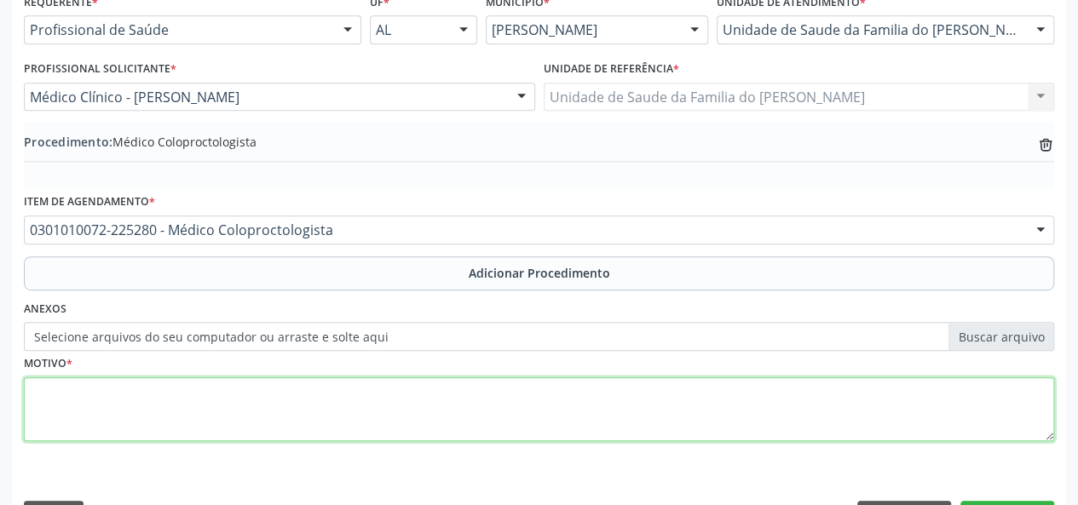
click at [292, 413] on textarea at bounding box center [539, 410] width 1030 height 65
click at [39, 394] on textarea "sangramento retal" at bounding box center [539, 410] width 1030 height 65
click at [75, 391] on textarea "Sangramento retal" at bounding box center [539, 410] width 1030 height 65
drag, startPoint x: 75, startPoint y: 391, endPoint x: 412, endPoint y: 423, distance: 338.9
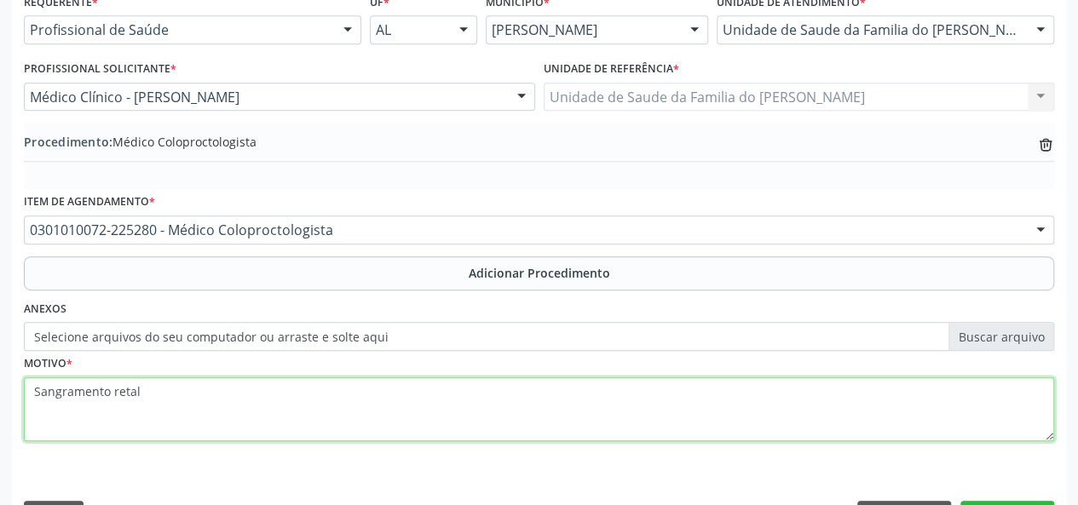
click at [412, 423] on textarea "Sangramento retal" at bounding box center [539, 410] width 1030 height 65
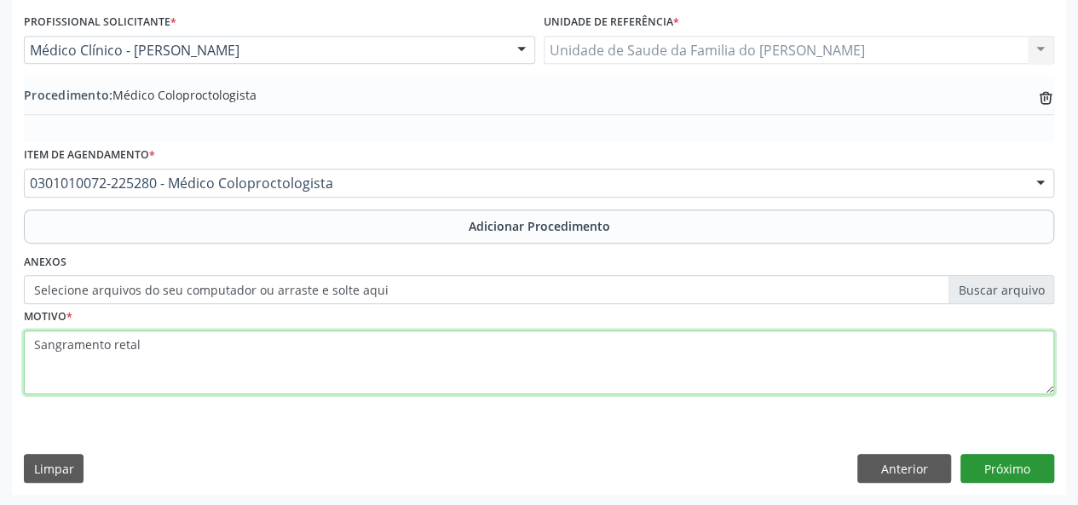
type textarea "Sangramento retal"
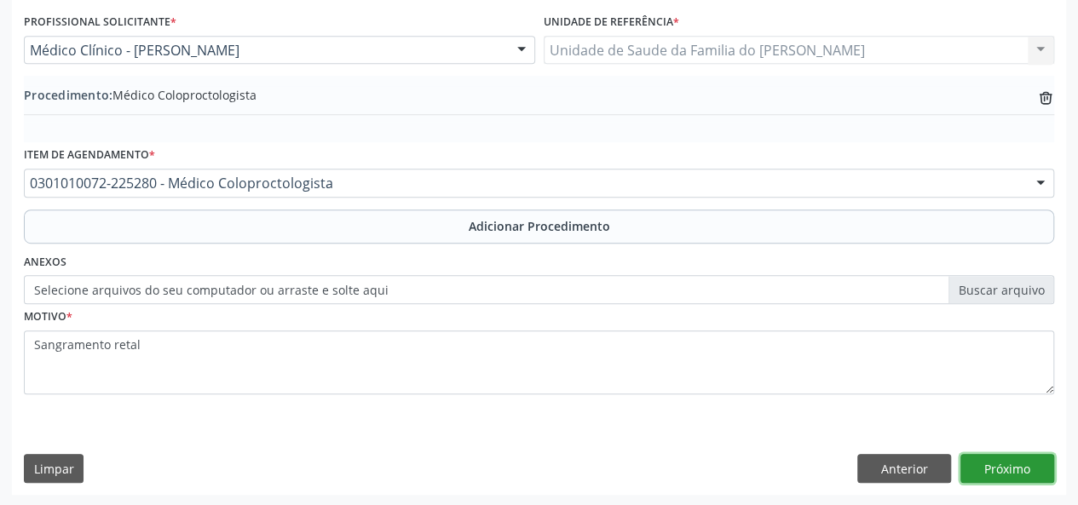
click at [1035, 469] on button "Próximo" at bounding box center [1007, 468] width 94 height 29
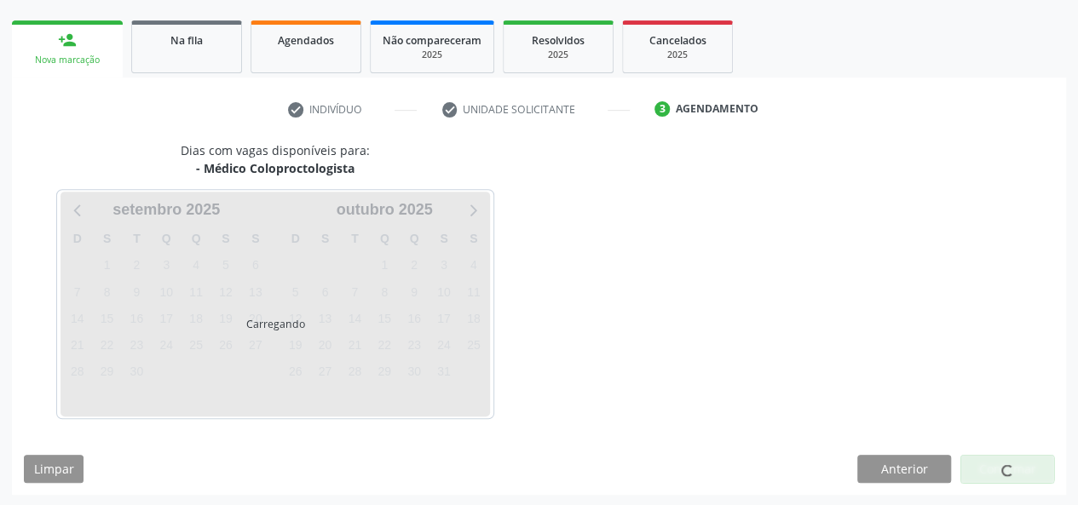
scroll to position [308, 0]
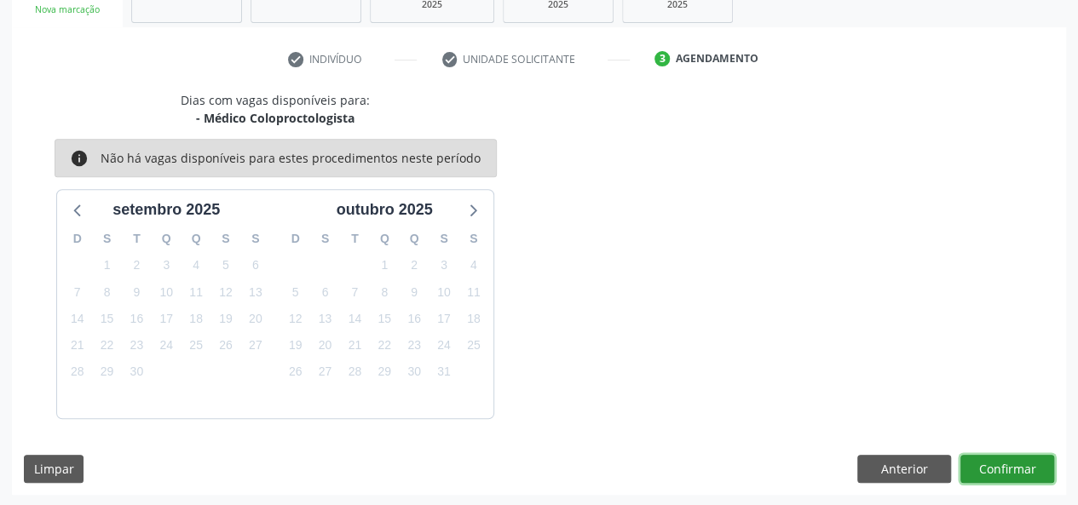
click at [1035, 469] on button "Confirmar" at bounding box center [1007, 469] width 94 height 29
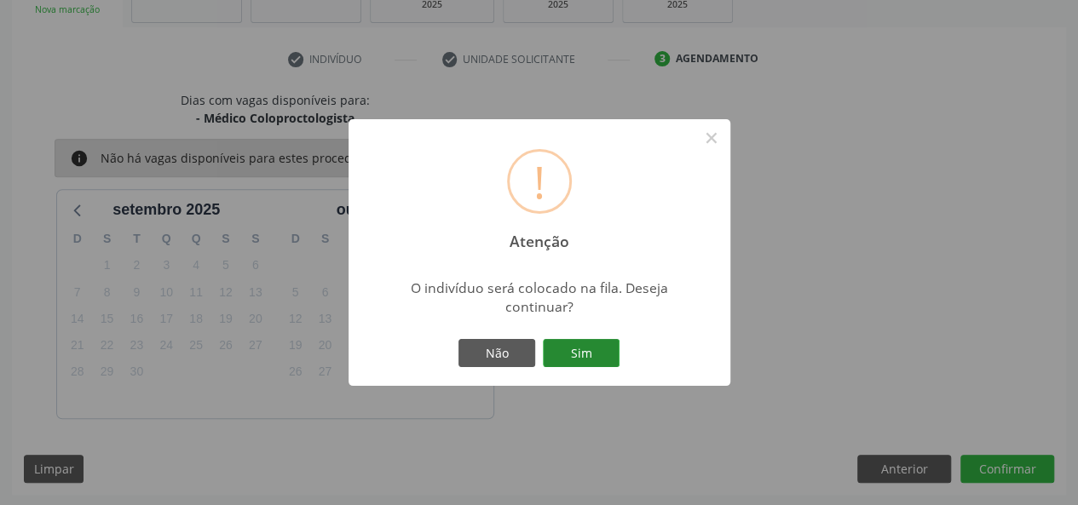
click at [579, 350] on button "Sim" at bounding box center [581, 353] width 77 height 29
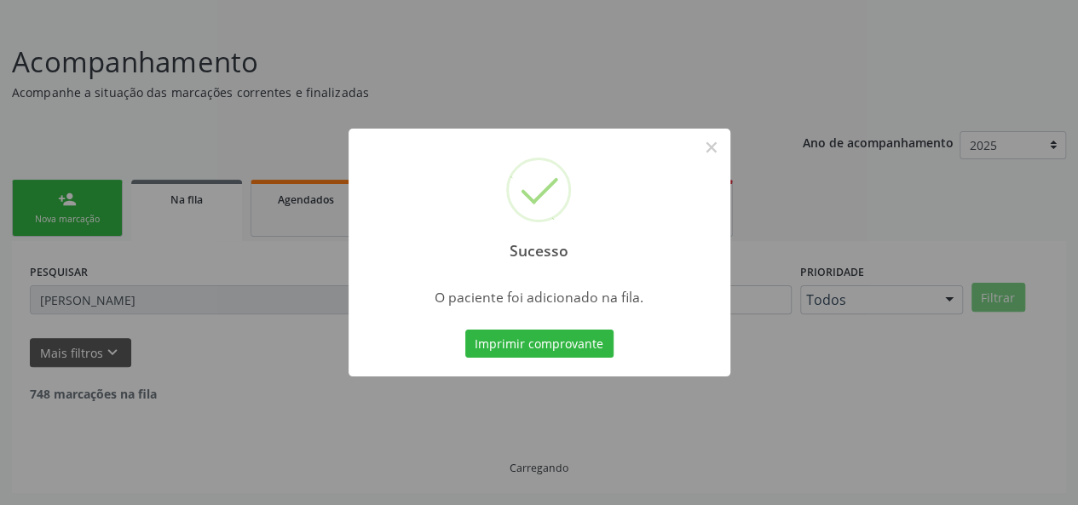
scroll to position [80, 0]
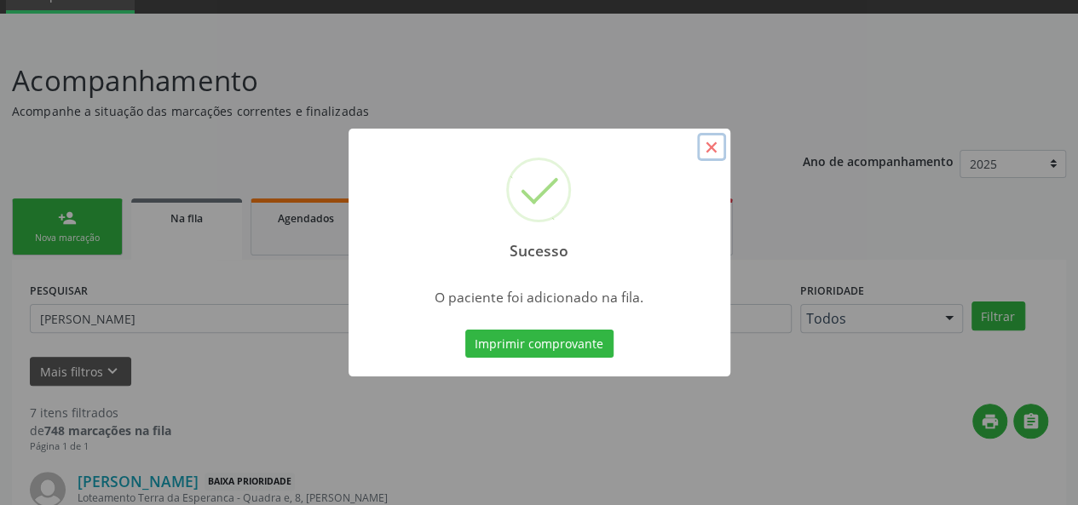
click at [704, 144] on button "×" at bounding box center [711, 147] width 29 height 29
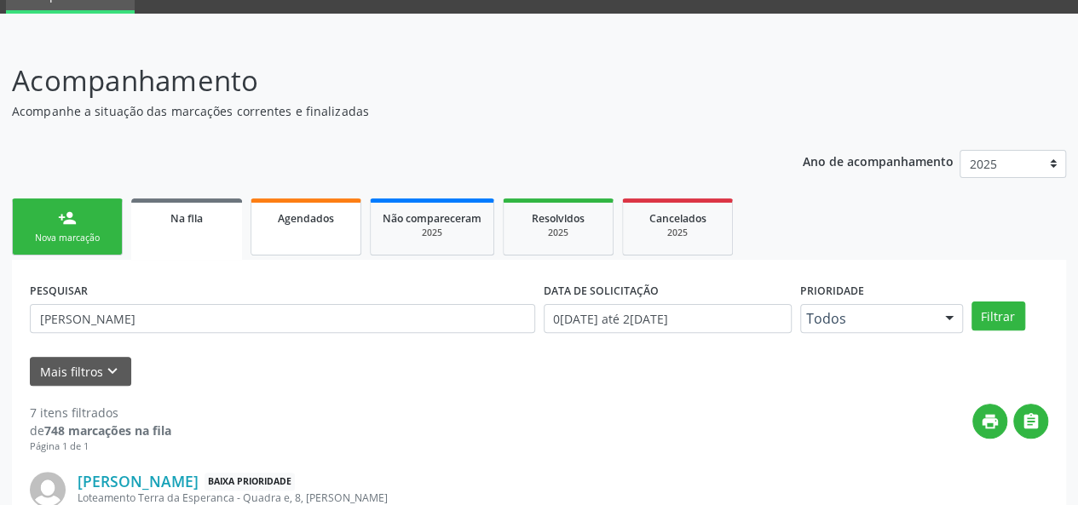
click at [309, 222] on span "Agendados" at bounding box center [306, 218] width 56 height 14
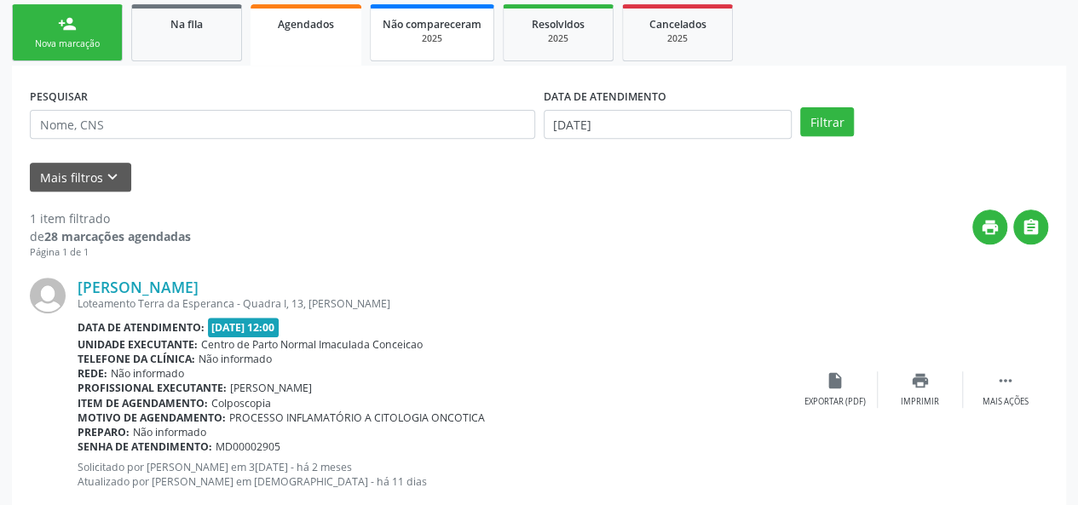
scroll to position [317, 0]
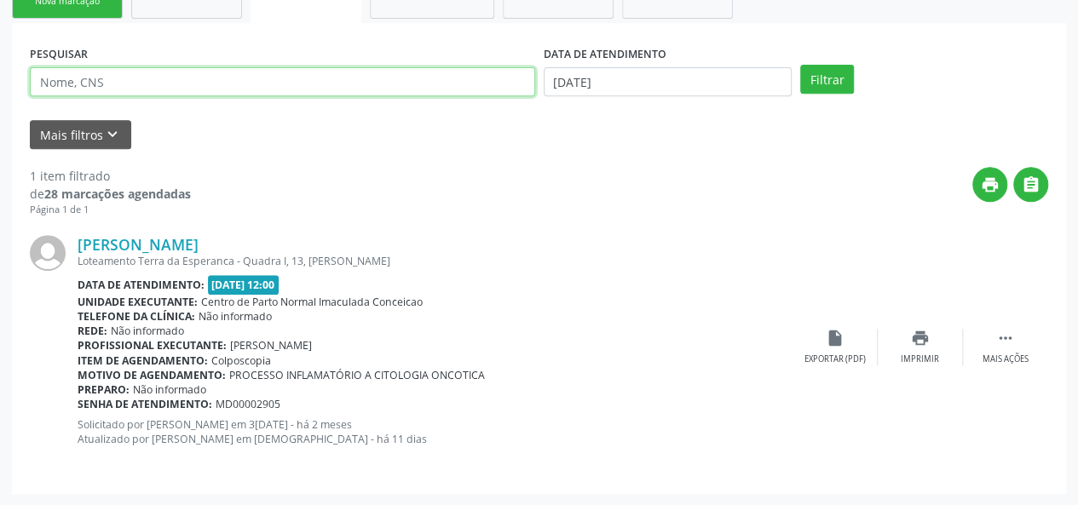
click at [251, 83] on input "text" at bounding box center [282, 81] width 505 height 29
type input "[PERSON_NAME]"
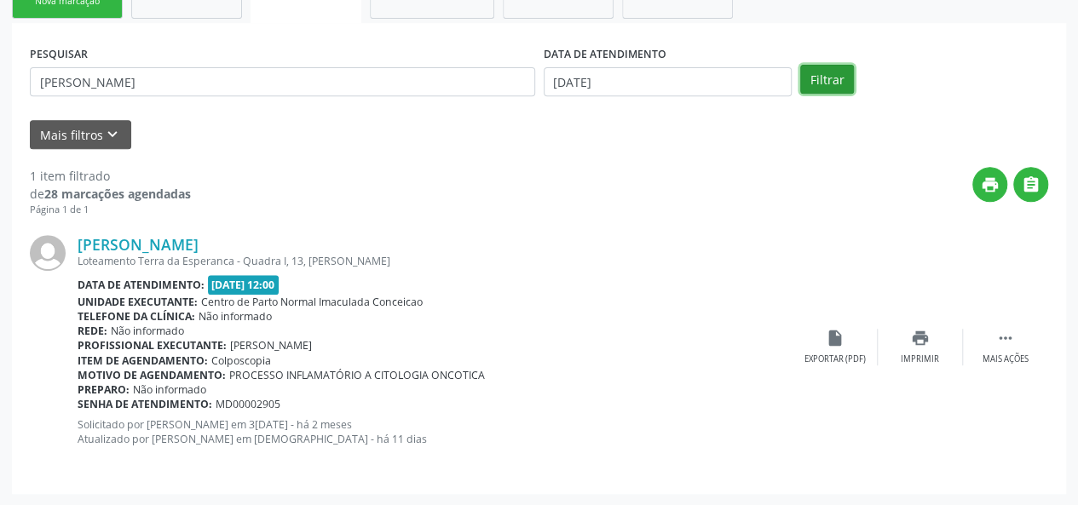
click at [833, 84] on button "Filtrar" at bounding box center [827, 79] width 54 height 29
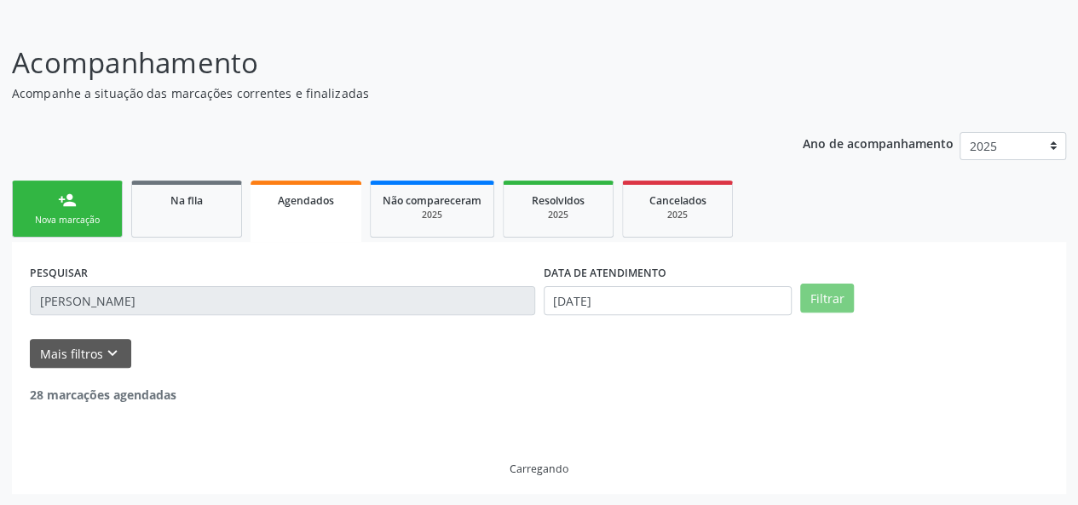
scroll to position [43, 0]
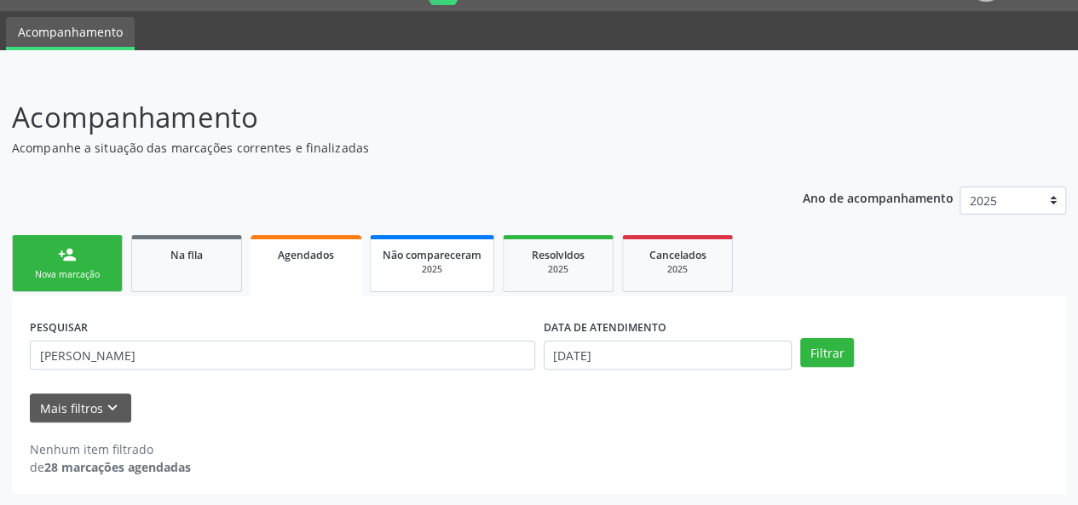
click at [433, 258] on span "Não compareceram" at bounding box center [432, 255] width 99 height 14
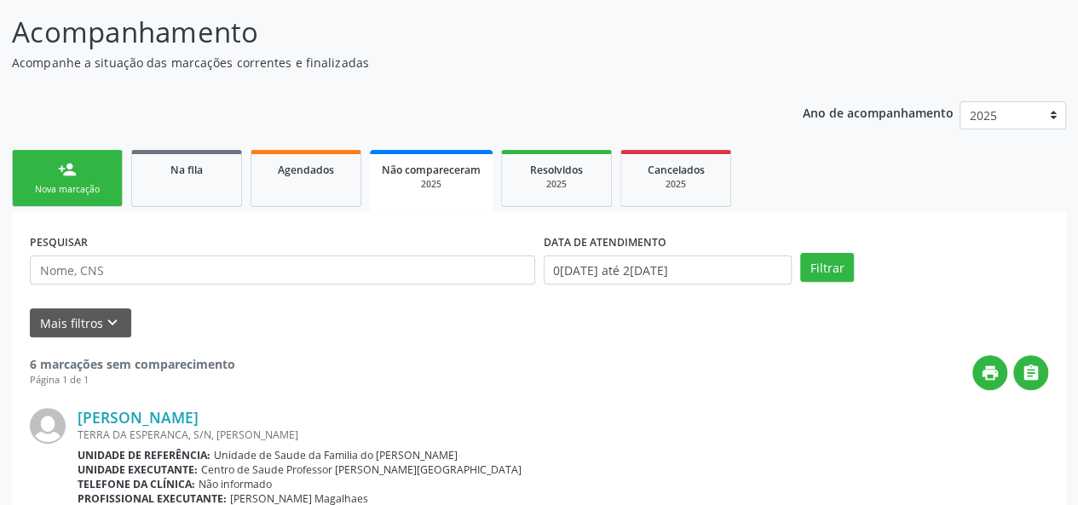
scroll to position [0, 0]
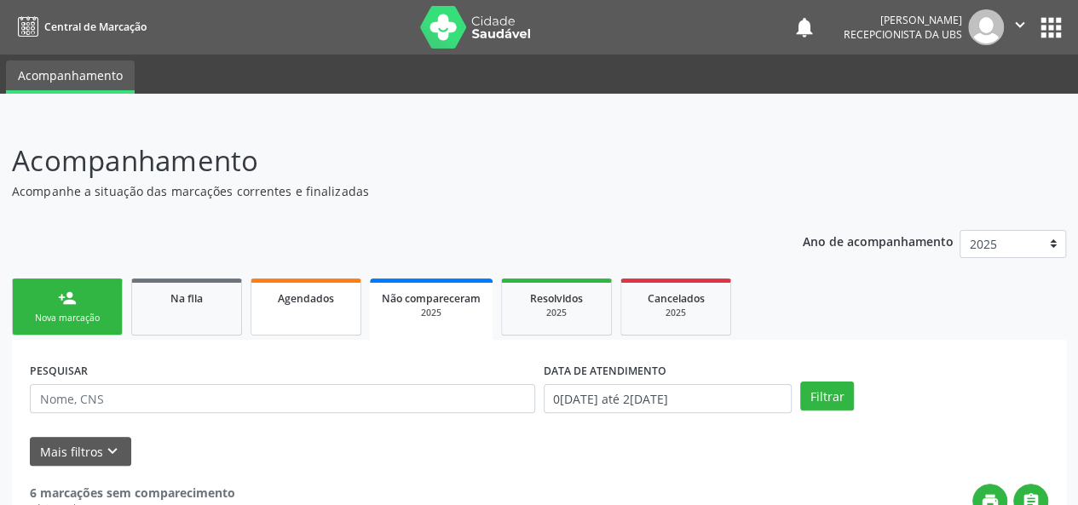
click at [301, 308] on link "Agendados" at bounding box center [306, 307] width 111 height 57
click at [195, 301] on span "Na fila" at bounding box center [186, 298] width 32 height 14
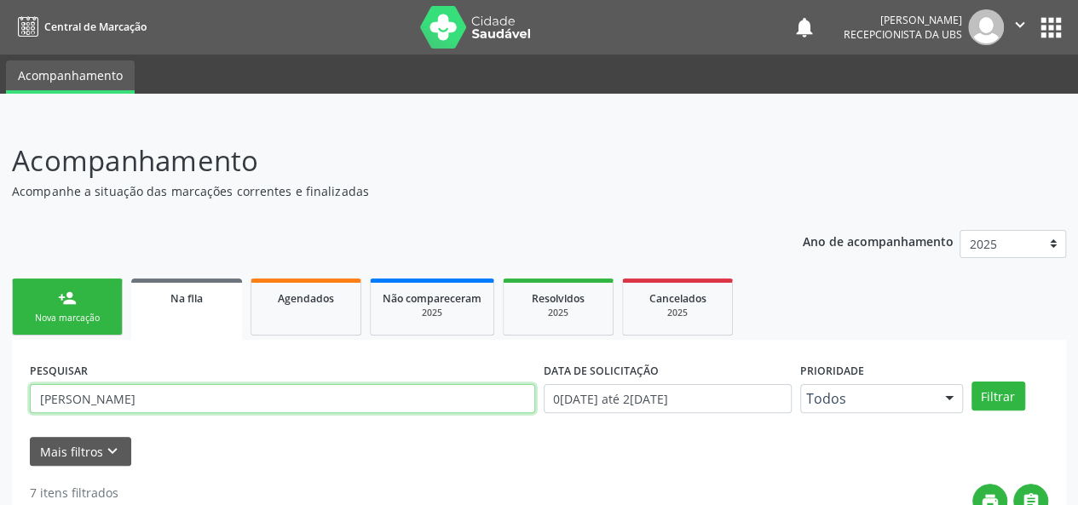
click at [175, 405] on input "[PERSON_NAME]" at bounding box center [282, 398] width 505 height 29
type input "[PERSON_NAME]"
click at [971, 382] on button "Filtrar" at bounding box center [998, 396] width 54 height 29
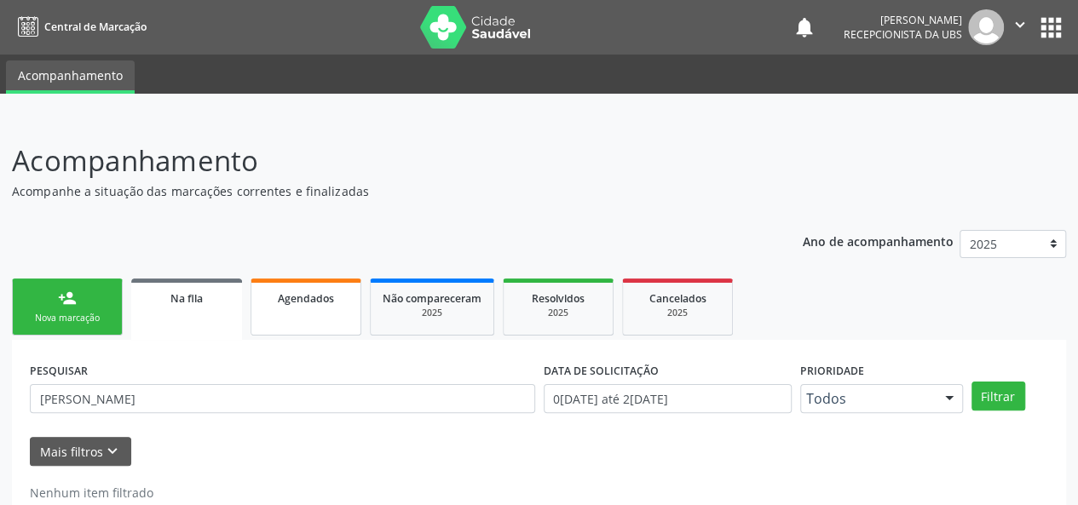
click at [329, 318] on link "Agendados" at bounding box center [306, 307] width 111 height 57
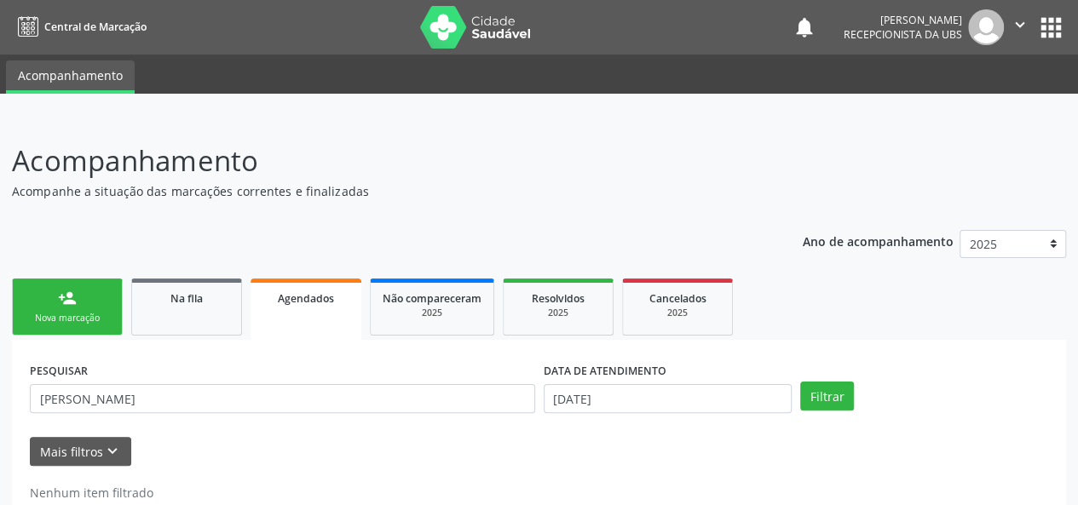
click at [78, 310] on link "person_add Nova marcação" at bounding box center [67, 307] width 111 height 57
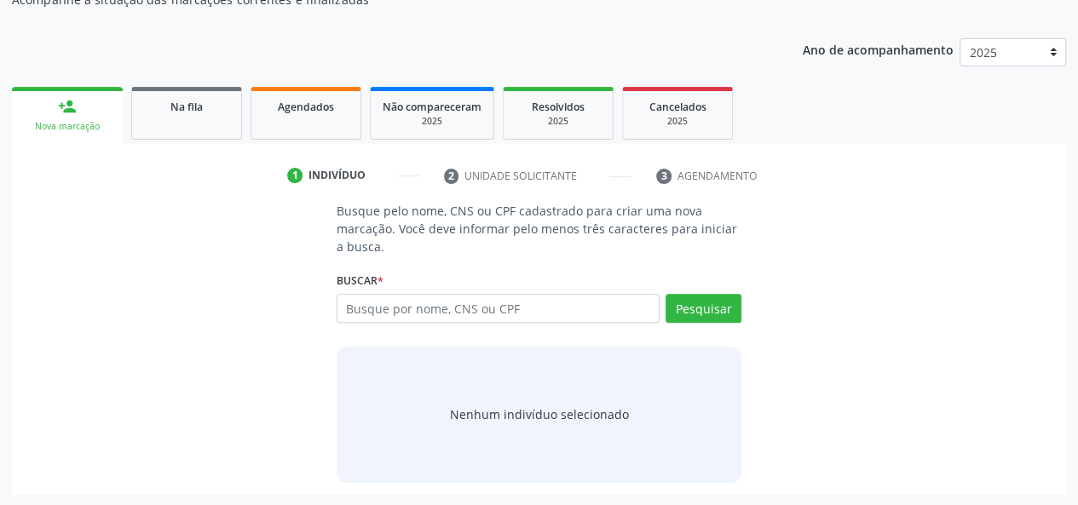
scroll to position [193, 0]
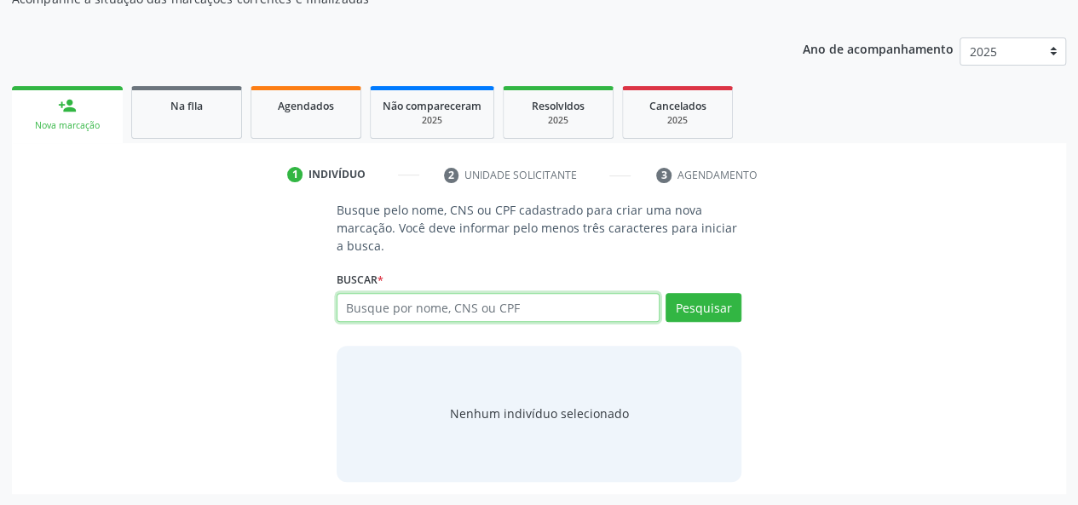
click at [372, 302] on input "text" at bounding box center [499, 307] width 324 height 29
type input "704305551263694"
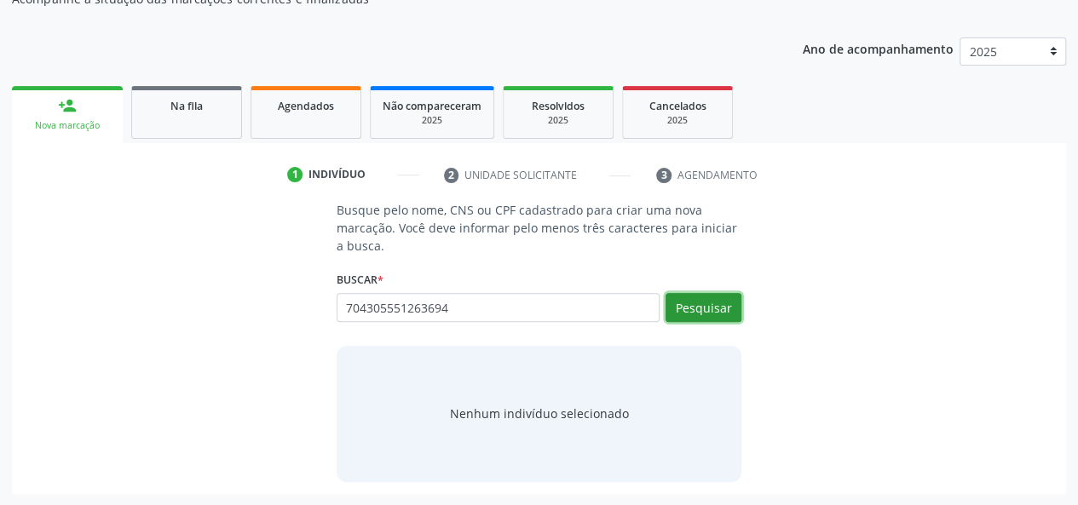
click at [690, 307] on button "Pesquisar" at bounding box center [704, 307] width 76 height 29
type input "704305551263694"
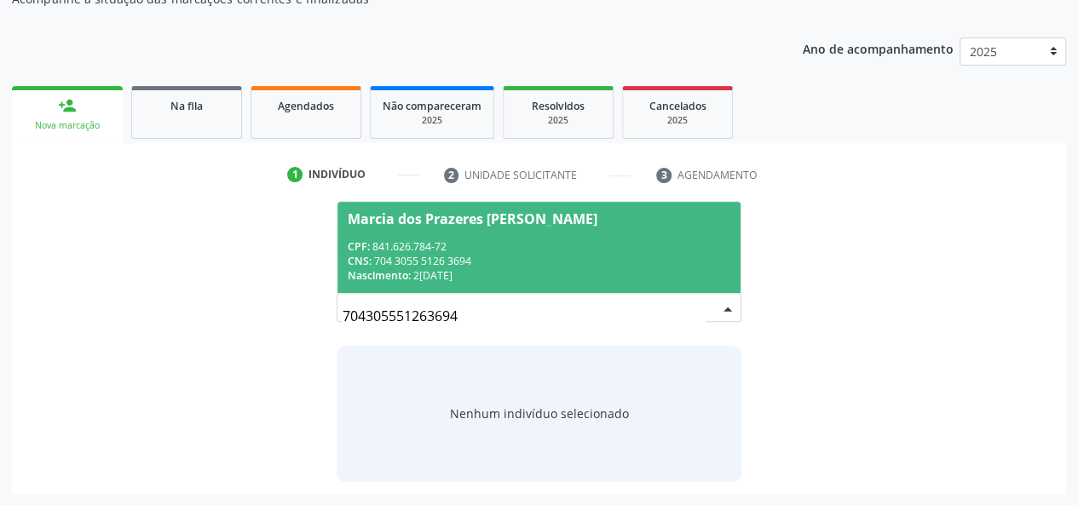
click at [493, 250] on div "CPF: 841.626.784-72" at bounding box center [539, 246] width 383 height 14
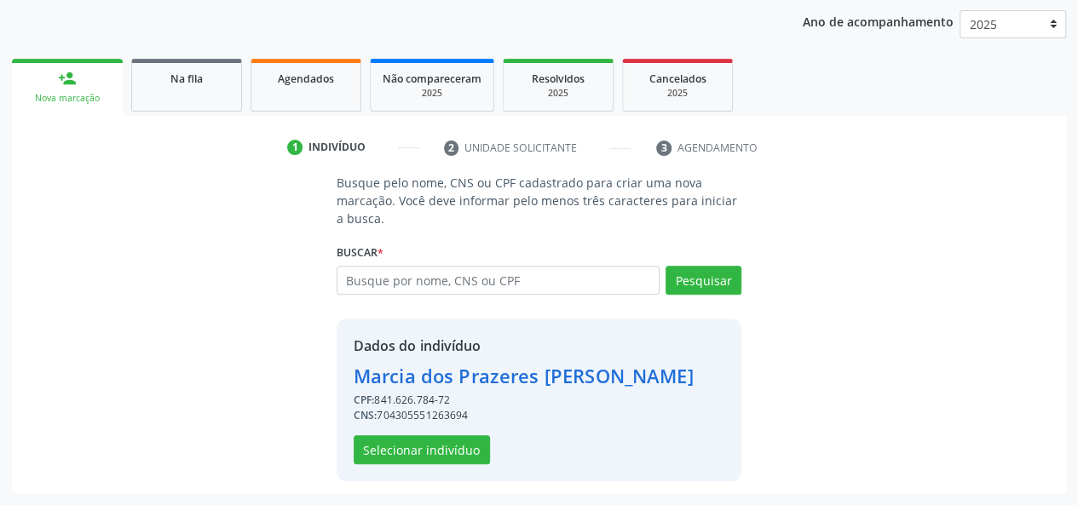
scroll to position [246, 0]
click at [431, 449] on button "Selecionar indivíduo" at bounding box center [422, 449] width 136 height 29
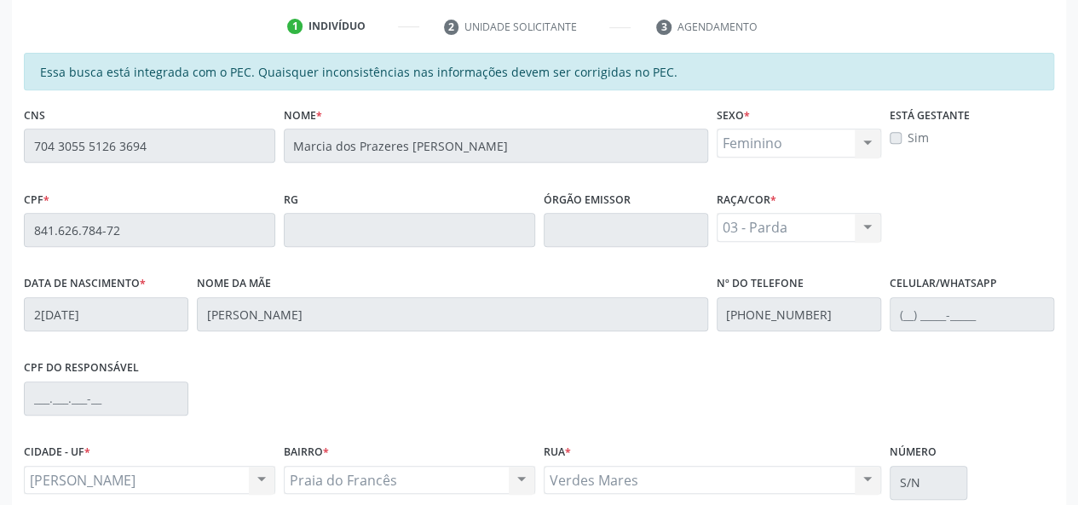
scroll to position [490, 0]
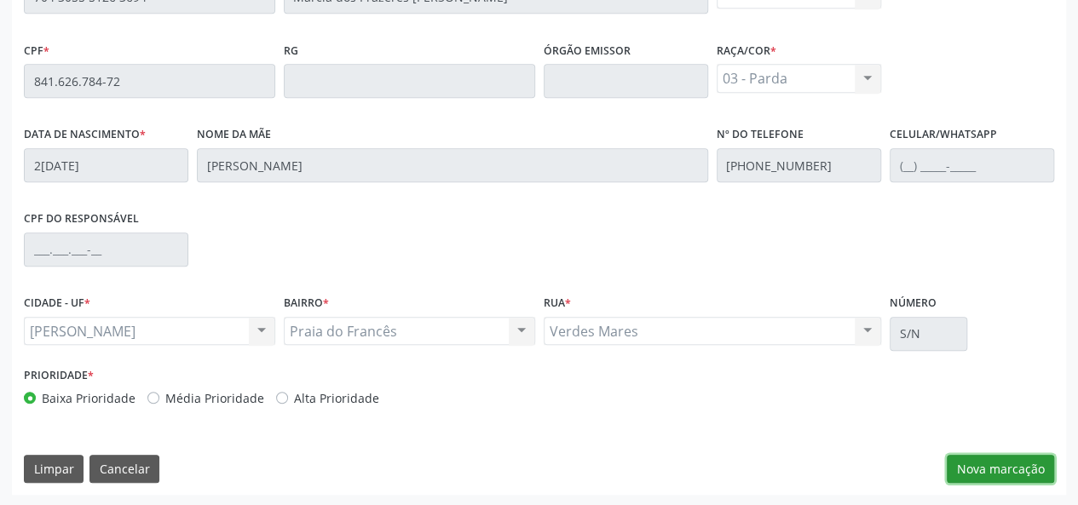
click at [979, 460] on button "Nova marcação" at bounding box center [1000, 469] width 107 height 29
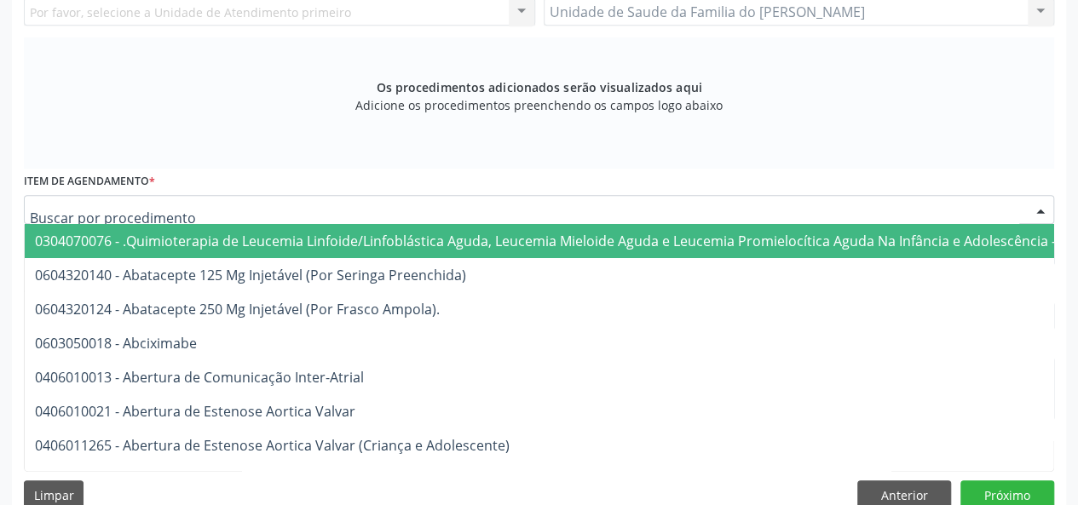
click at [418, 205] on div at bounding box center [539, 209] width 1030 height 29
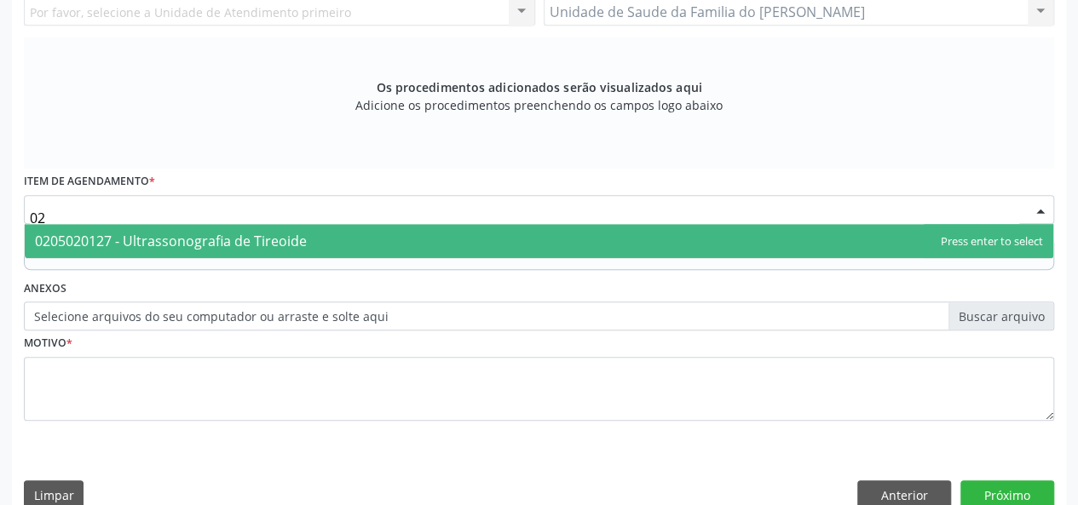
type input "0"
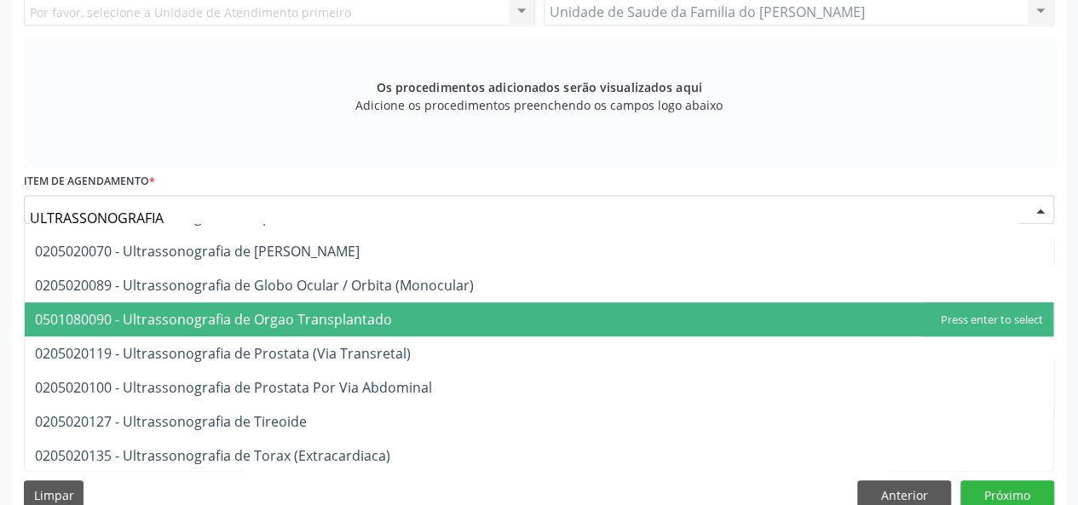
scroll to position [516, 0]
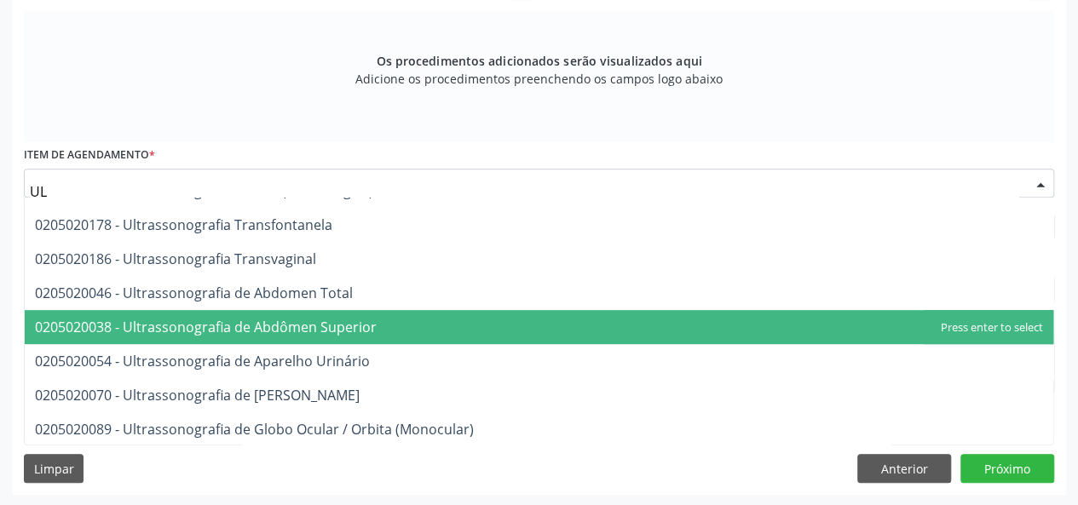
type input "U"
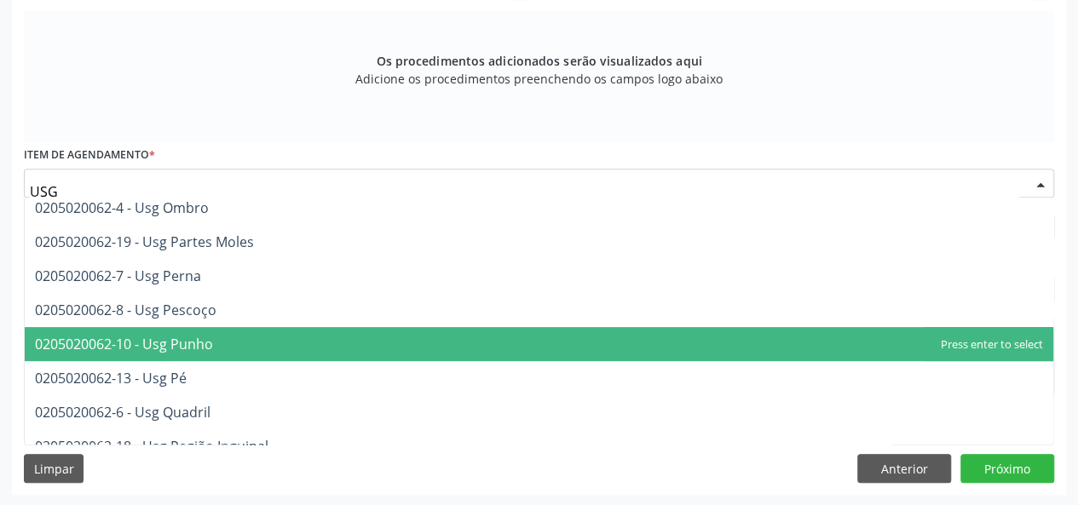
scroll to position [228, 0]
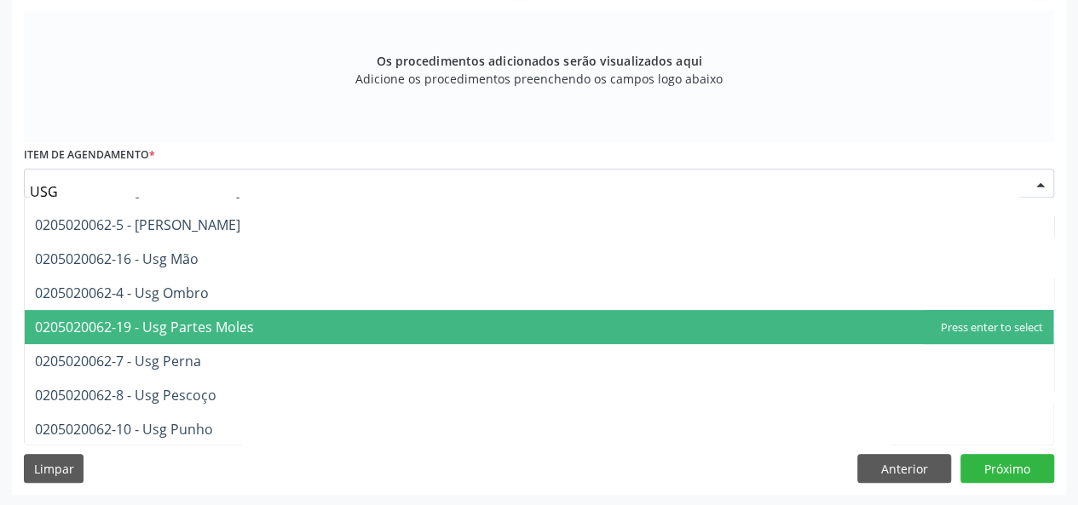
click at [411, 328] on span "0205020062-19 - Usg Partes Moles" at bounding box center [539, 327] width 1029 height 34
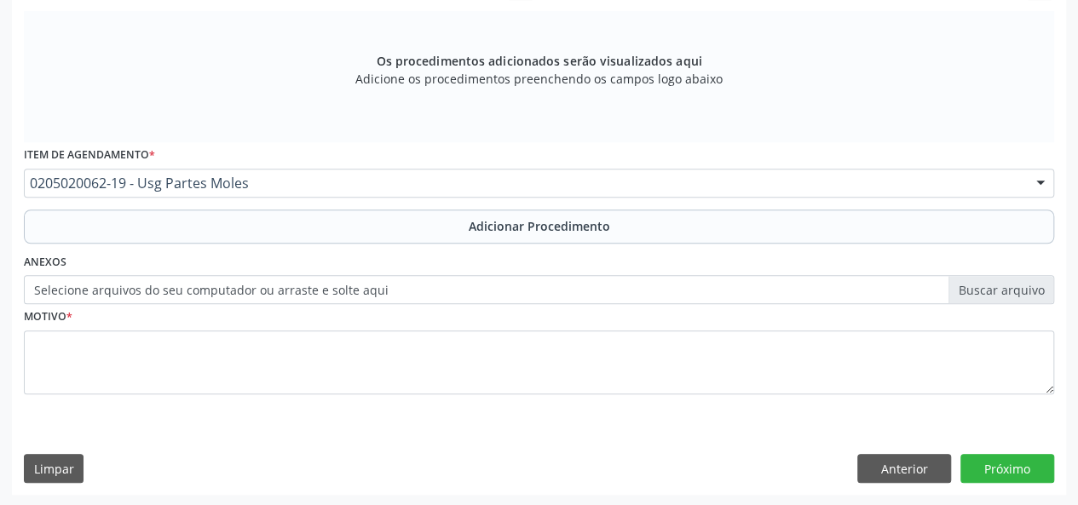
drag, startPoint x: 365, startPoint y: 227, endPoint x: 366, endPoint y: 193, distance: 33.2
click at [366, 193] on div "Requerente * Profissional de Saúde Profissional de Saúde Paciente Nenhum result…" at bounding box center [539, 147] width 1030 height 541
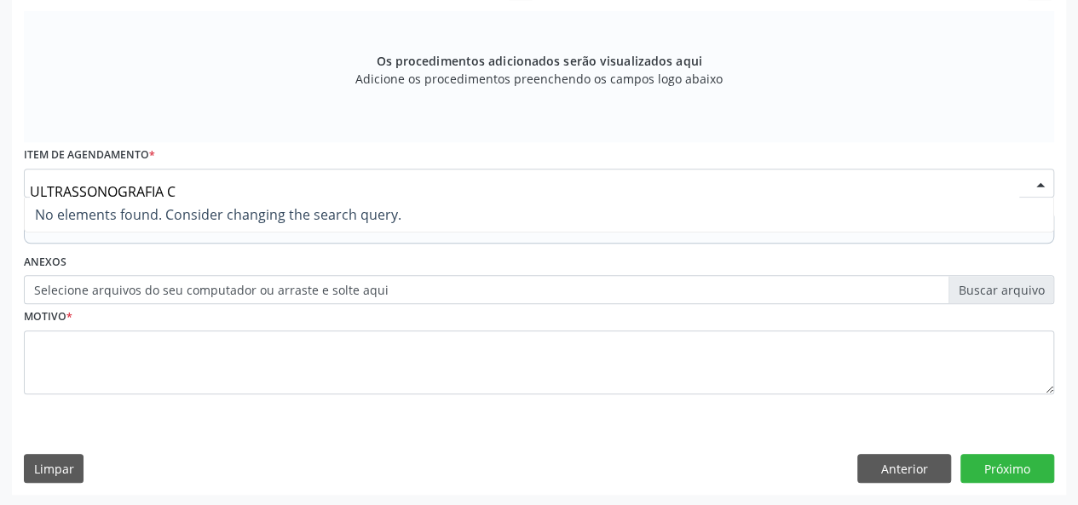
scroll to position [0, 0]
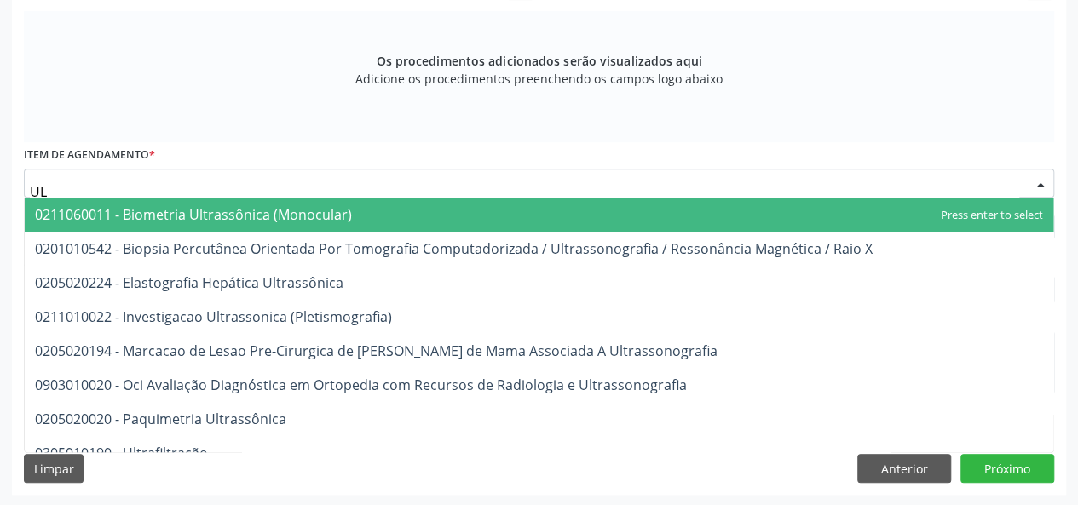
type input "U"
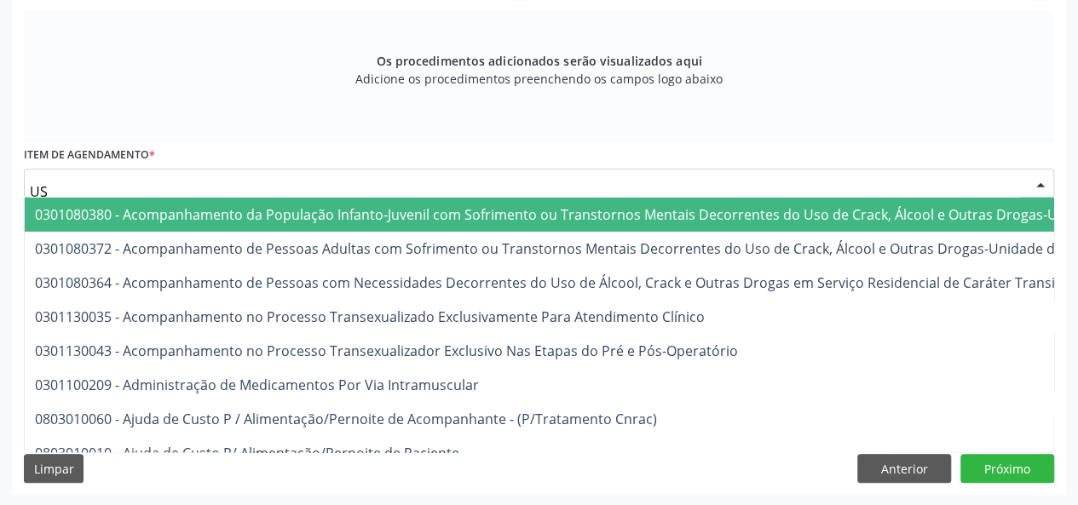
type input "USG"
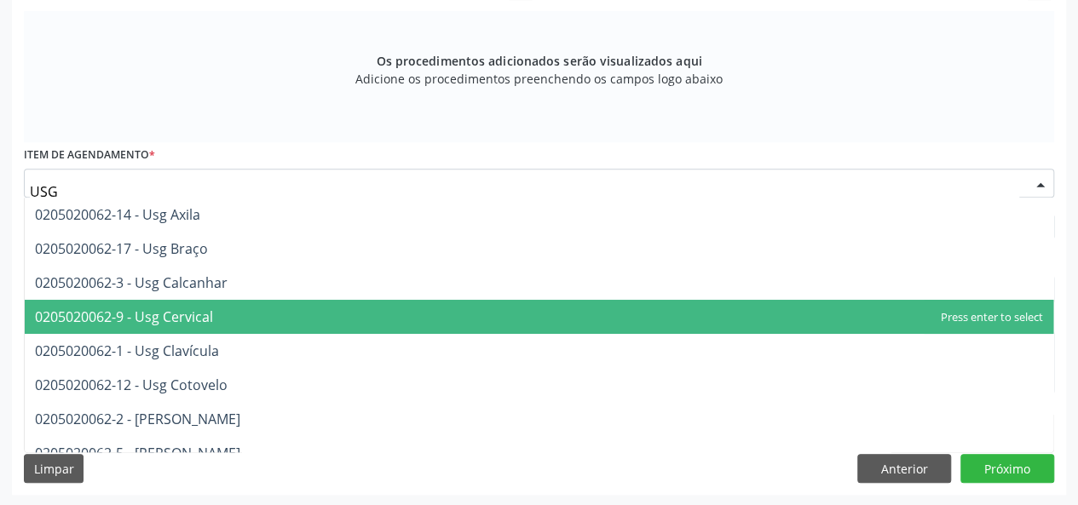
click at [370, 311] on span "0205020062-9 - Usg Cervical" at bounding box center [539, 317] width 1029 height 34
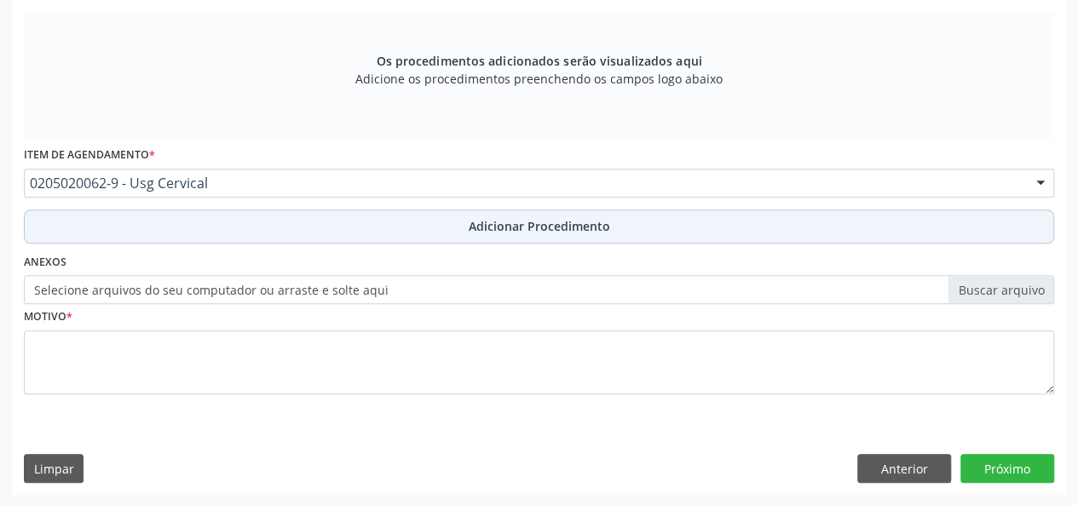
click at [372, 226] on button "Adicionar Procedimento" at bounding box center [539, 227] width 1030 height 34
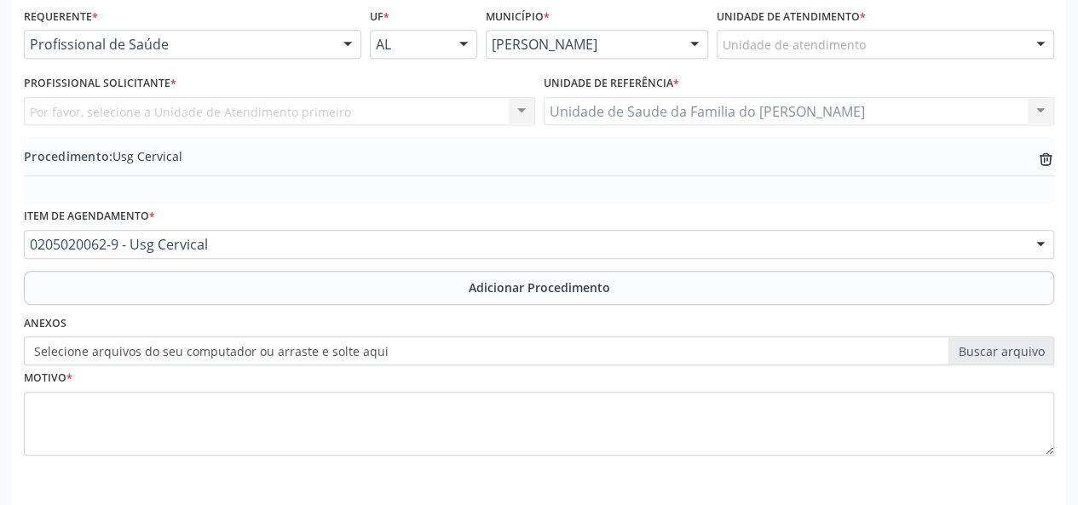
scroll to position [452, 0]
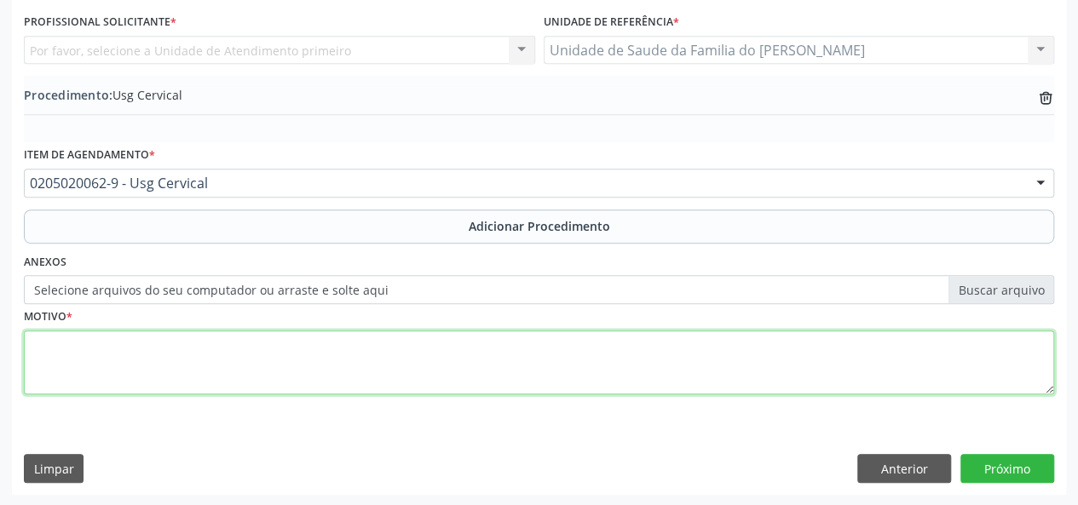
click at [331, 355] on textarea at bounding box center [539, 363] width 1030 height 65
click at [231, 343] on textarea "LINFONODOMEGALIA INFRAMANDIULAR" at bounding box center [539, 363] width 1030 height 65
type textarea "LINFONODOMEGALIA INFRAMANDIBULAR"
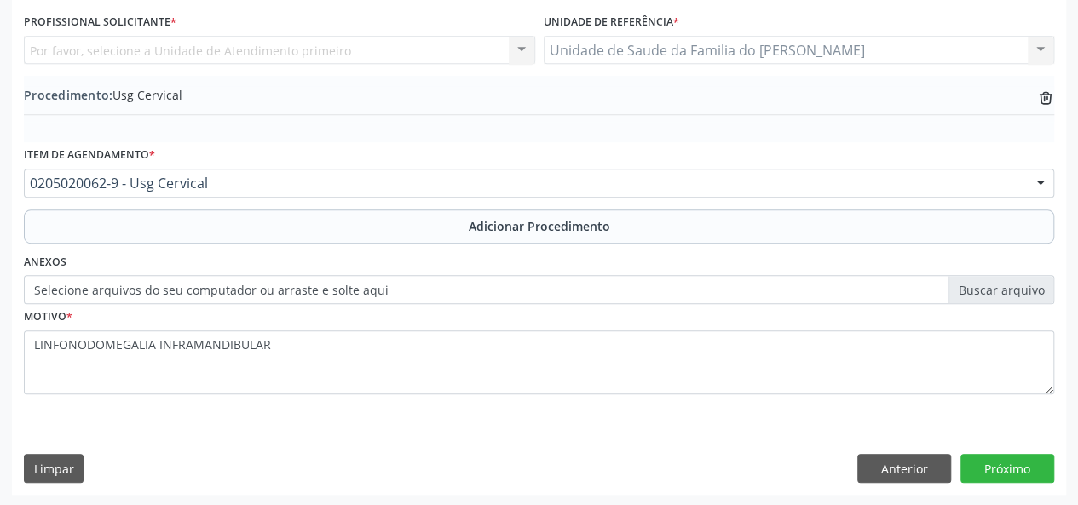
click at [499, 406] on div "Motivo * LINFONODOMEGALIA INFRAMANDIBULAR" at bounding box center [539, 361] width 1039 height 114
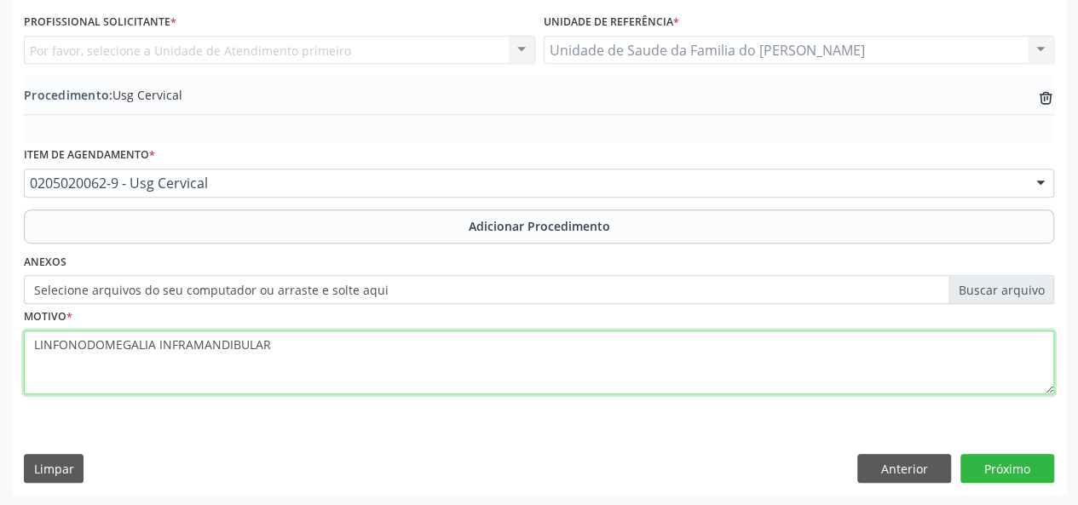
click at [123, 343] on textarea "LINFONODOMEGALIA INFRAMANDIBULAR" at bounding box center [539, 363] width 1030 height 65
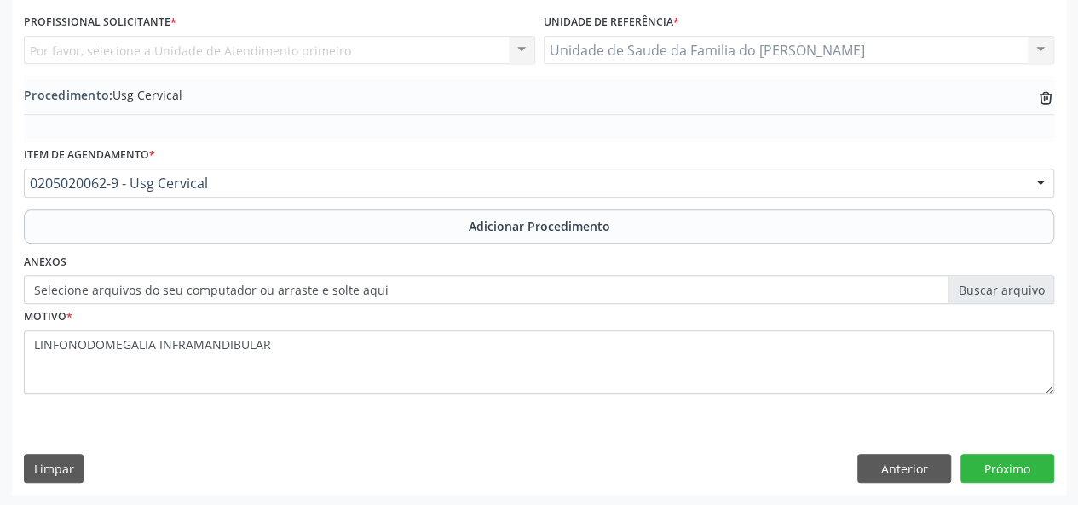
drag, startPoint x: 123, startPoint y: 343, endPoint x: 232, endPoint y: 445, distance: 148.9
click at [227, 445] on div "Requerente * Profissional de Saúde Profissional de Saúde Paciente Nenhum result…" at bounding box center [539, 218] width 1054 height 552
click at [1017, 470] on button "Próximo" at bounding box center [1007, 468] width 94 height 29
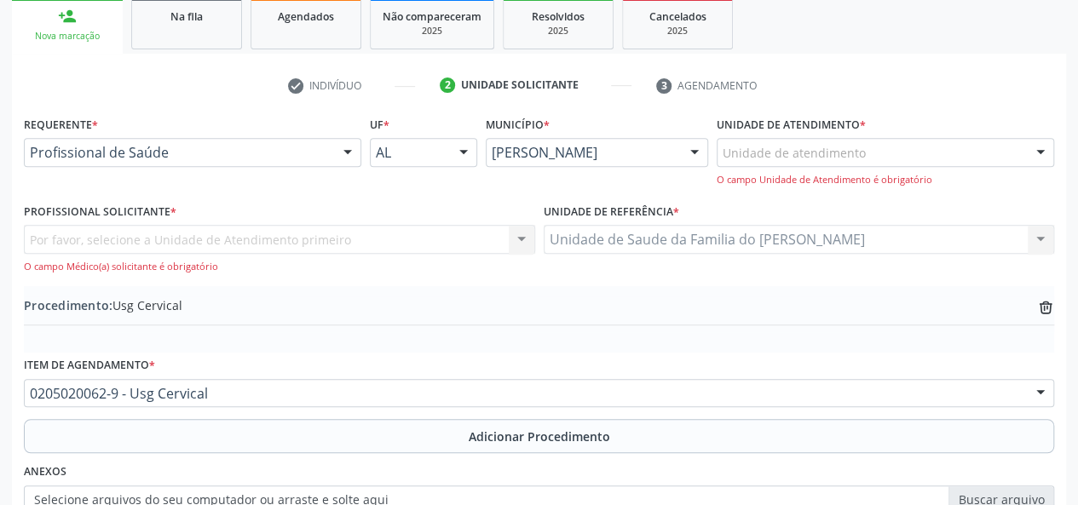
scroll to position [281, 0]
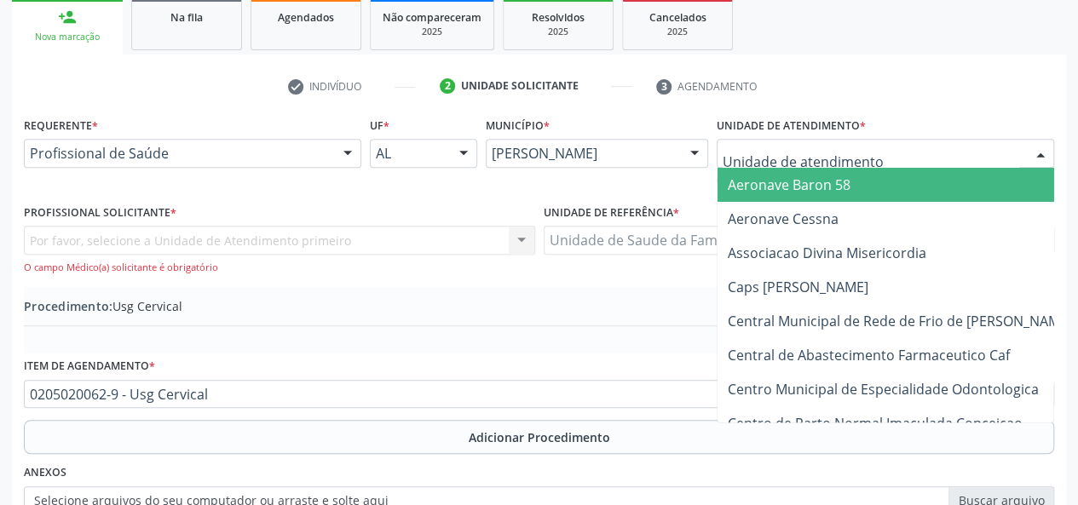
click at [1021, 153] on div at bounding box center [885, 153] width 337 height 29
type input "J"
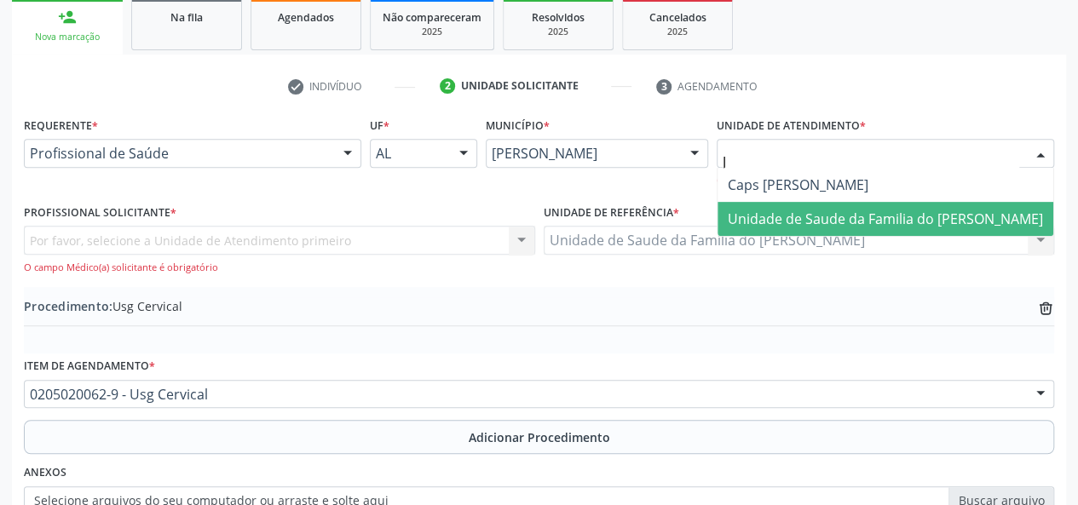
click at [956, 214] on span "Unidade de Saude da Familia do [PERSON_NAME]" at bounding box center [885, 219] width 315 height 19
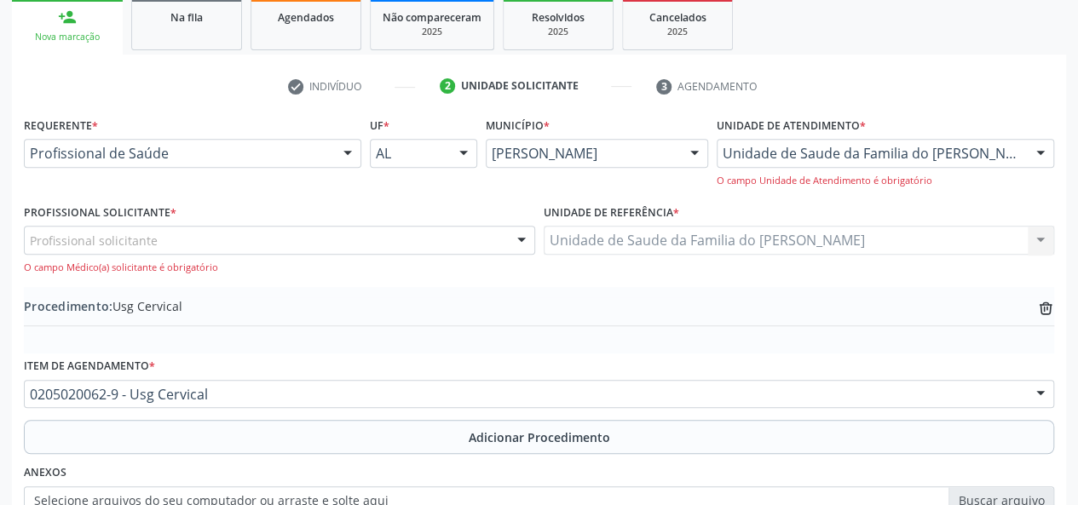
click at [504, 241] on div "Profissional solicitante" at bounding box center [279, 240] width 511 height 29
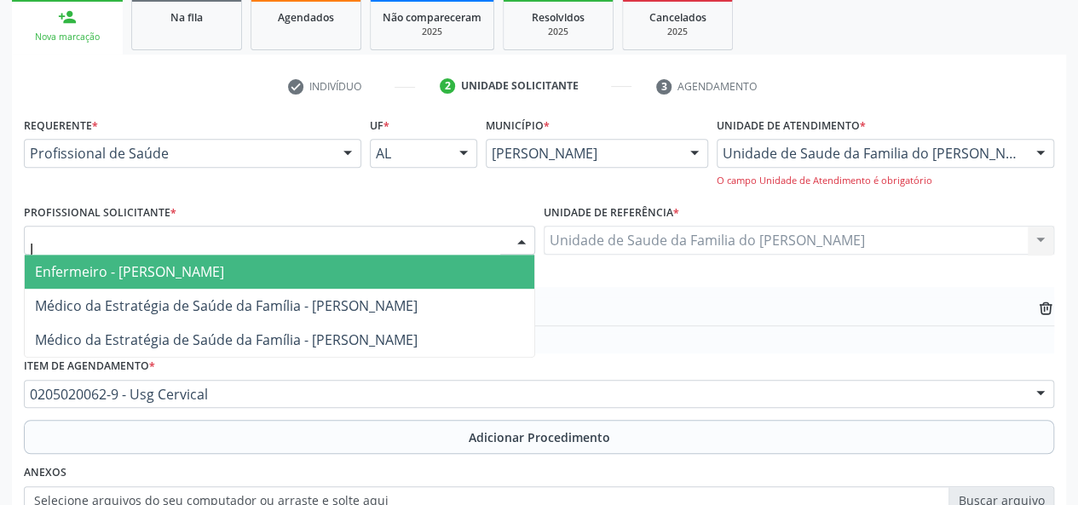
type input "JE"
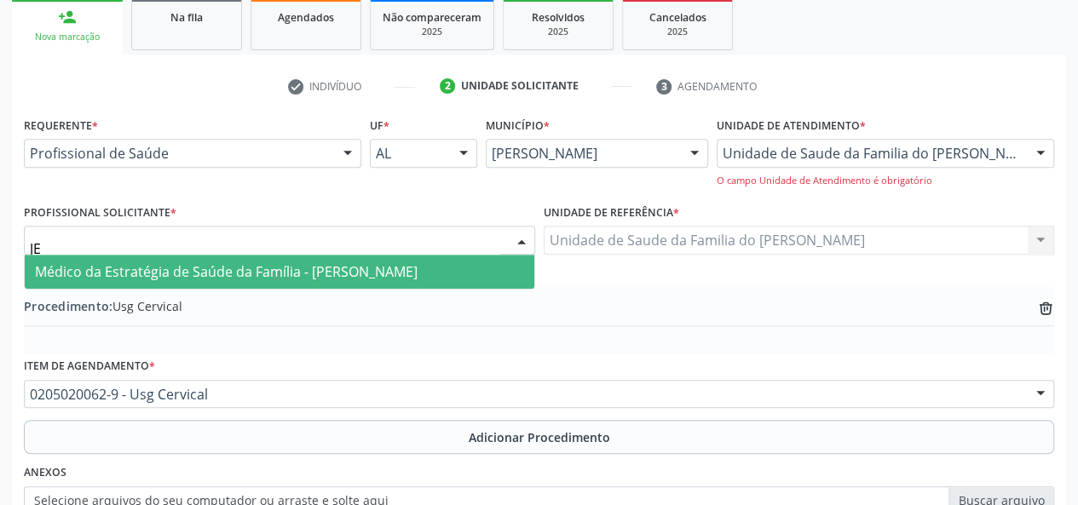
click at [371, 267] on span "Médico da Estratégia de Saúde da Família - [PERSON_NAME]" at bounding box center [226, 271] width 383 height 19
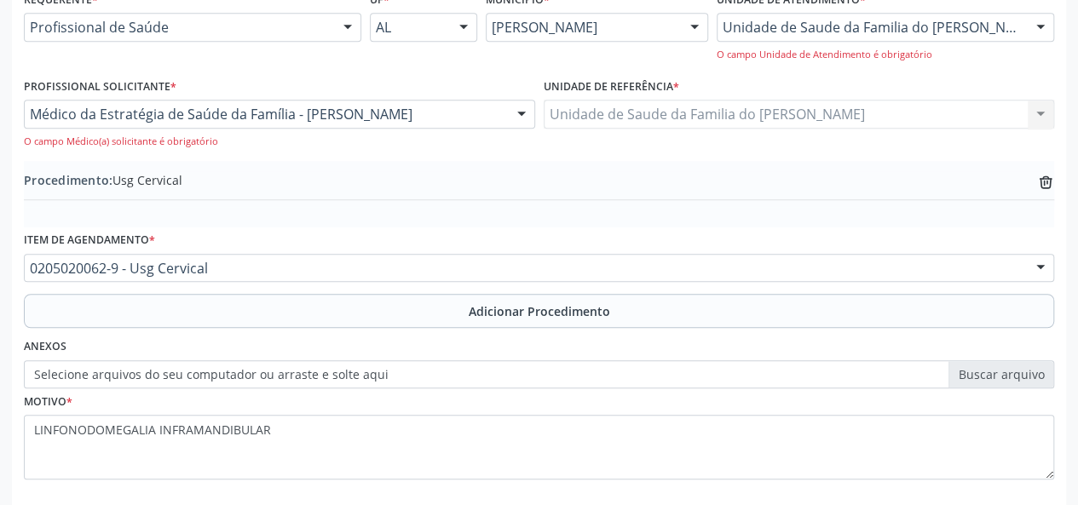
scroll to position [492, 0]
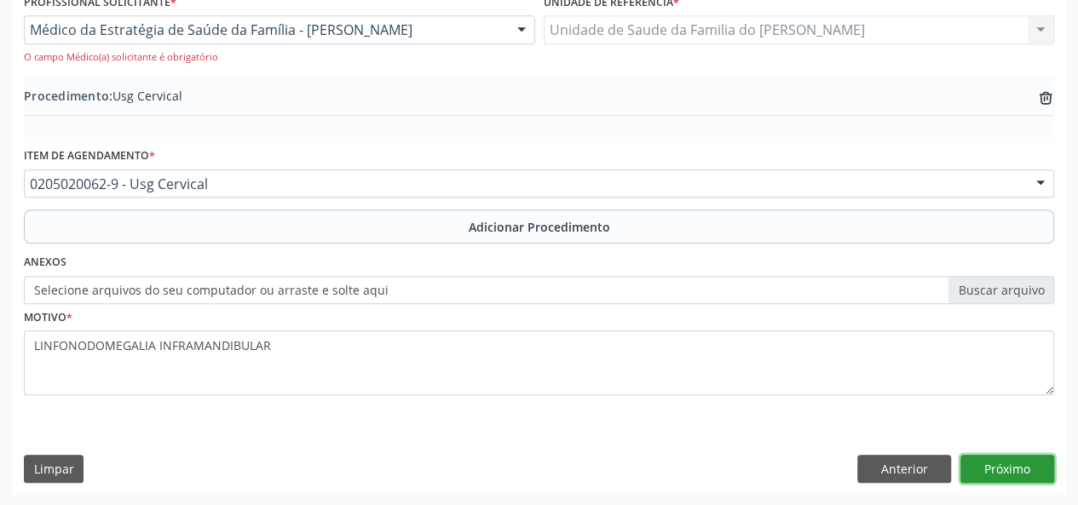
drag, startPoint x: 989, startPoint y: 470, endPoint x: 1002, endPoint y: 467, distance: 14.1
click at [1002, 467] on button "Próximo" at bounding box center [1007, 469] width 94 height 29
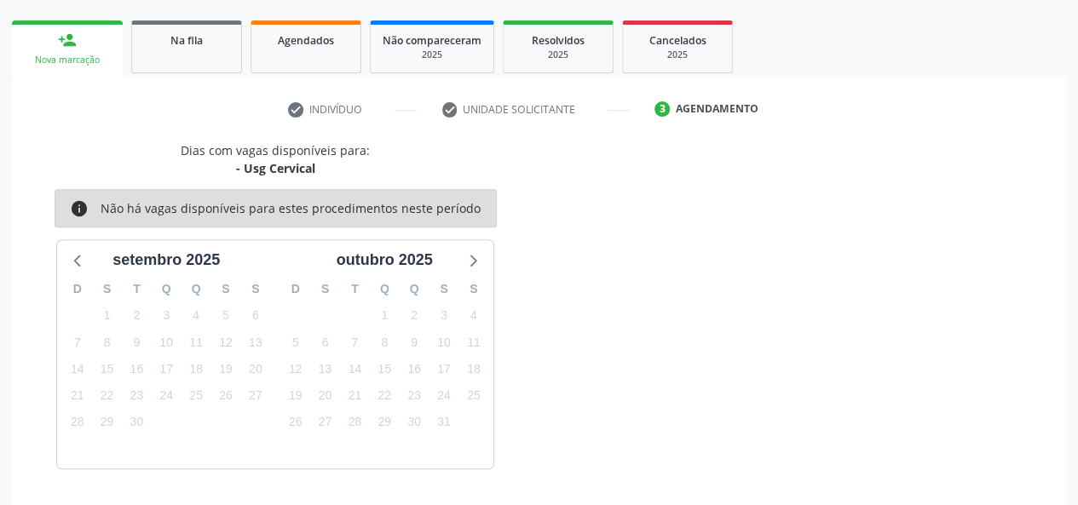
scroll to position [308, 0]
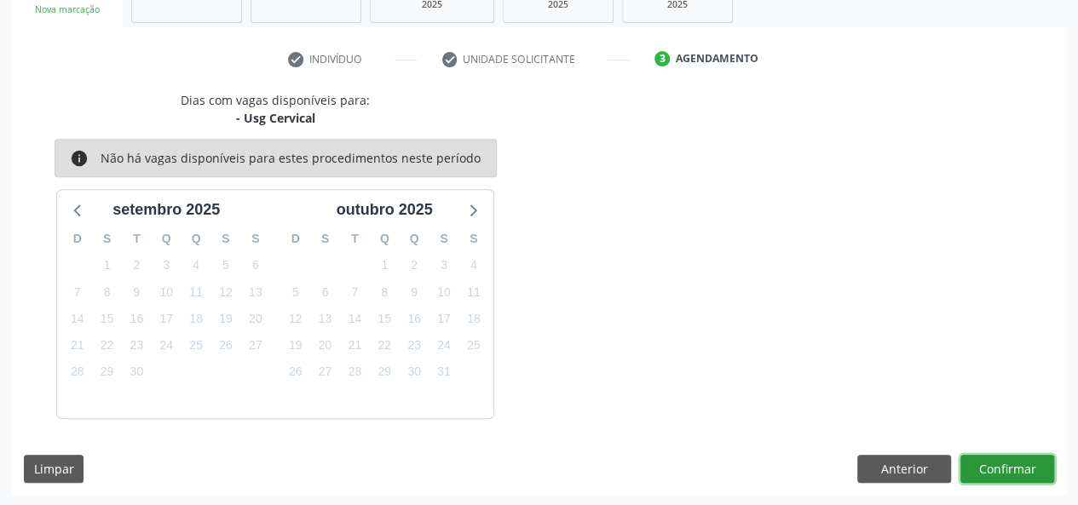
click at [1002, 467] on button "Confirmar" at bounding box center [1007, 469] width 94 height 29
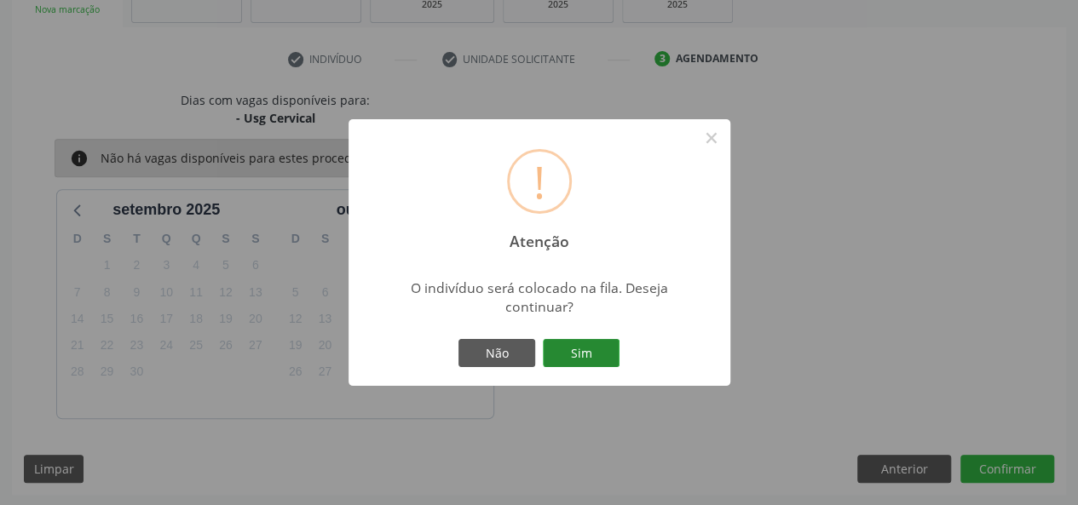
click at [579, 352] on button "Sim" at bounding box center [581, 353] width 77 height 29
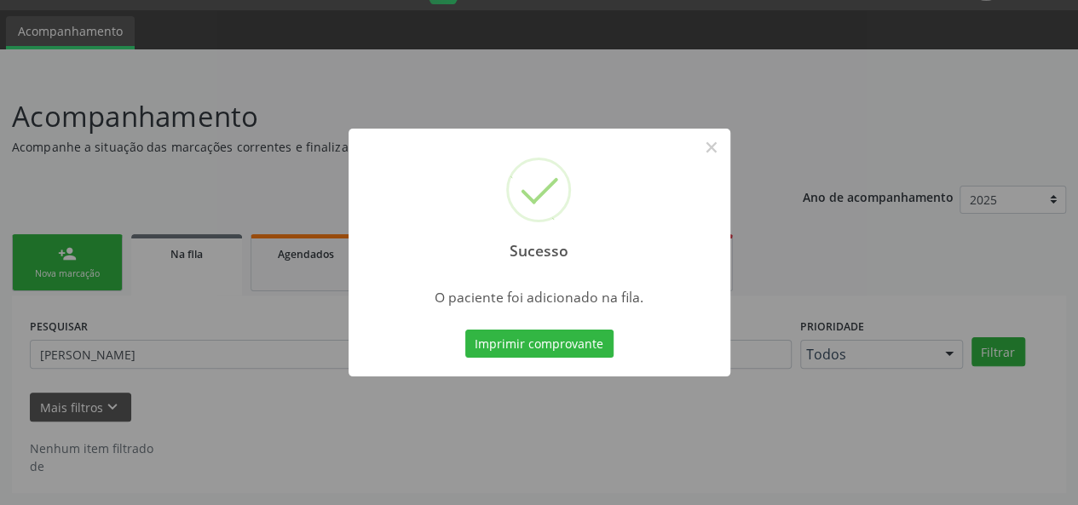
scroll to position [43, 0]
click at [718, 148] on button "×" at bounding box center [711, 147] width 29 height 29
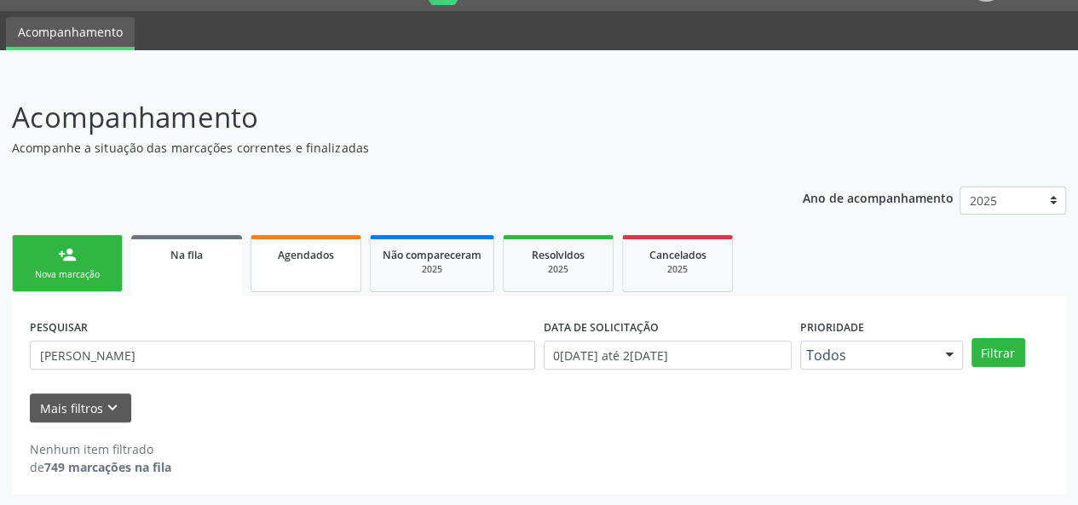
click at [322, 272] on link "Agendados" at bounding box center [306, 263] width 111 height 57
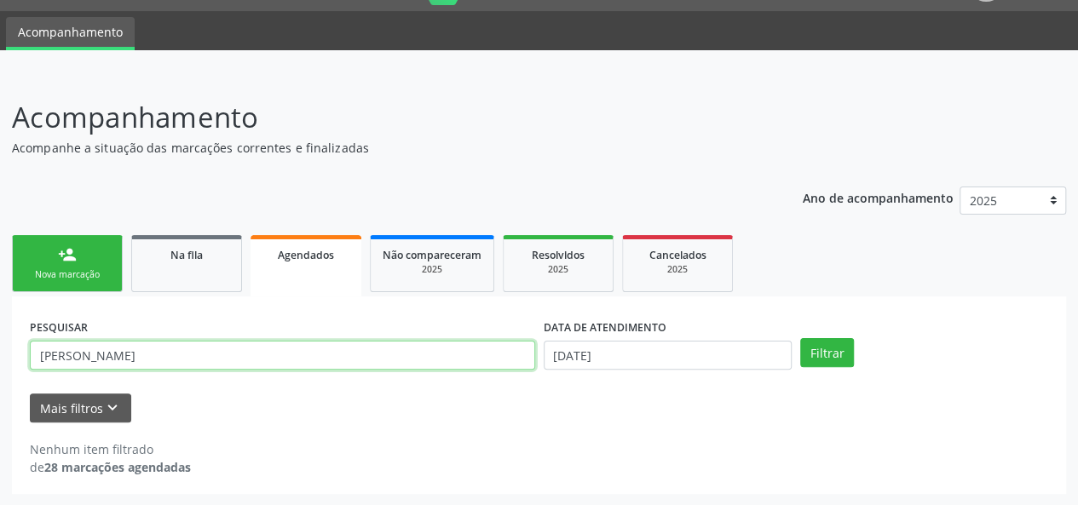
drag, startPoint x: 149, startPoint y: 349, endPoint x: 14, endPoint y: 354, distance: 134.7
click at [14, 354] on div "PESQUISAR KARLA DATA DE ATENDIMENTO [DATE] Filtrar UNIDADE EXECUTANTE Selecione…" at bounding box center [539, 396] width 1054 height 198
type input "GENICLEIDE"
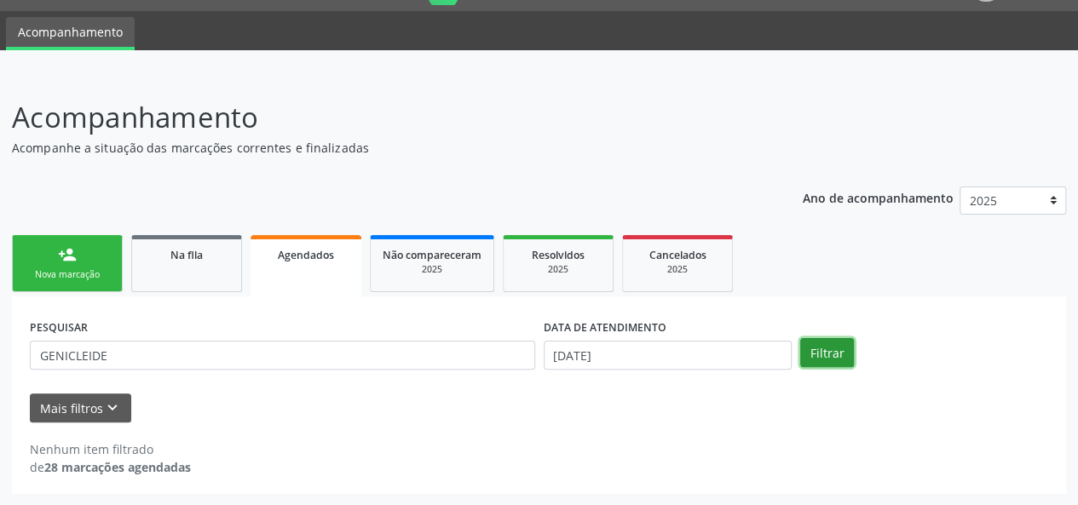
click at [821, 355] on button "Filtrar" at bounding box center [827, 352] width 54 height 29
click at [193, 265] on link "Na fila" at bounding box center [186, 263] width 111 height 57
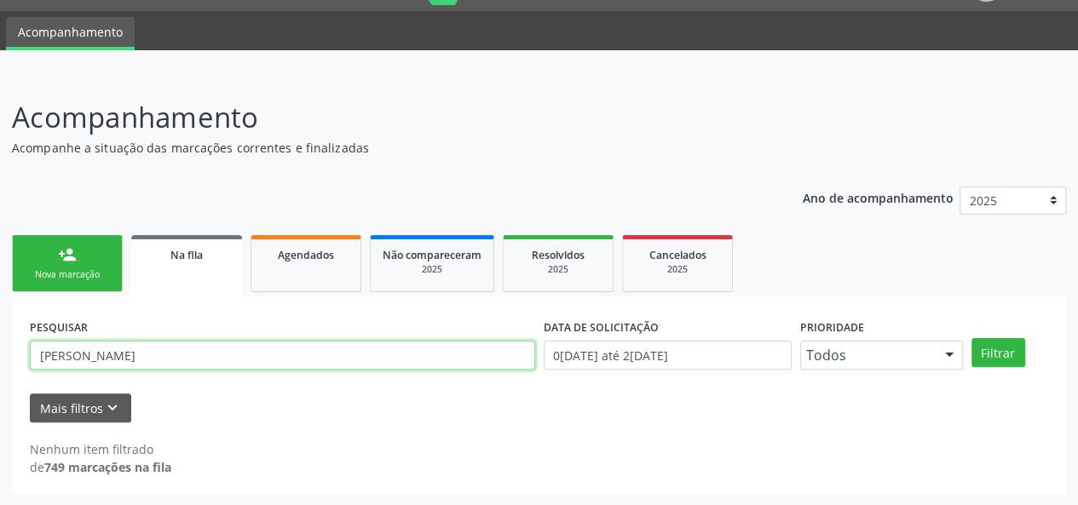
drag, startPoint x: 114, startPoint y: 355, endPoint x: 15, endPoint y: 359, distance: 98.9
click at [15, 359] on div "PESQUISAR KARLA DATA DE SOLICITAÇÃO 0[DATE] até 2[DATE] Prioridade Todos Todos …" at bounding box center [539, 396] width 1054 height 198
type input "GENILEIDE"
click at [971, 338] on button "Filtrar" at bounding box center [998, 352] width 54 height 29
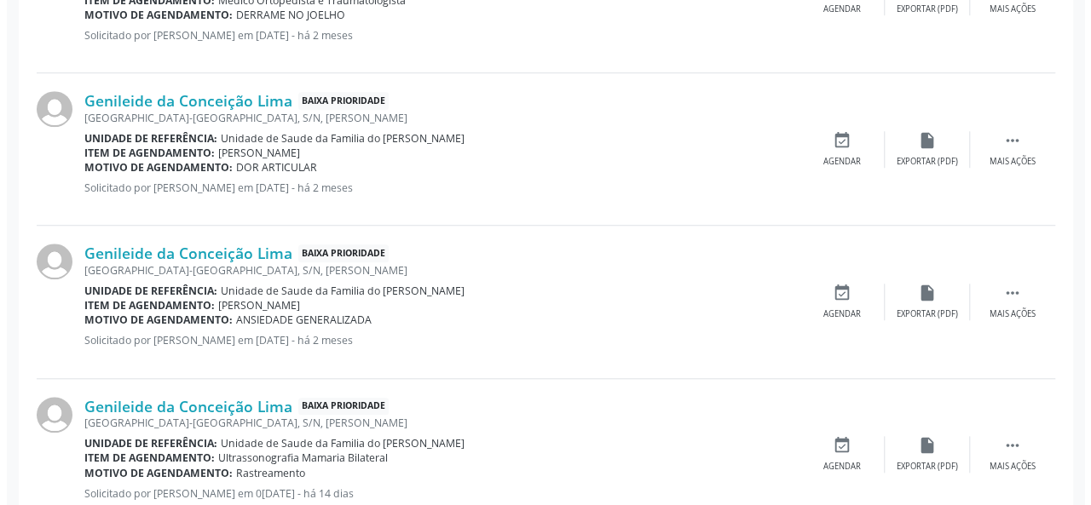
scroll to position [640, 0]
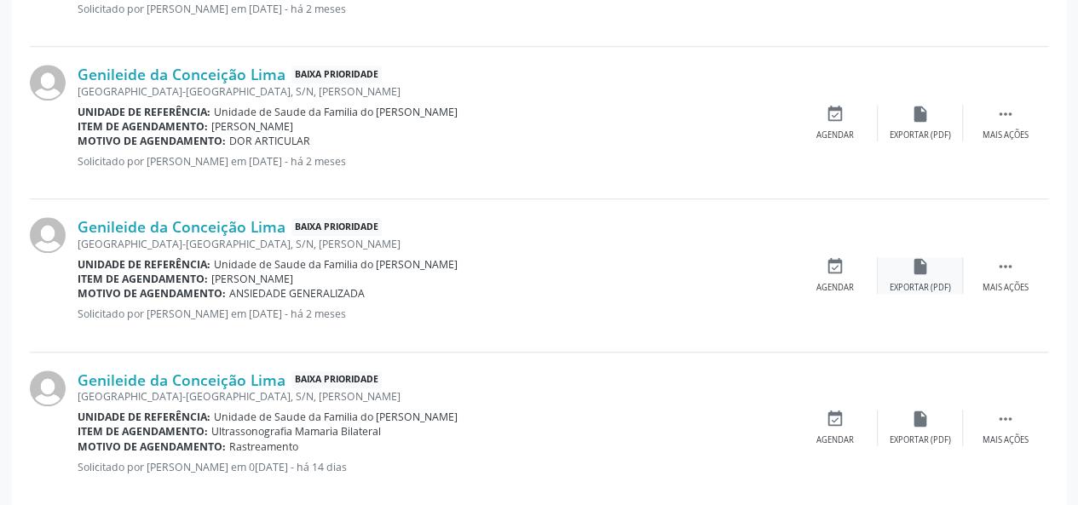
click at [917, 282] on div "Exportar (PDF)" at bounding box center [920, 288] width 61 height 12
click at [1012, 267] on icon "" at bounding box center [1005, 266] width 19 height 19
click at [842, 282] on div "Cancelar" at bounding box center [835, 288] width 40 height 12
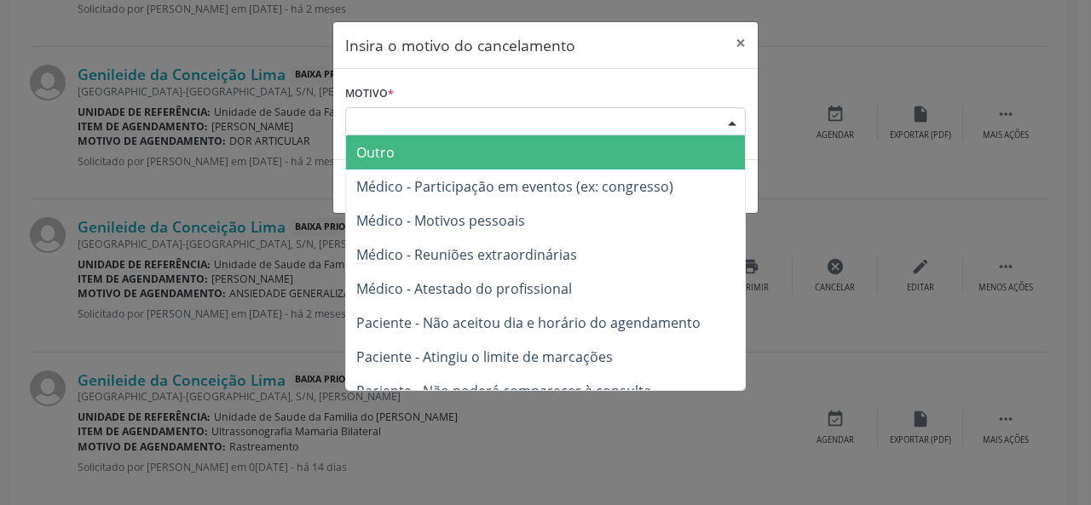
click at [537, 124] on div "Escolha o motivo" at bounding box center [545, 121] width 401 height 29
click at [514, 159] on span "Outro" at bounding box center [545, 152] width 399 height 34
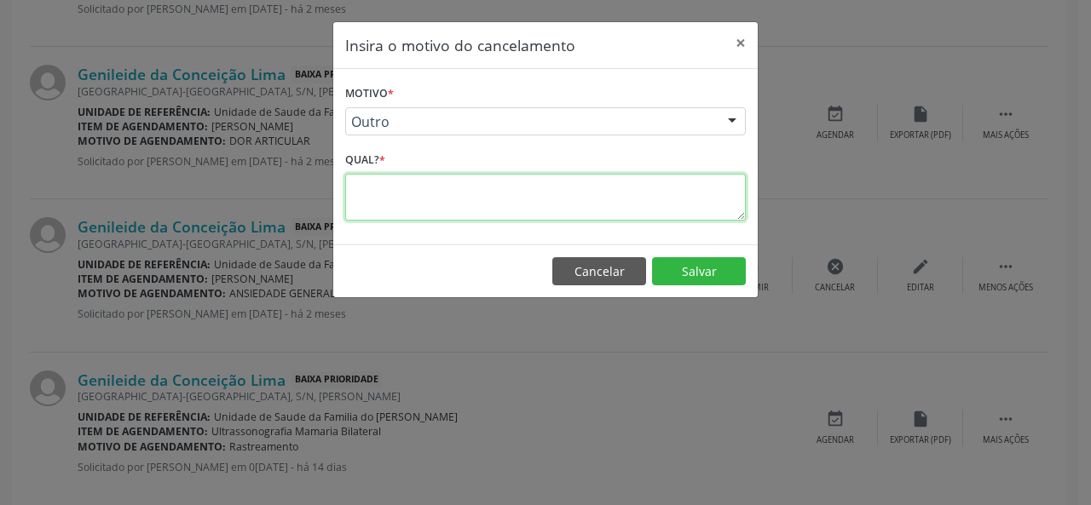
click at [517, 202] on textarea at bounding box center [545, 197] width 401 height 47
type textarea "RESOLVIDO"
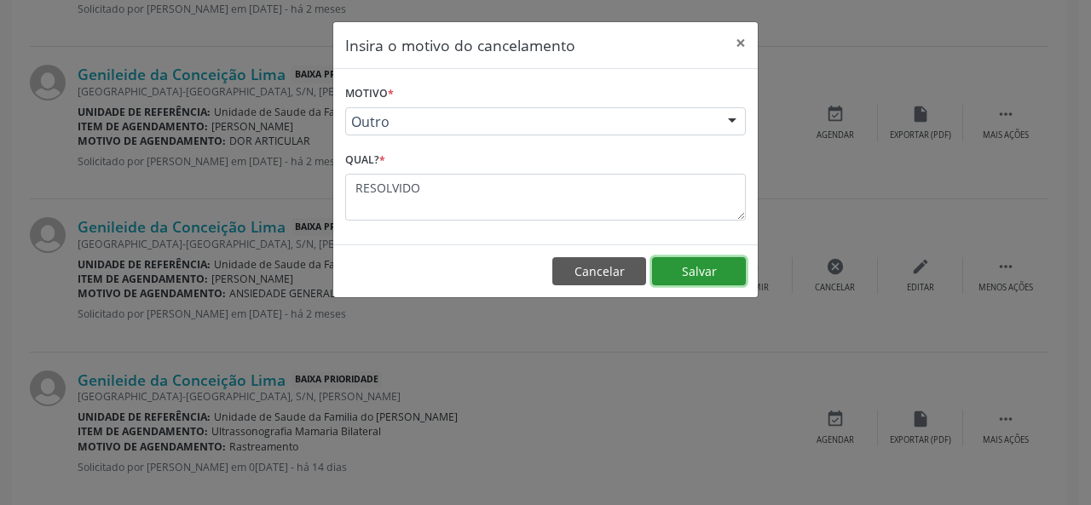
click at [696, 262] on button "Salvar" at bounding box center [699, 271] width 94 height 29
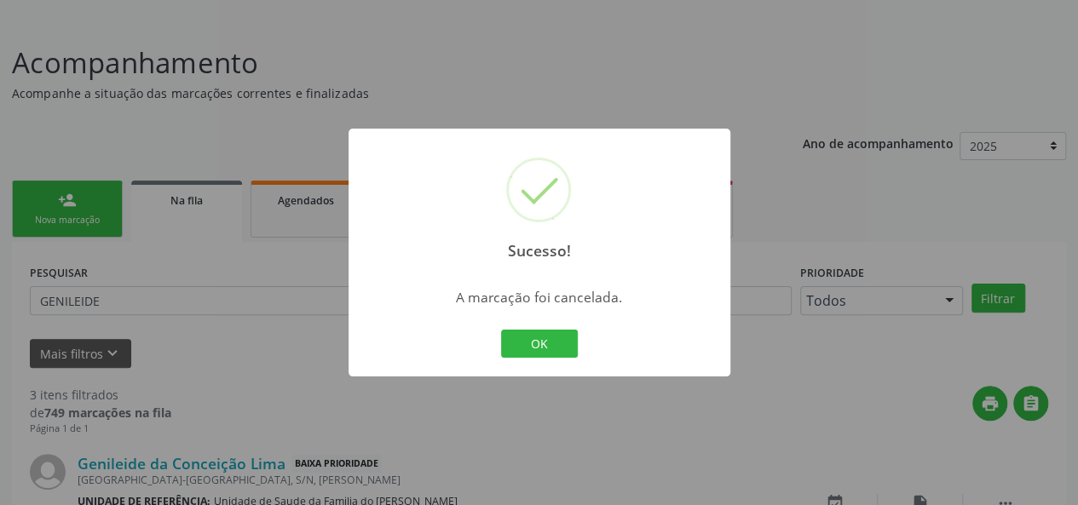
scroll to position [515, 0]
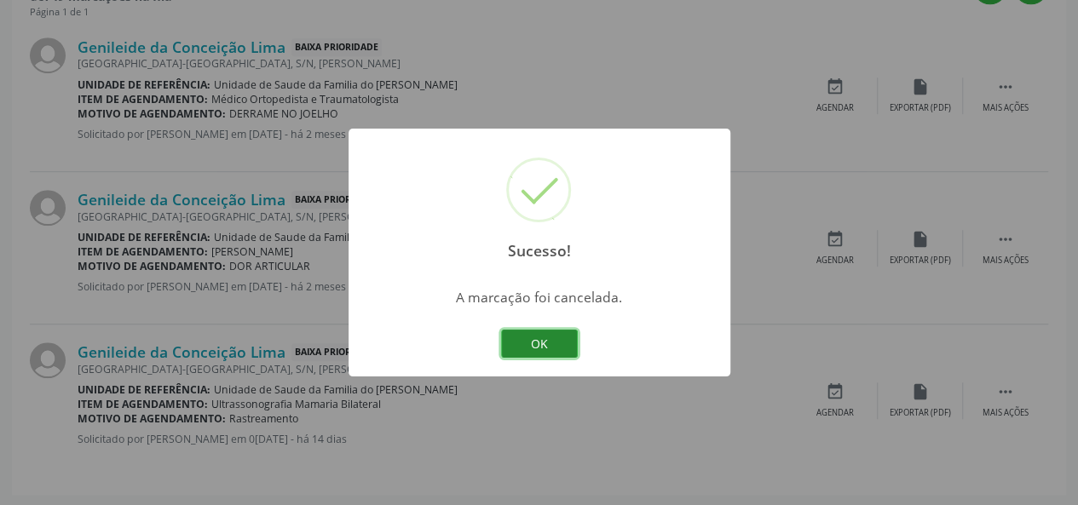
click at [533, 342] on button "OK" at bounding box center [539, 344] width 77 height 29
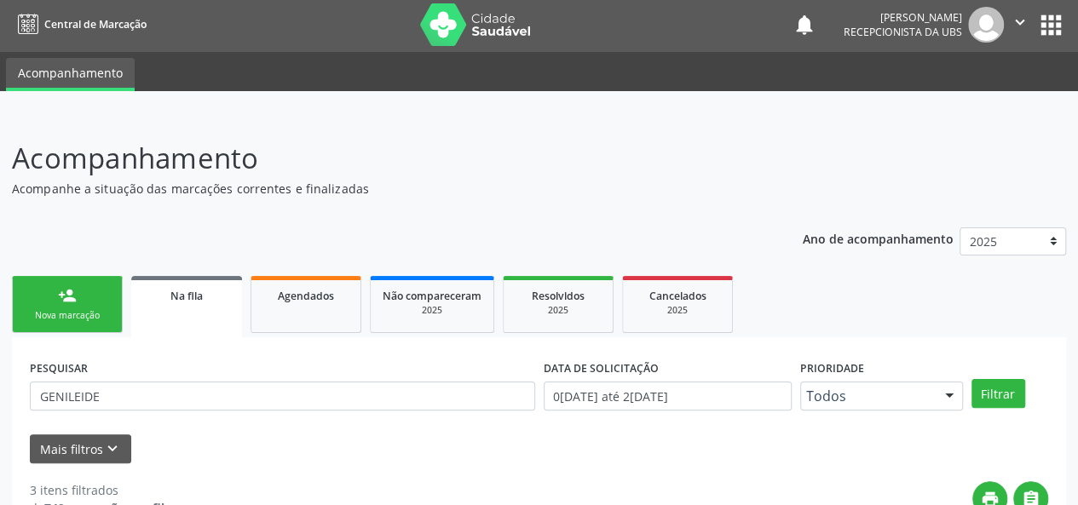
scroll to position [0, 0]
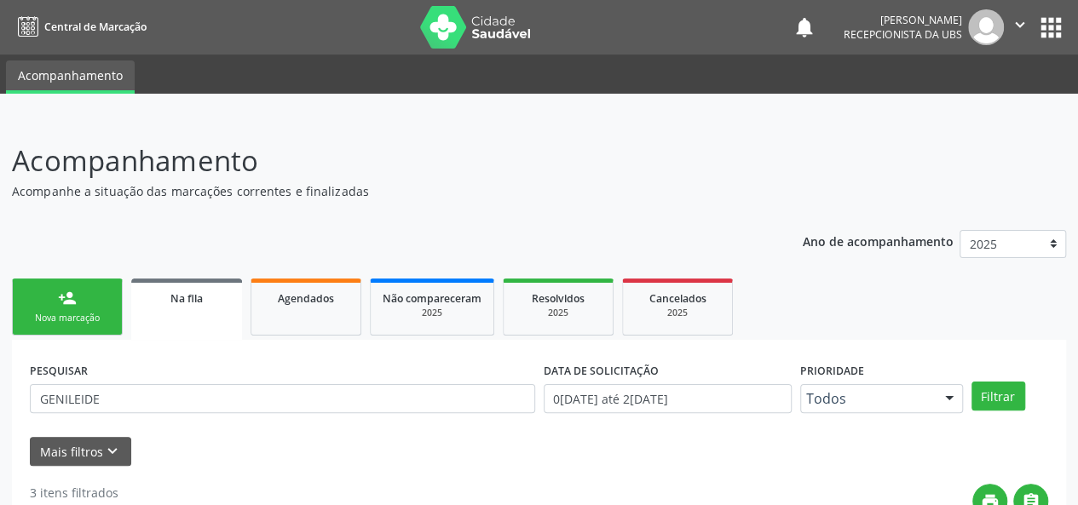
click at [224, 314] on link "Na fila" at bounding box center [186, 309] width 111 height 61
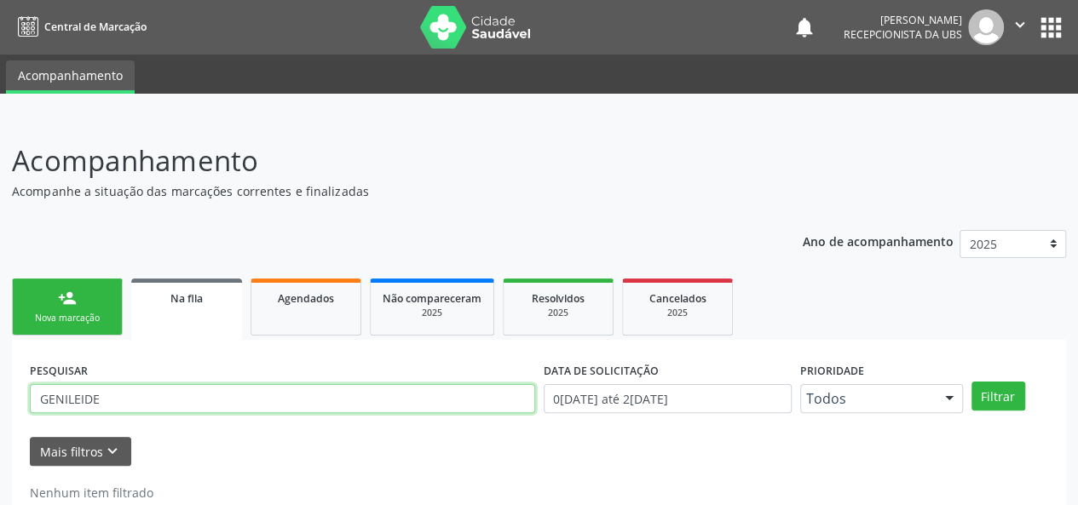
drag, startPoint x: 177, startPoint y: 407, endPoint x: 3, endPoint y: 394, distance: 174.4
click at [3, 394] on div "Acompanhamento Acompanhe a situação das marcações correntes e finalizadas Relat…" at bounding box center [539, 334] width 1078 height 432
type input "707005"
